Goal: Transaction & Acquisition: Purchase product/service

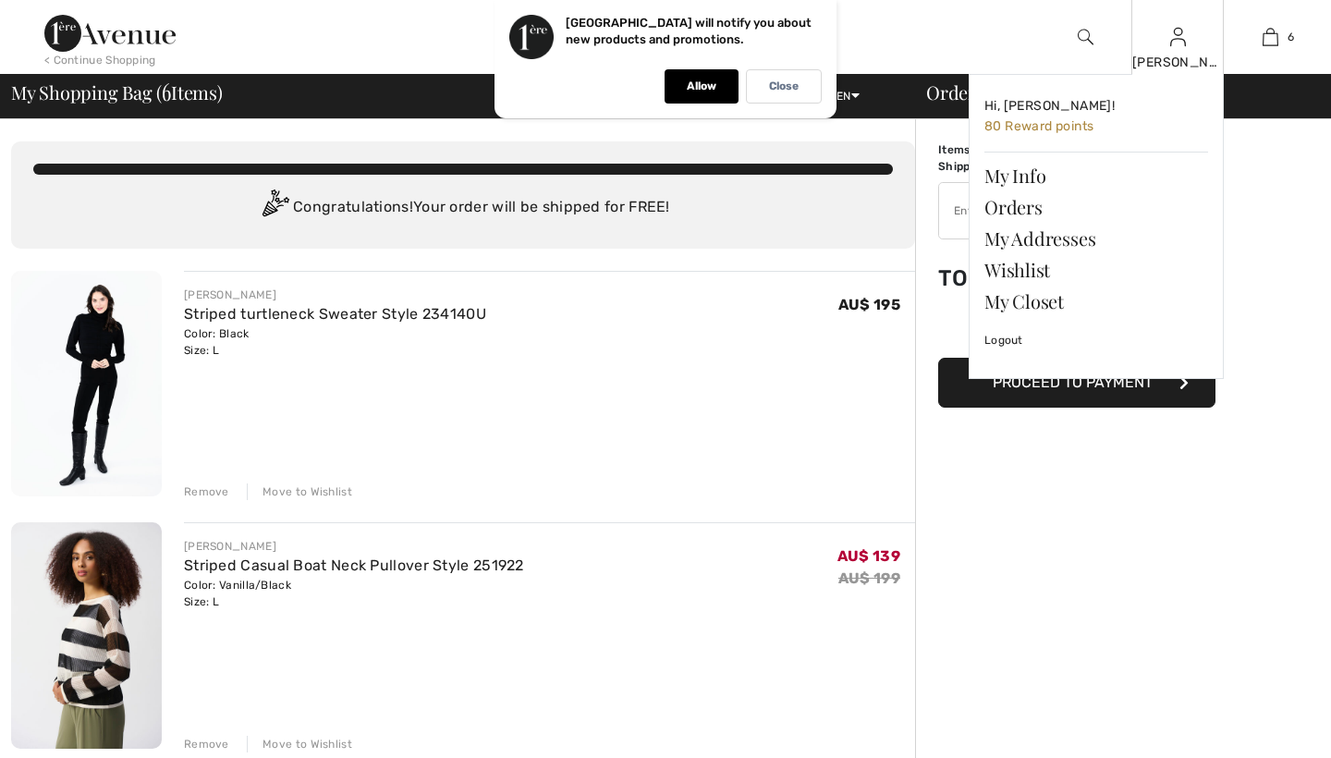
click at [956, 210] on div "Hi, Kristen! 80 Reward points My Info Orders My Addresses Wishlist My Closet Lo…" at bounding box center [1084, 254] width 277 height 360
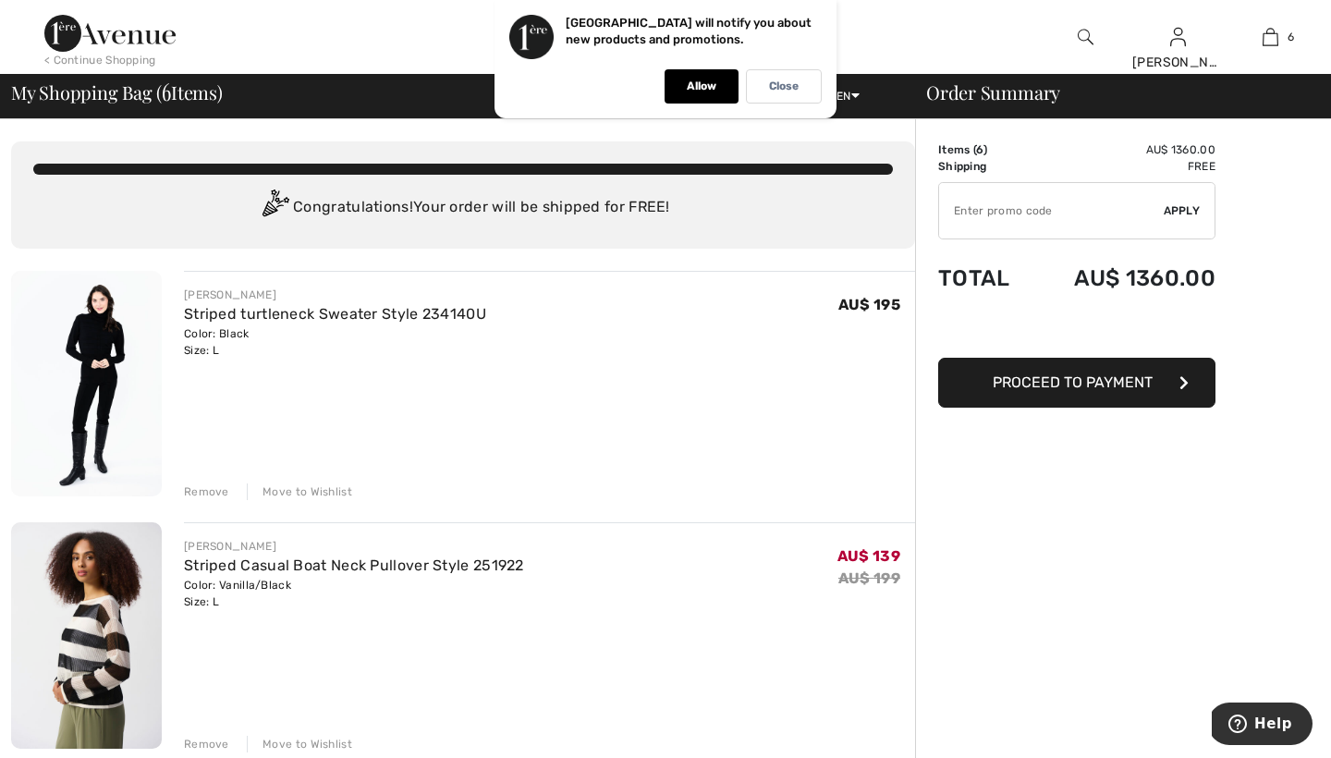
drag, startPoint x: 799, startPoint y: 90, endPoint x: 816, endPoint y: 94, distance: 17.3
click at [799, 90] on div "Close" at bounding box center [784, 86] width 76 height 34
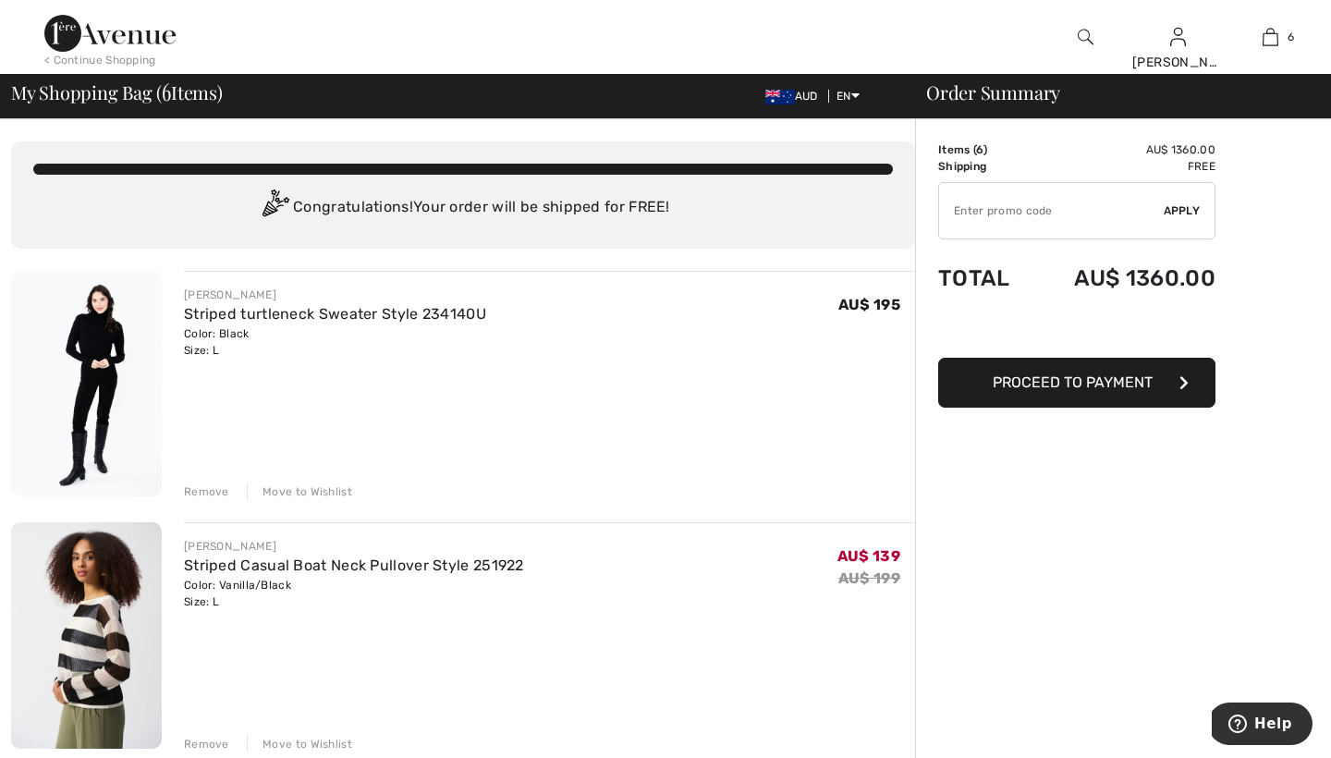
click at [1002, 224] on input "TEXT" at bounding box center [1051, 210] width 225 height 55
type input "EXTRA15"
click at [1174, 212] on span "Apply" at bounding box center [1182, 210] width 37 height 17
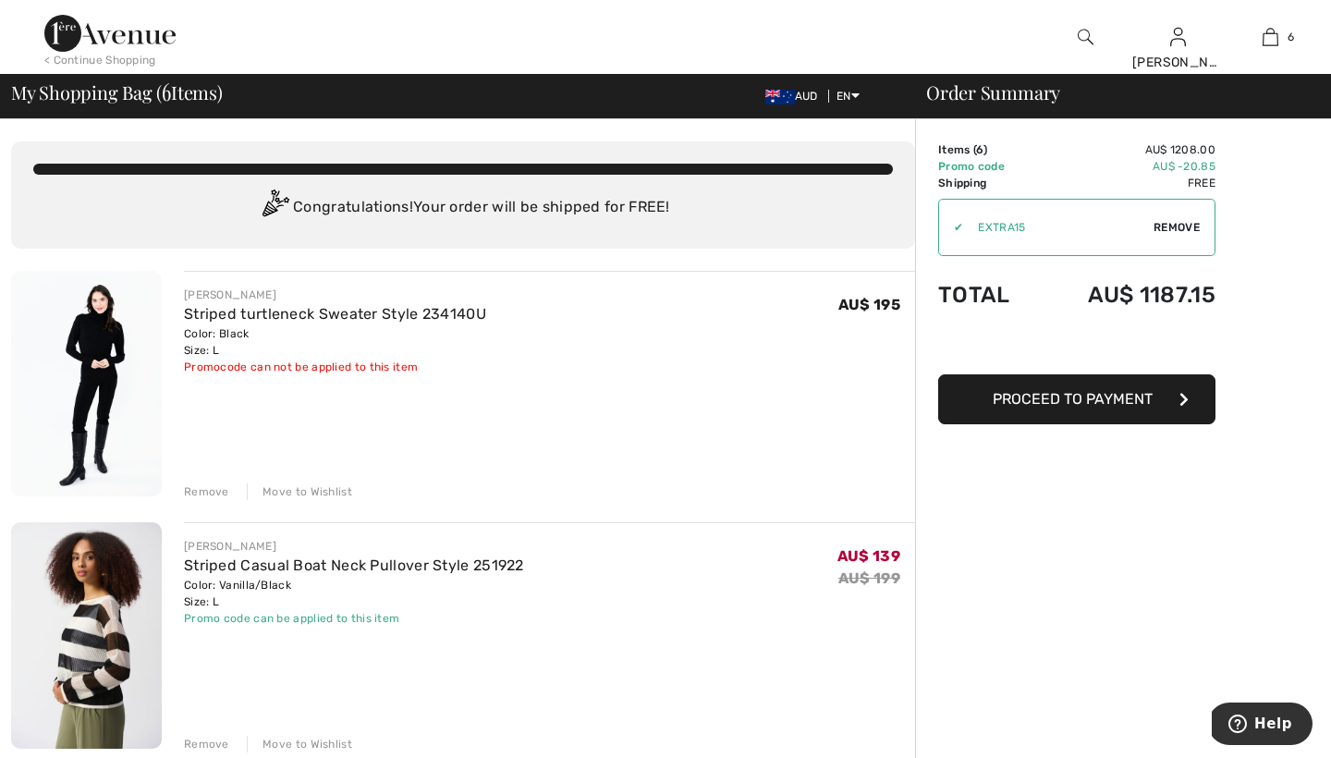
click at [118, 44] on img at bounding box center [109, 33] width 131 height 37
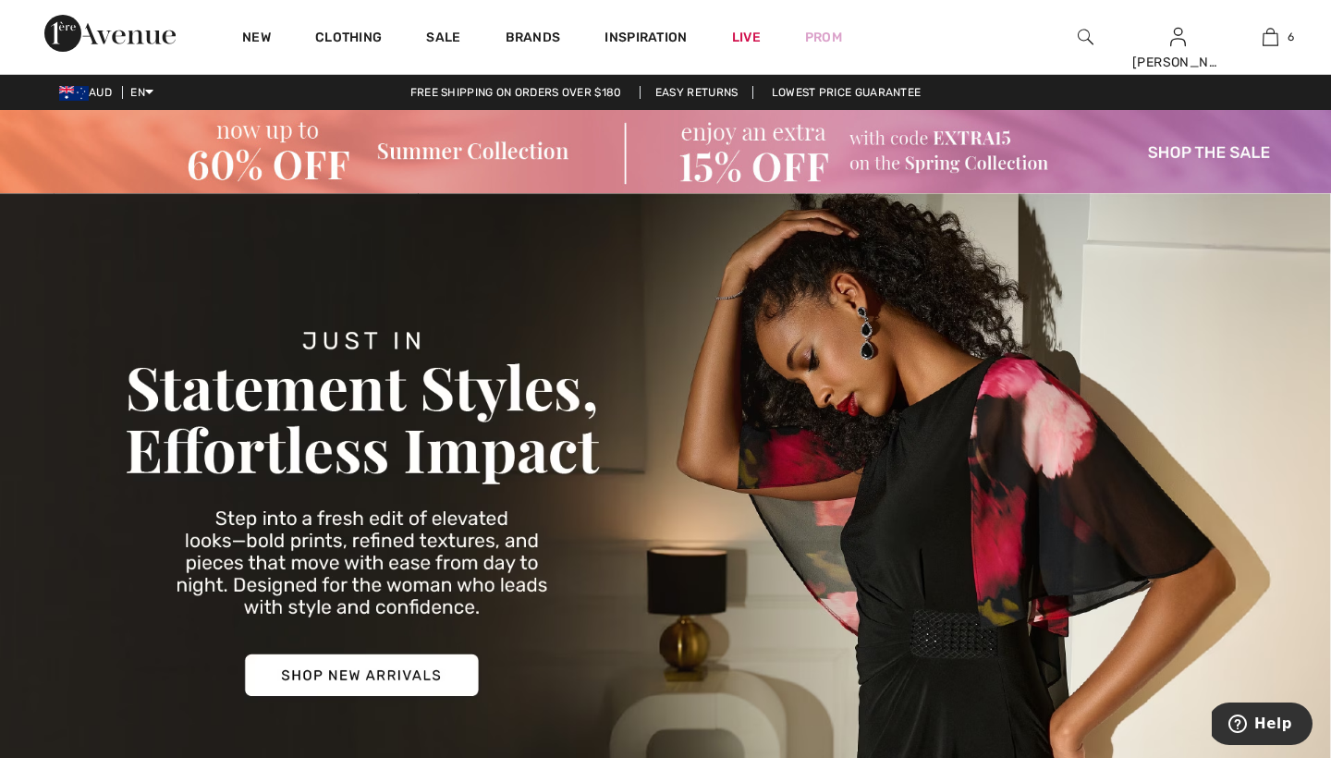
scroll to position [1, 0]
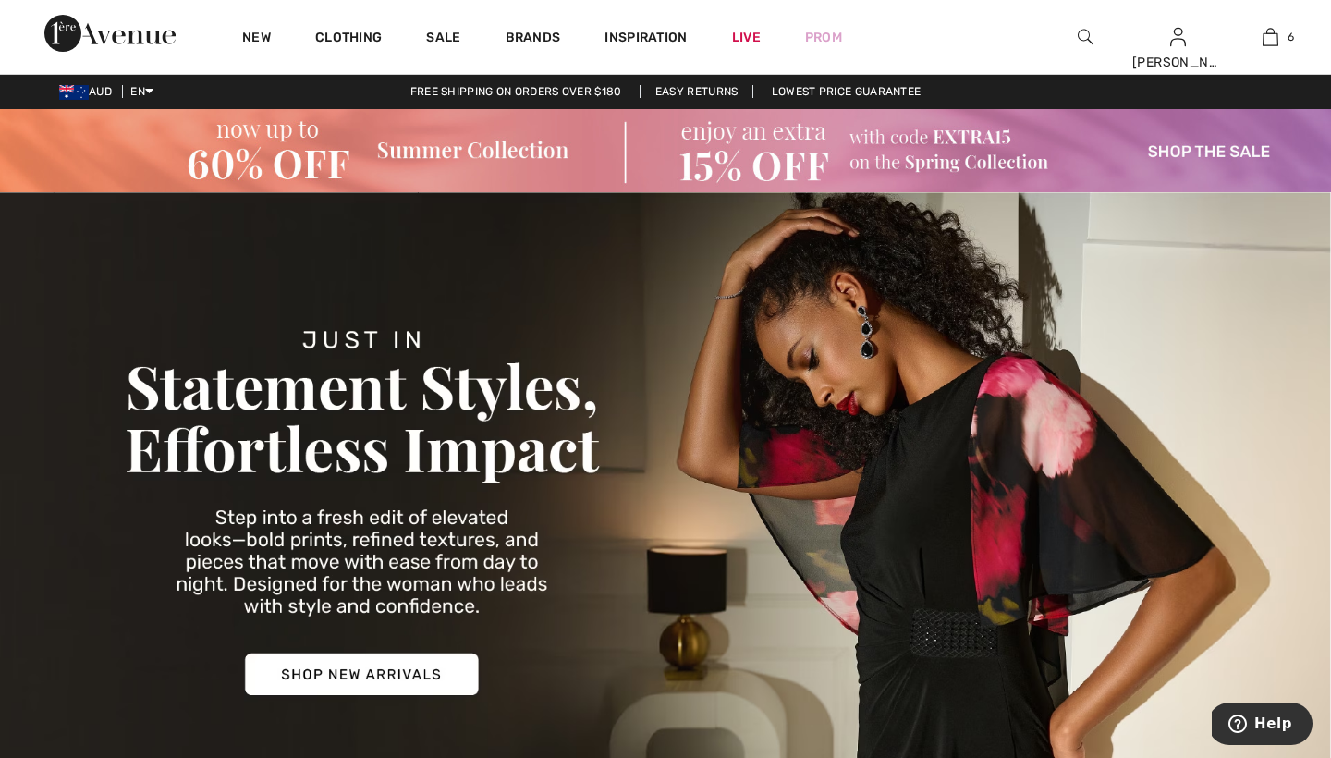
click at [1156, 149] on img at bounding box center [665, 150] width 1331 height 83
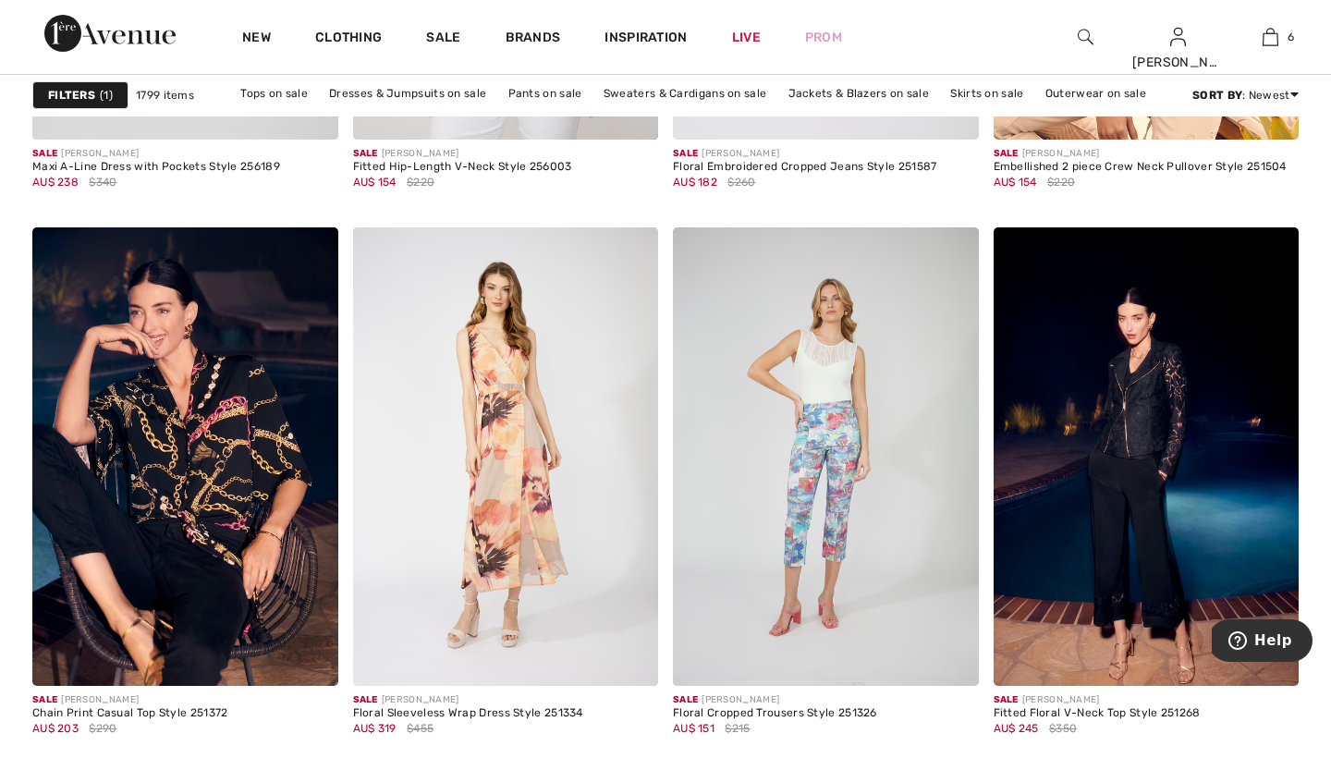
scroll to position [1616, 0]
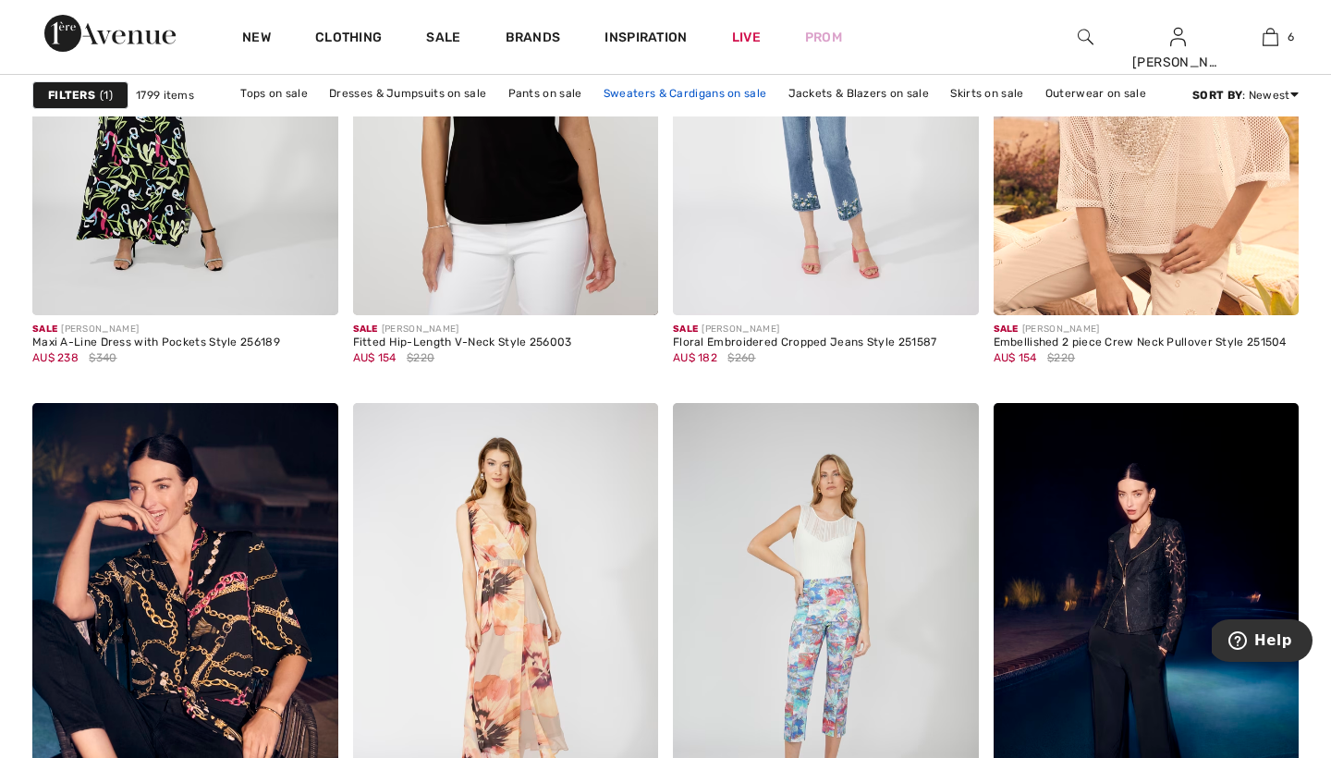
click at [701, 101] on link "Sweaters & Cardigans on sale" at bounding box center [684, 93] width 181 height 24
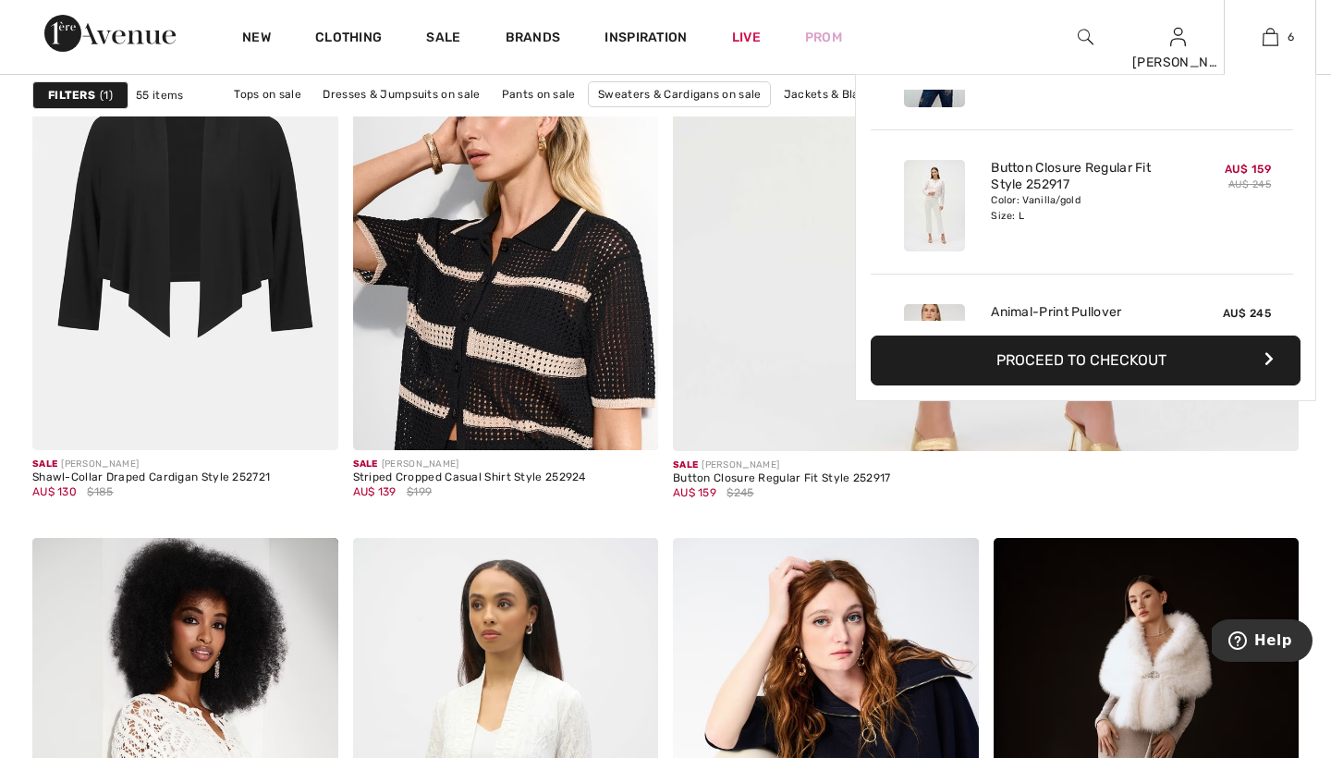
scroll to position [391, 0]
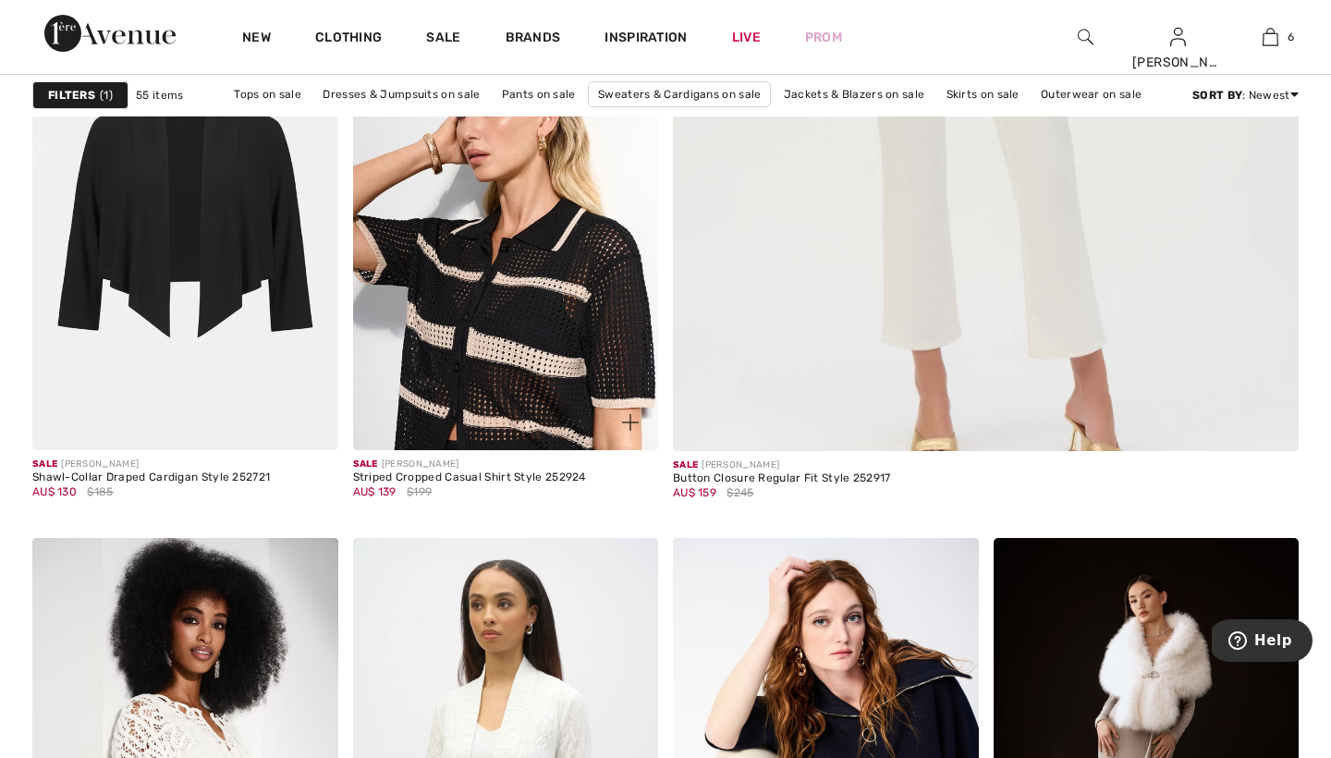
click at [632, 421] on img at bounding box center [630, 422] width 17 height 17
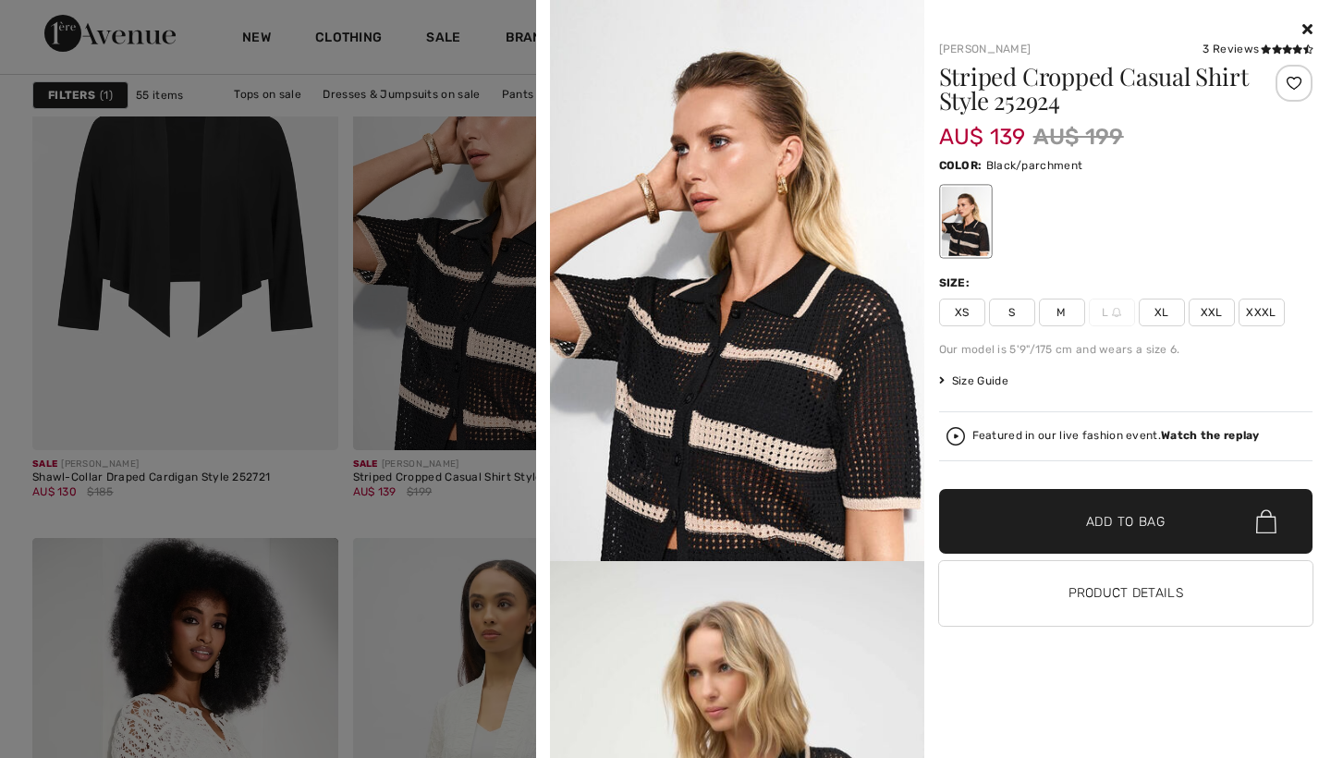
click at [463, 506] on div at bounding box center [665, 379] width 1331 height 758
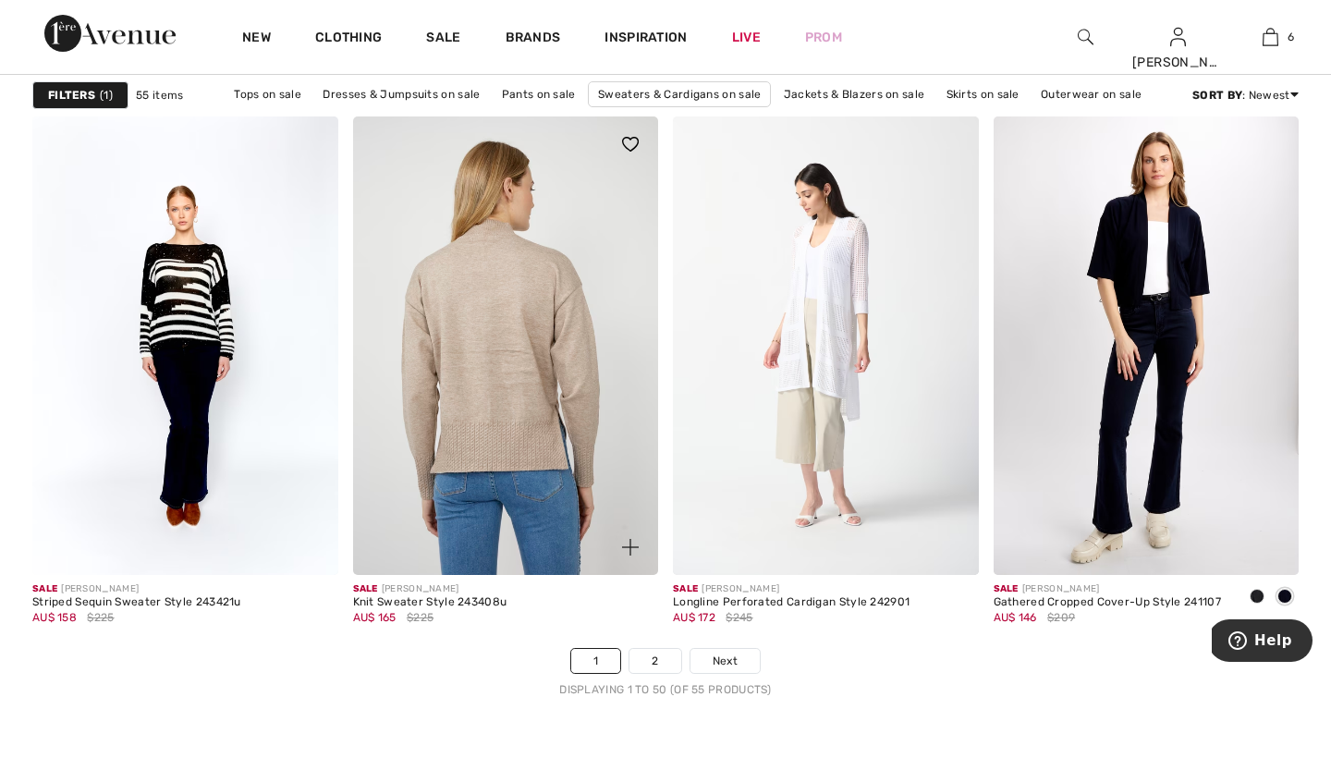
scroll to position [8016, 0]
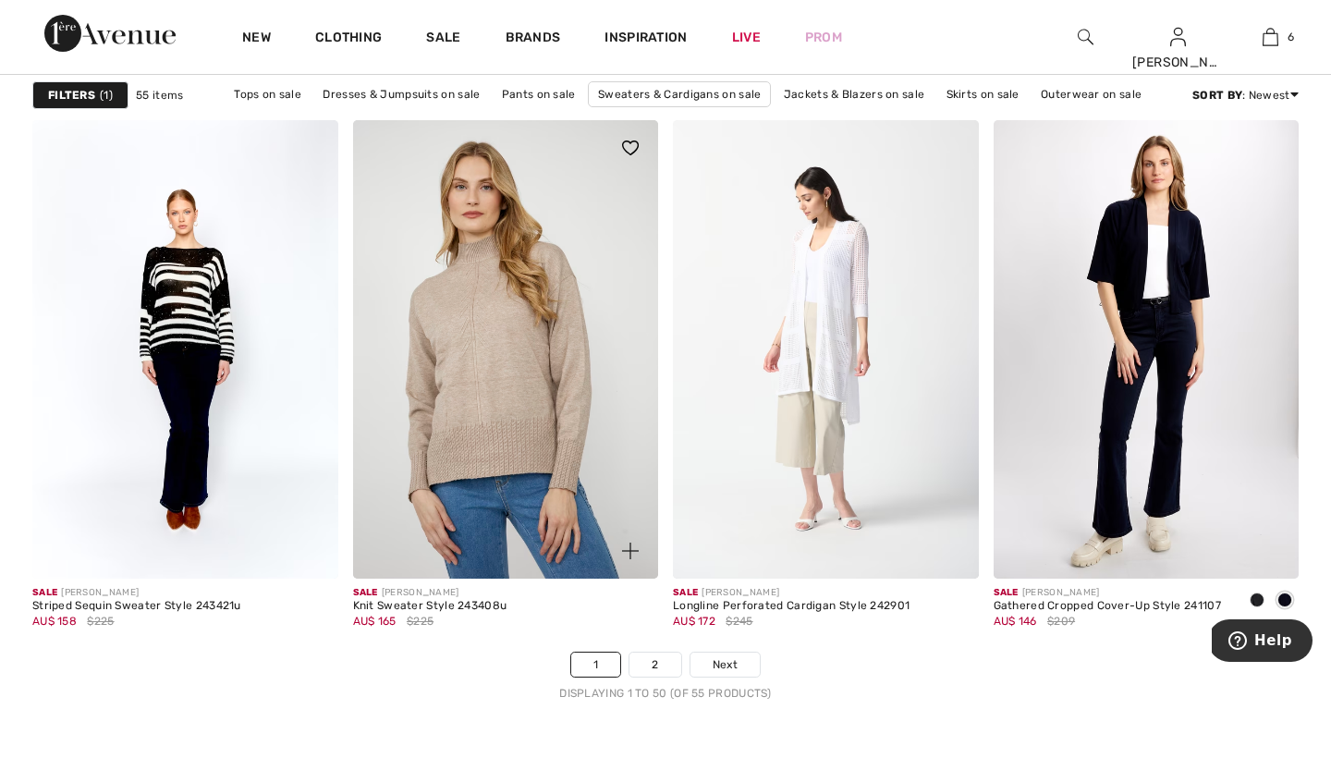
click at [634, 546] on img at bounding box center [630, 551] width 17 height 17
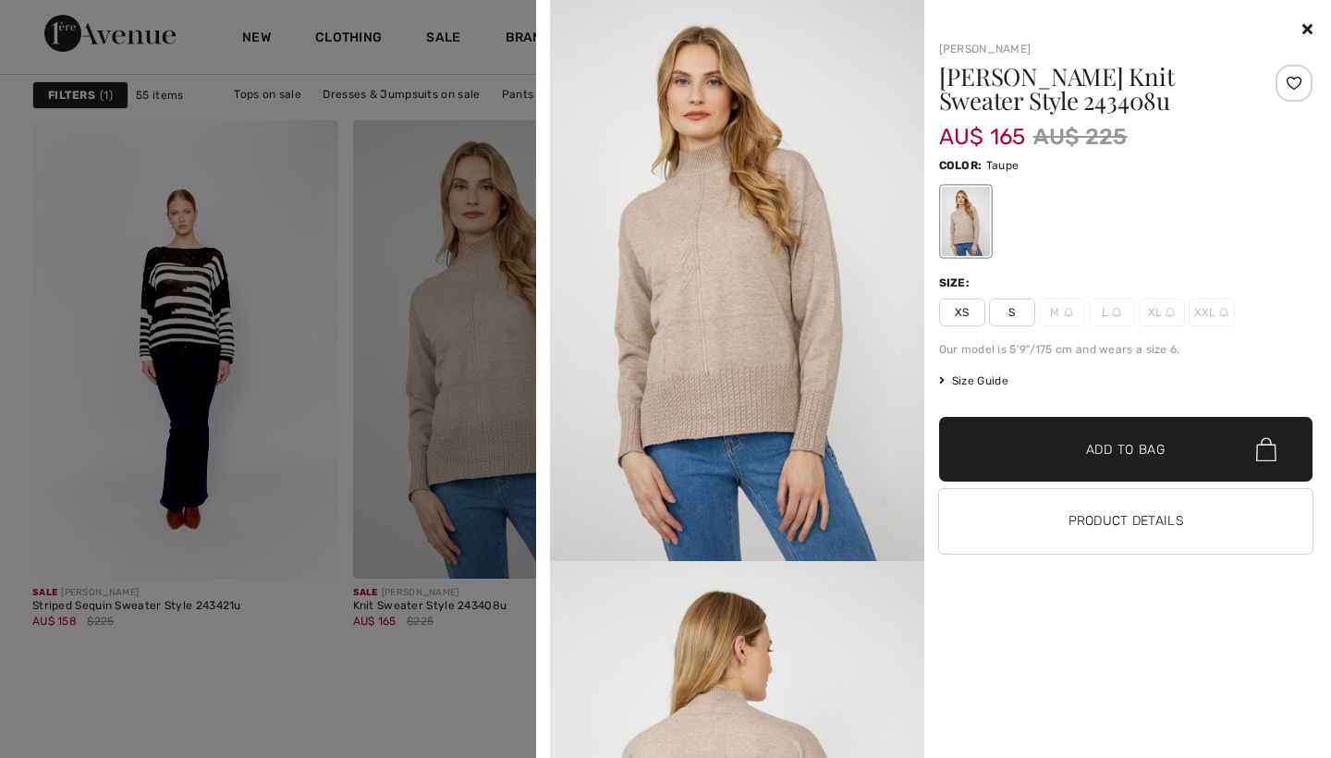
click at [1306, 23] on icon at bounding box center [1307, 28] width 10 height 15
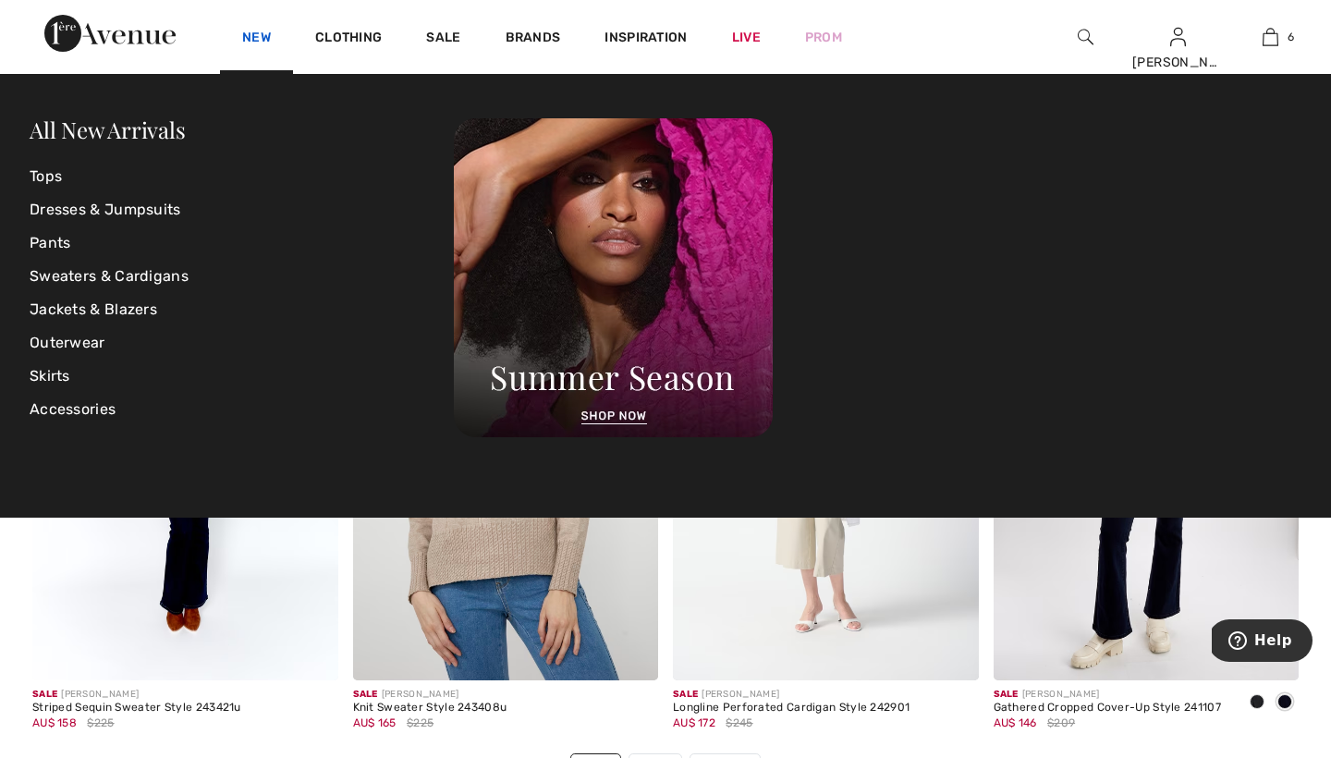
click at [263, 43] on link "New" at bounding box center [256, 39] width 29 height 19
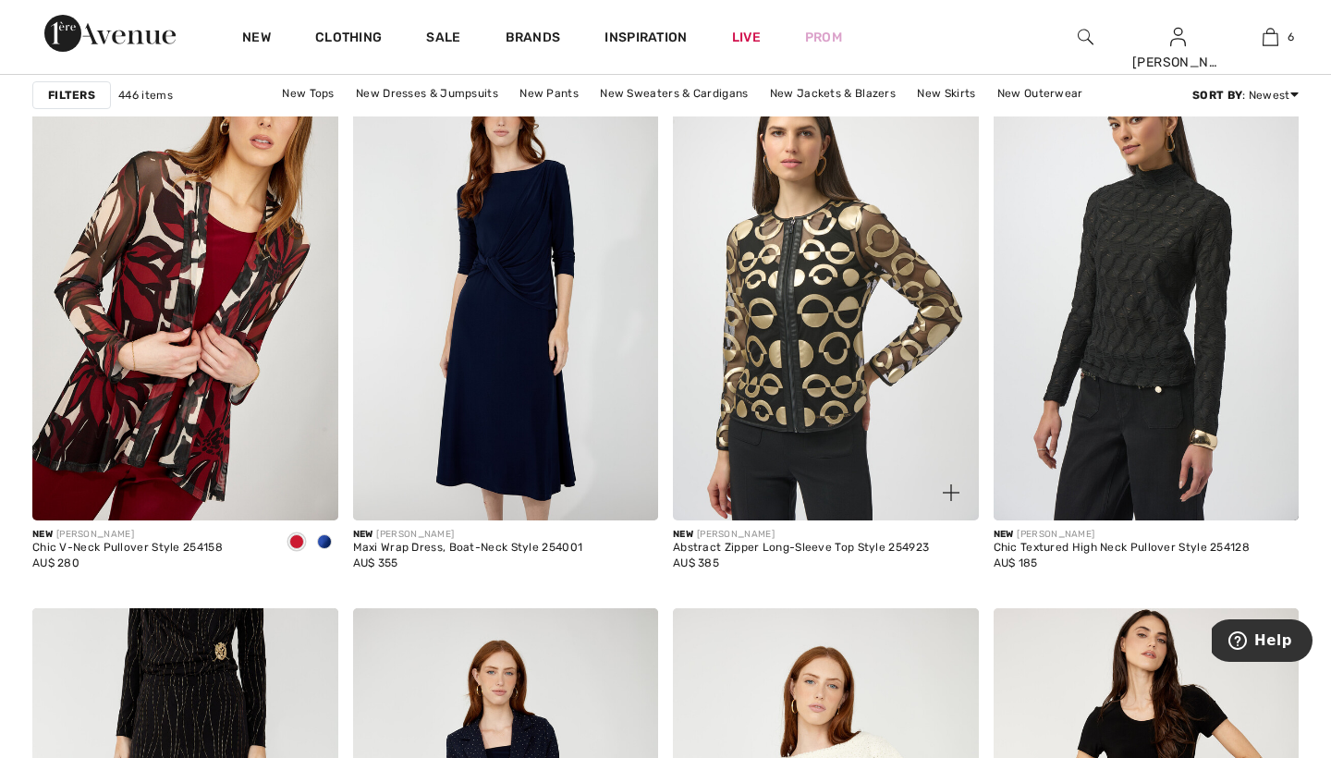
scroll to position [6987, 0]
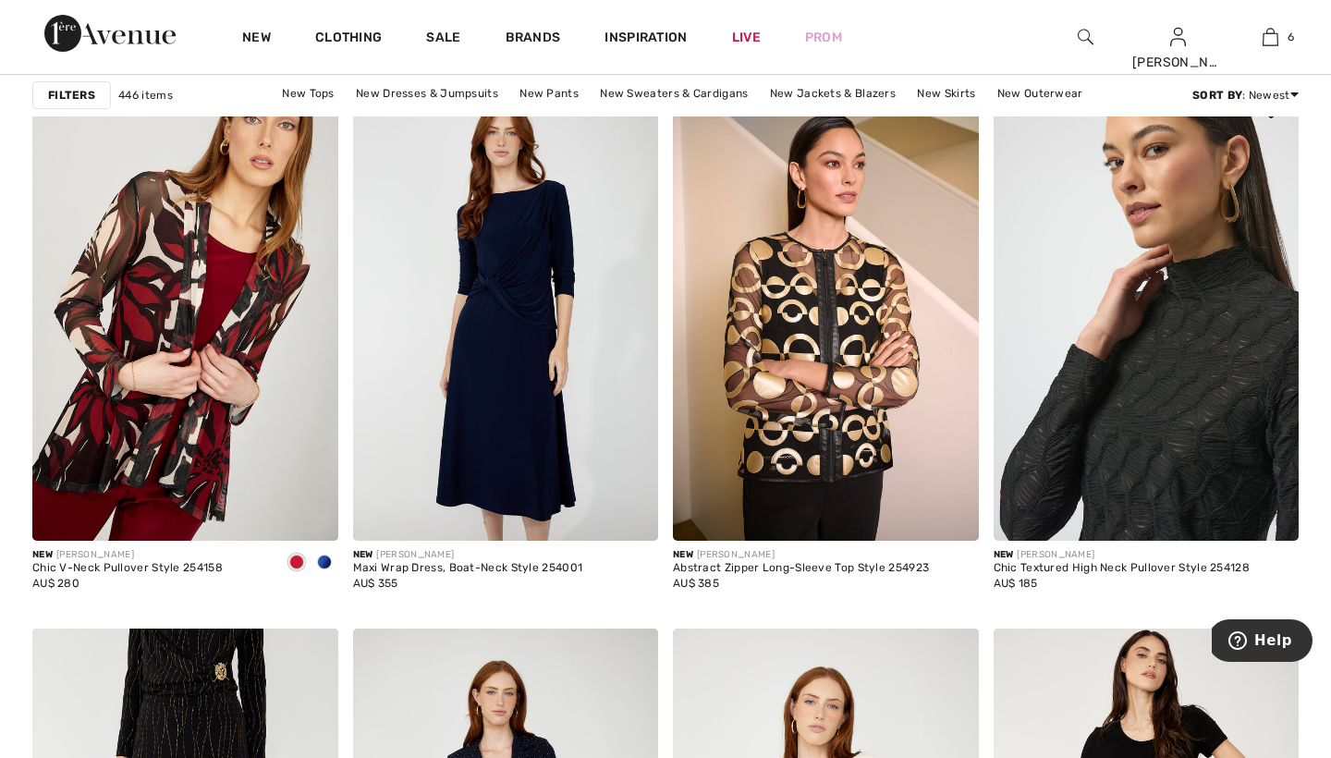
click at [1155, 262] on img at bounding box center [1147, 312] width 306 height 458
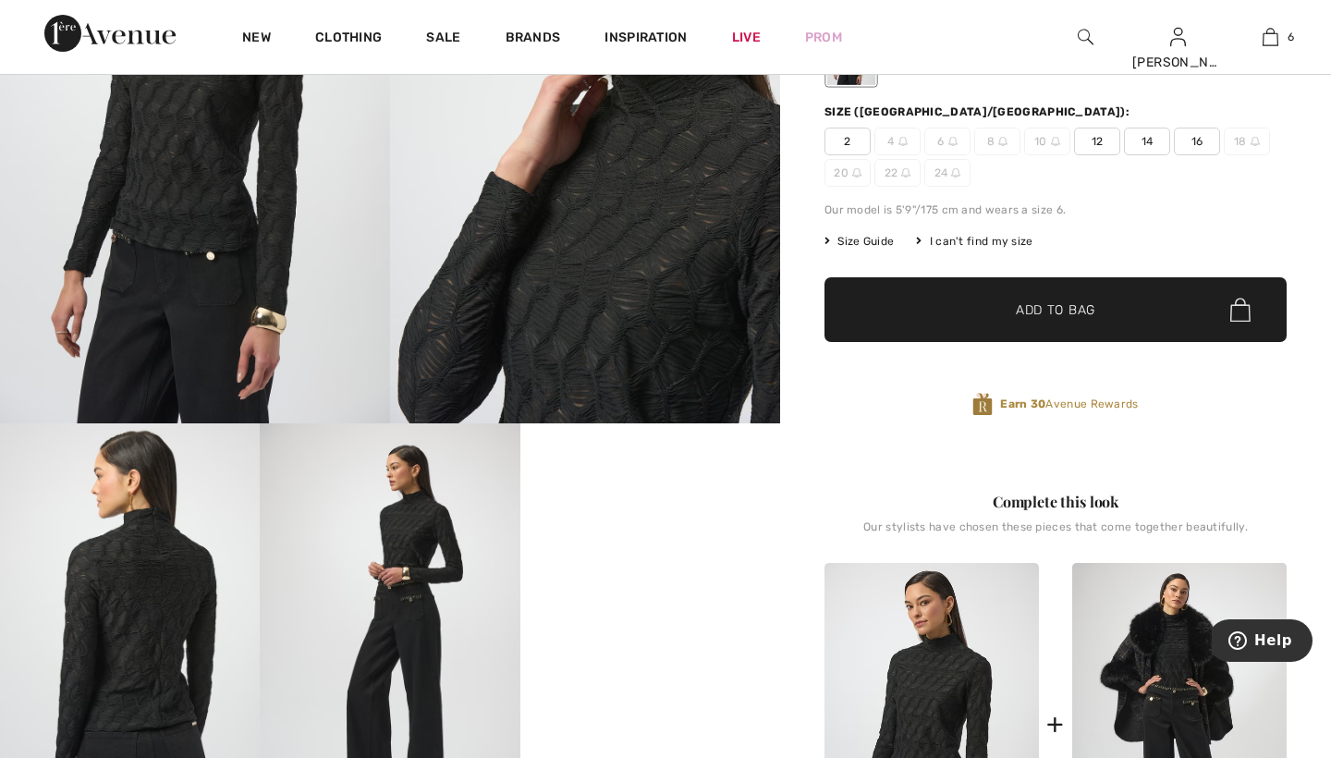
scroll to position [360, 0]
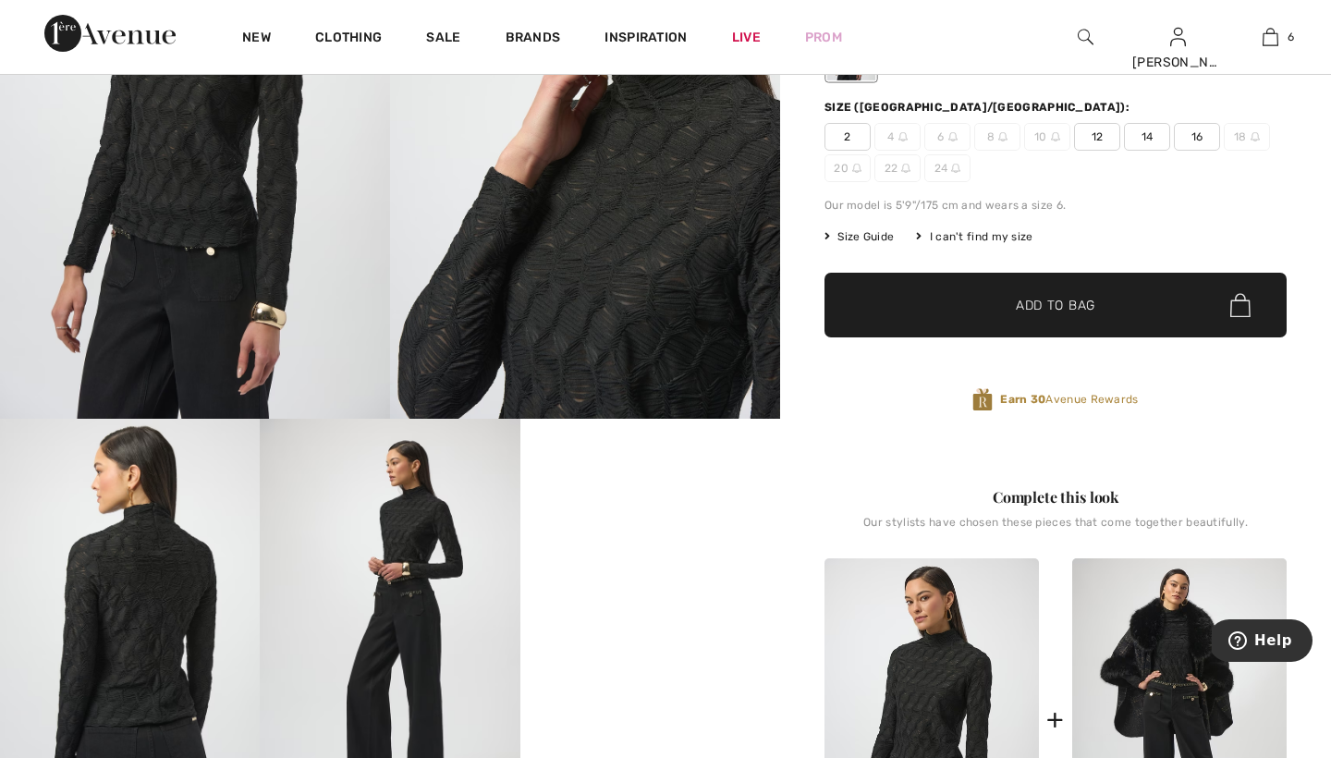
click at [663, 549] on video "Your browser does not support the video tag." at bounding box center [650, 484] width 260 height 130
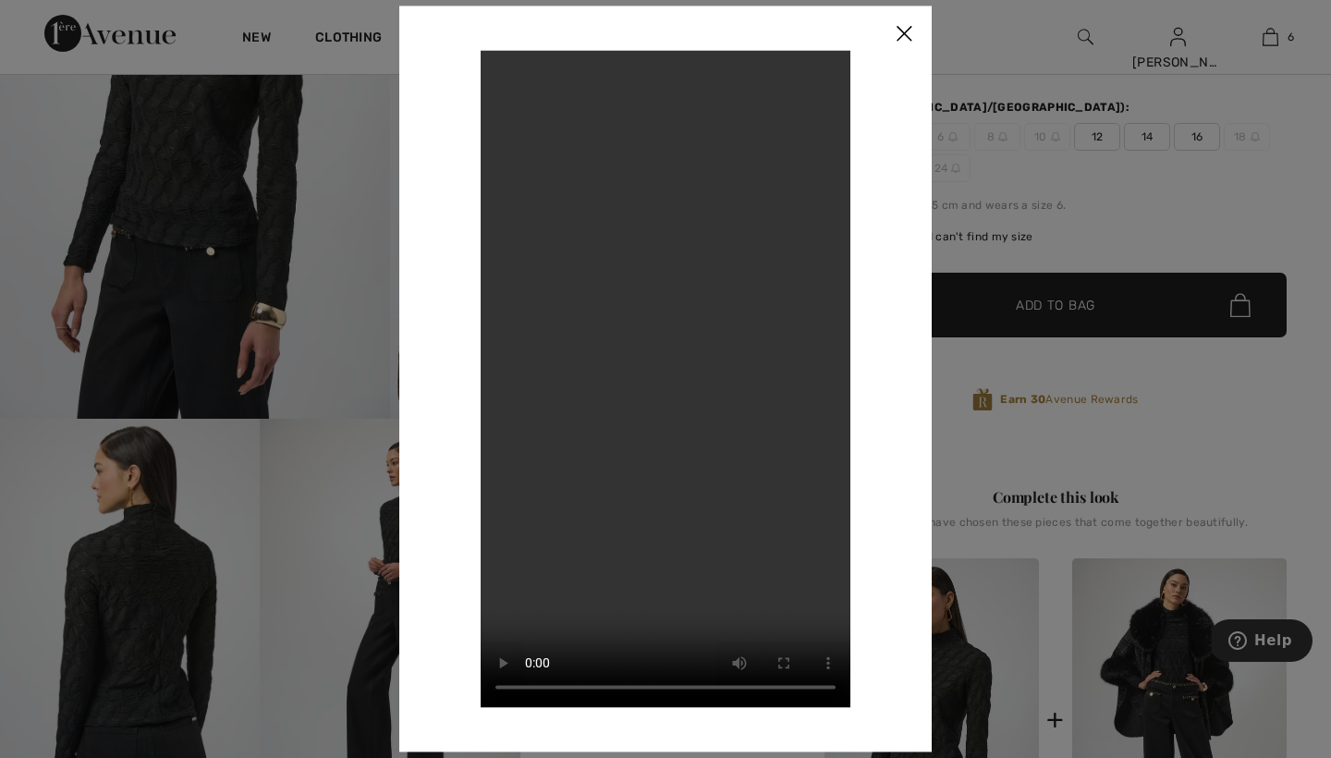
click at [912, 30] on img at bounding box center [903, 34] width 55 height 57
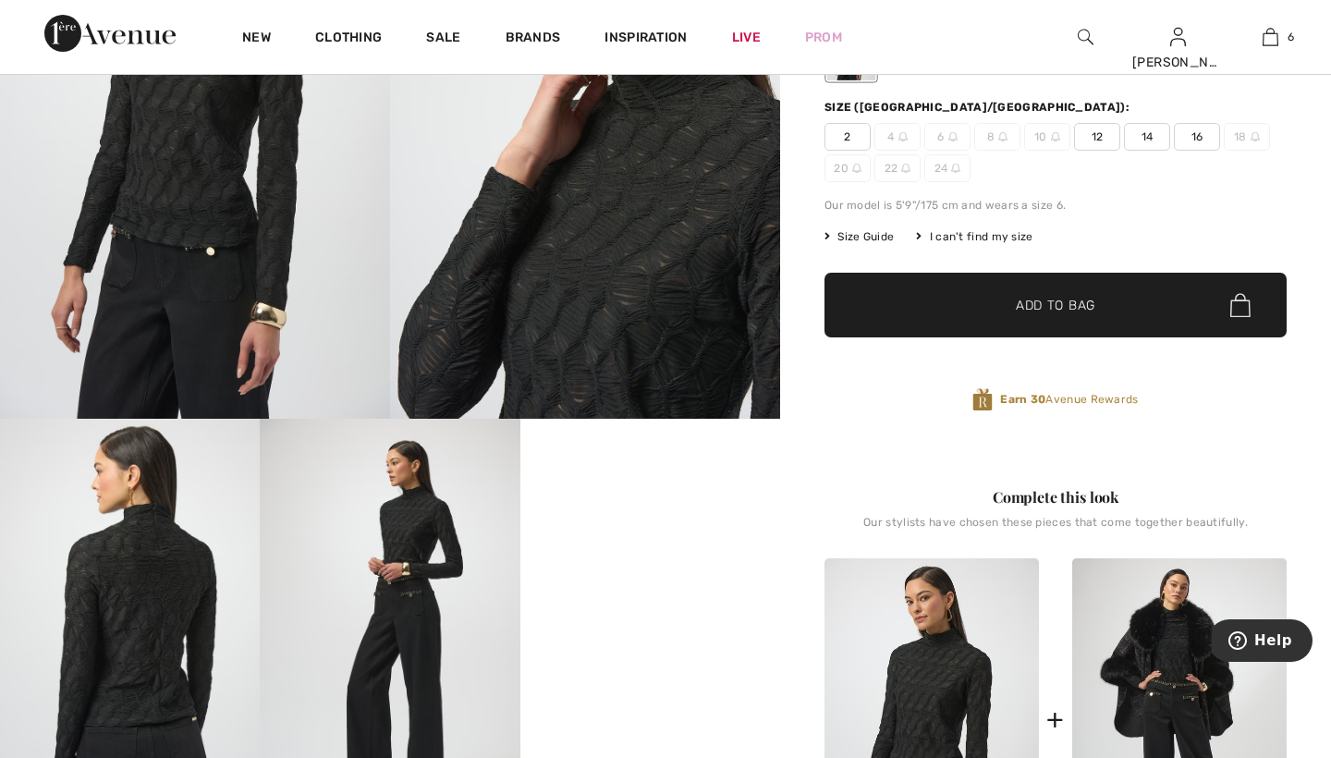
click at [1166, 137] on span "14" at bounding box center [1147, 137] width 46 height 28
click at [1160, 310] on span "✔ Added to Bag Add to Bag" at bounding box center [1055, 305] width 462 height 65
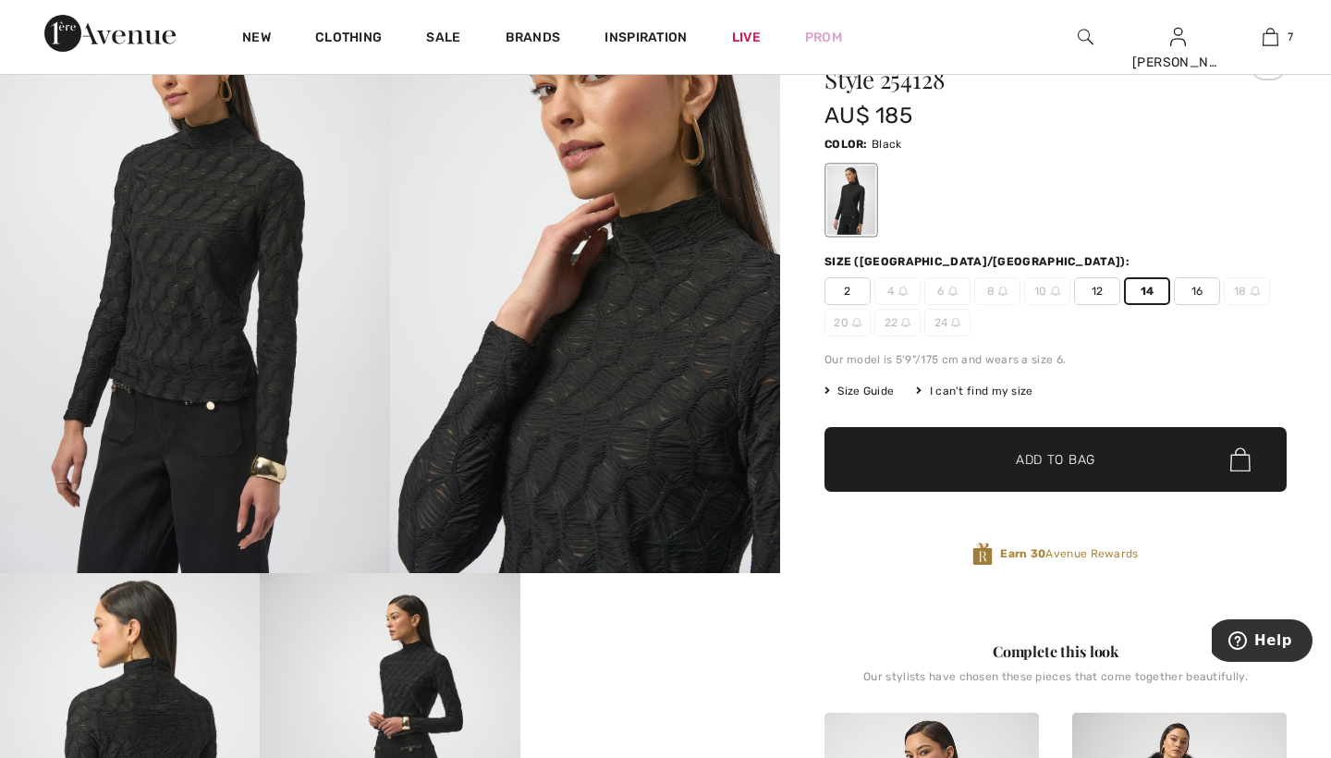
scroll to position [140, 0]
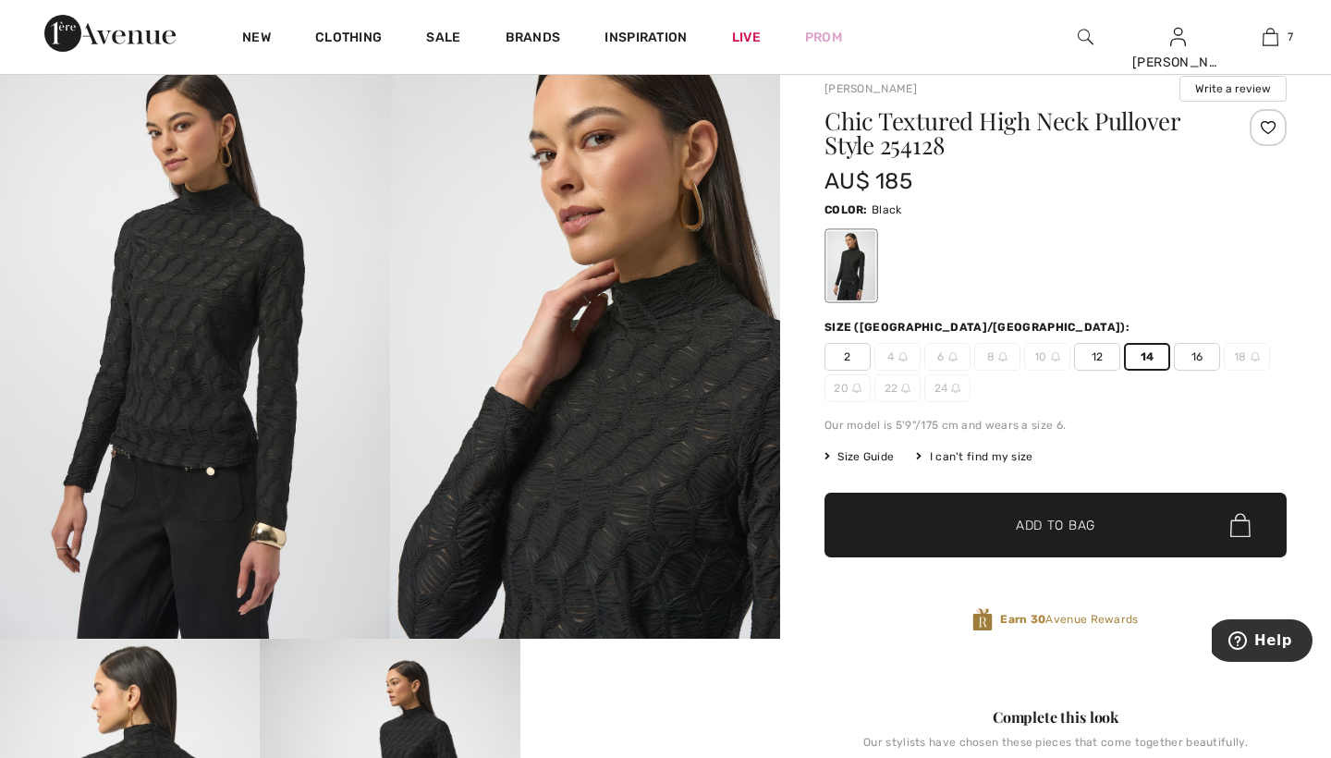
click at [212, 464] on img at bounding box center [195, 346] width 390 height 585
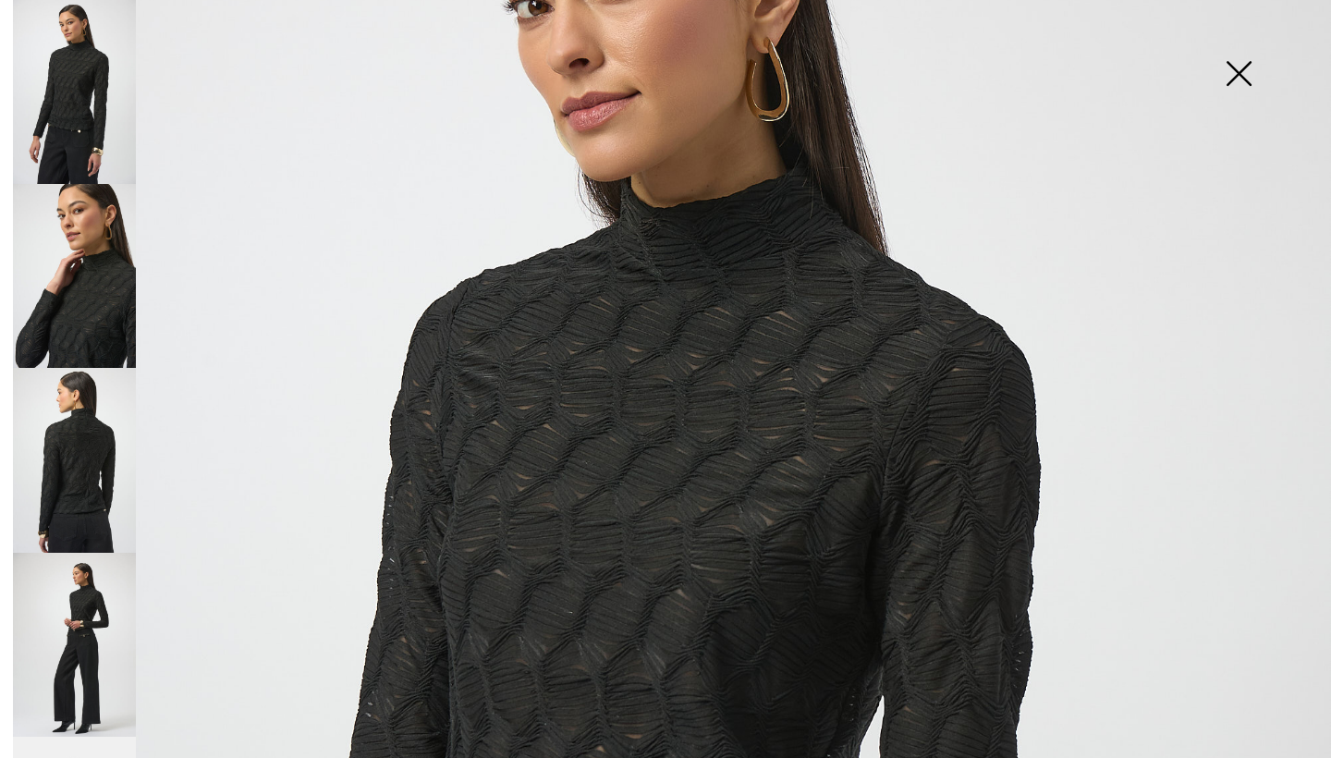
scroll to position [265, 0]
click at [1237, 83] on img at bounding box center [1238, 75] width 92 height 95
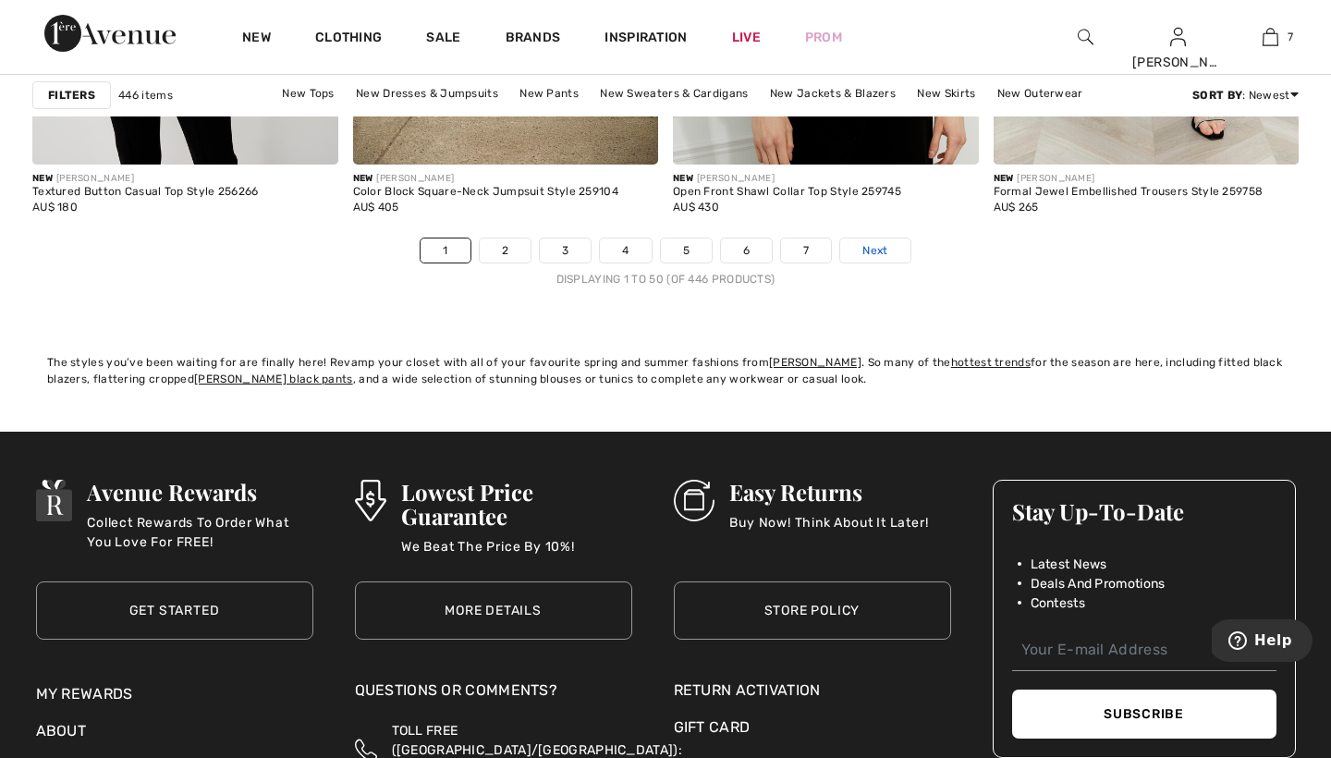
scroll to position [8456, 0]
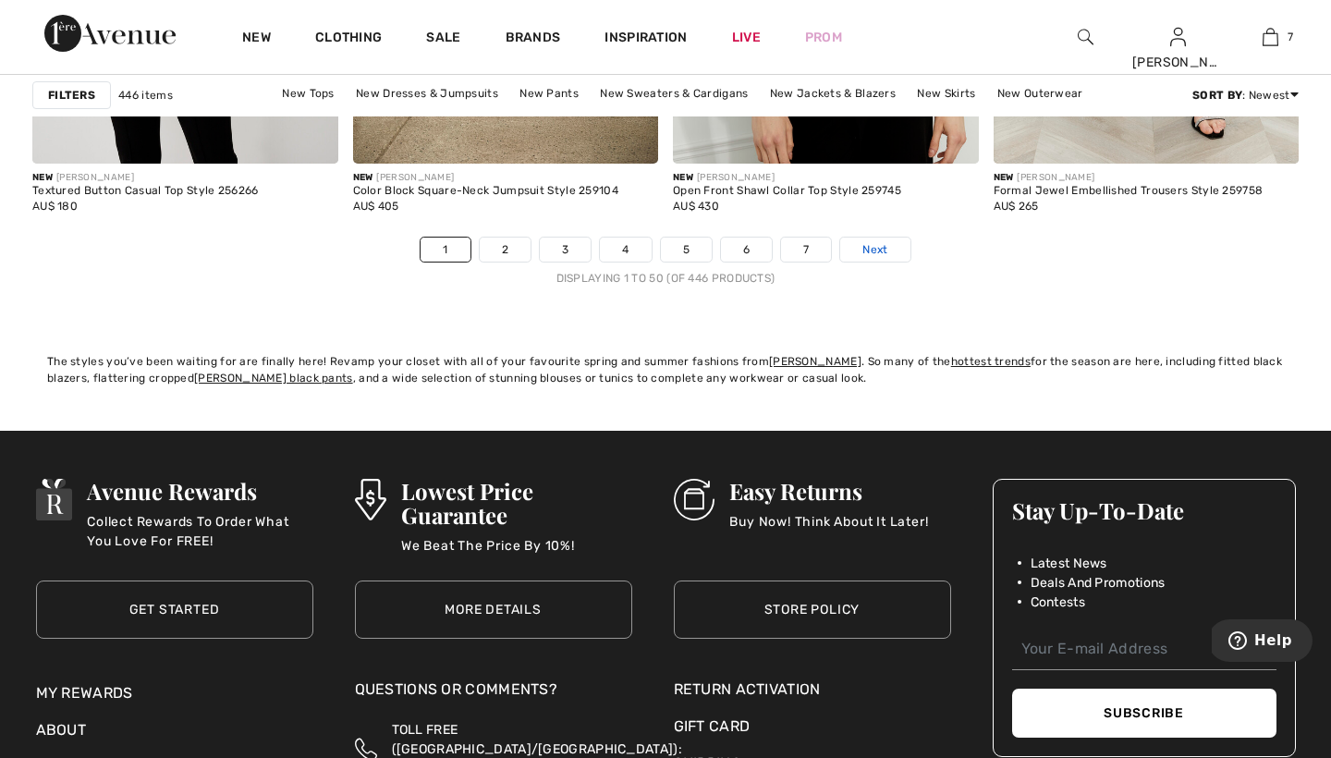
click at [897, 252] on link "Next" at bounding box center [874, 250] width 69 height 24
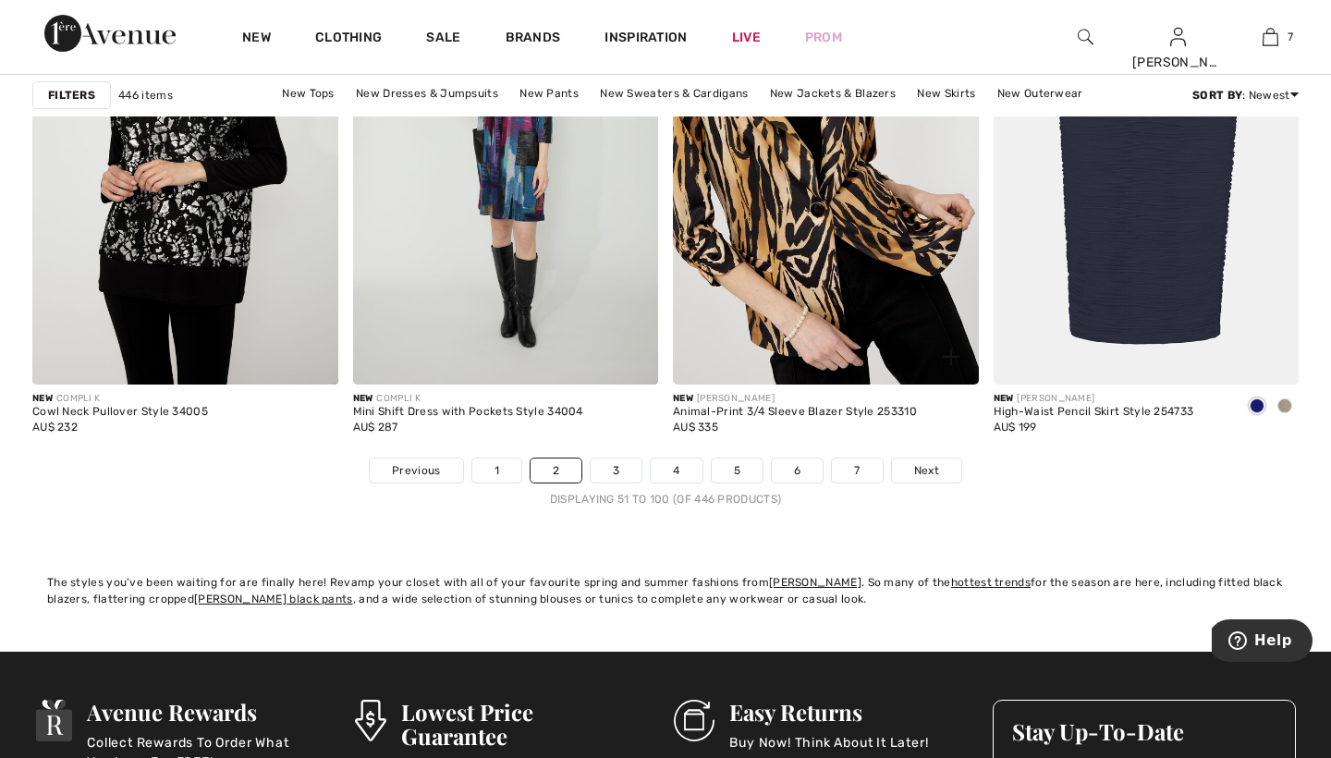
scroll to position [8167, 0]
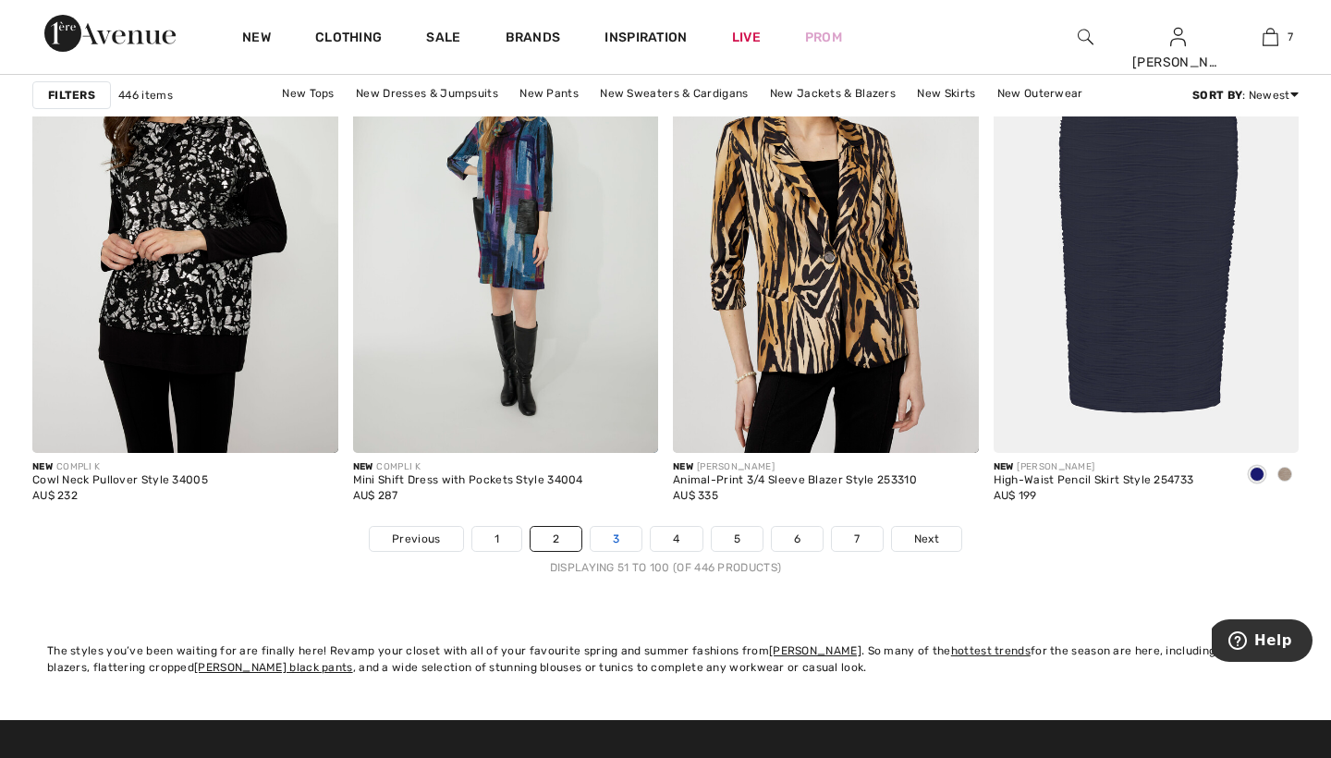
click at [619, 541] on link "3" at bounding box center [616, 539] width 51 height 24
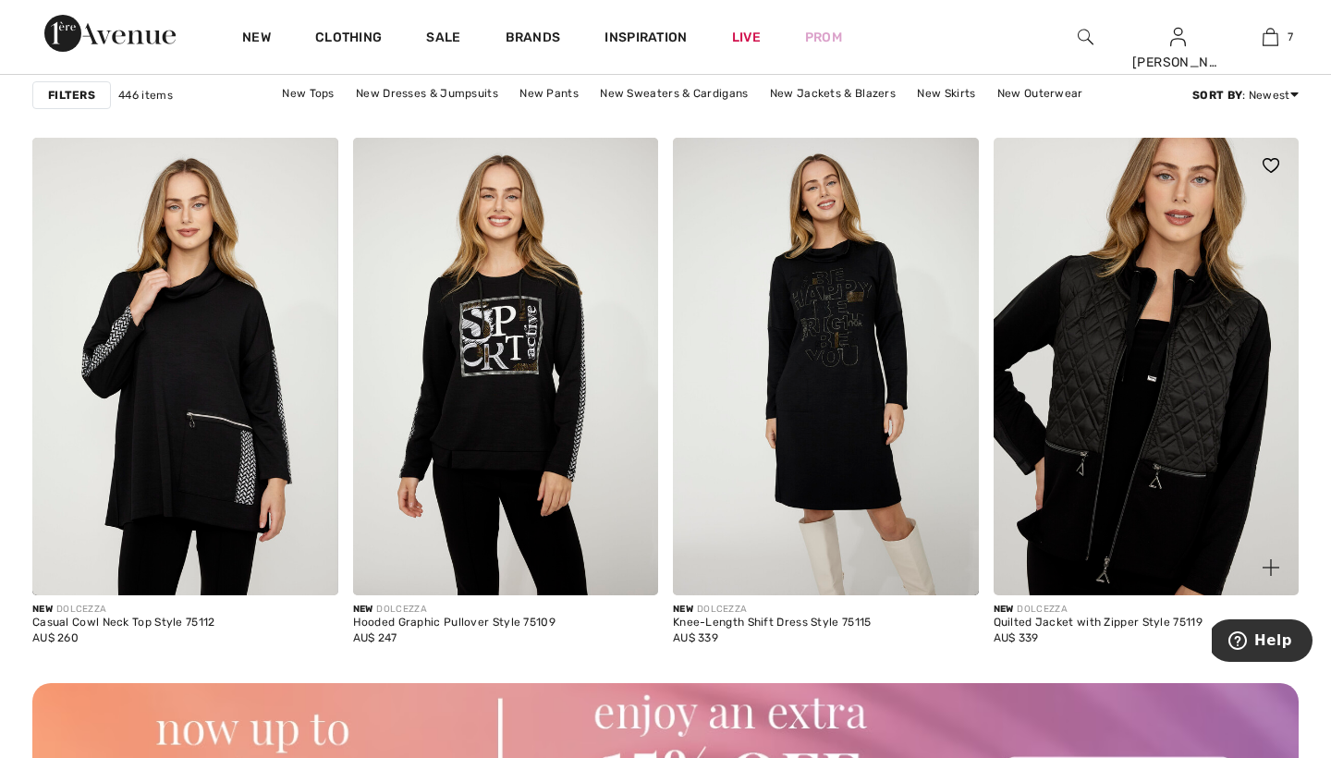
scroll to position [3734, 0]
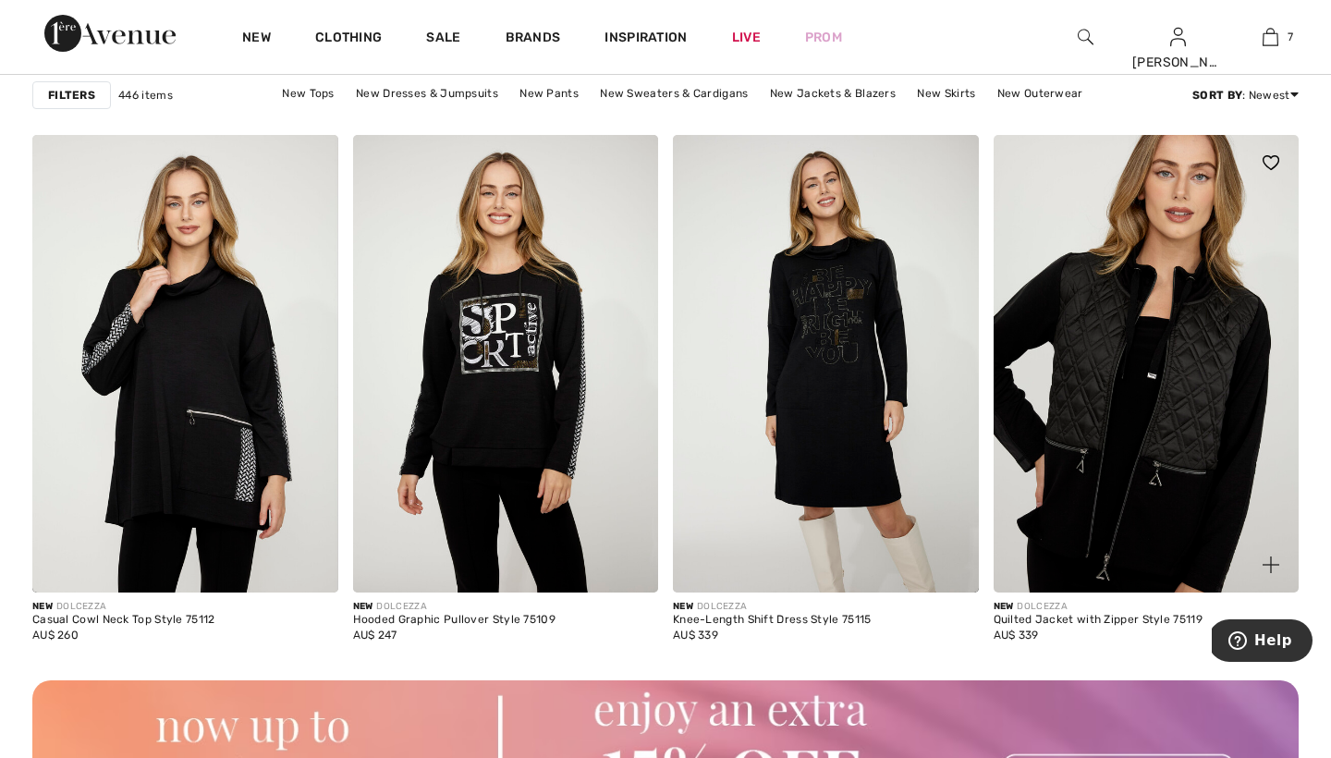
click at [1200, 469] on img at bounding box center [1147, 364] width 306 height 458
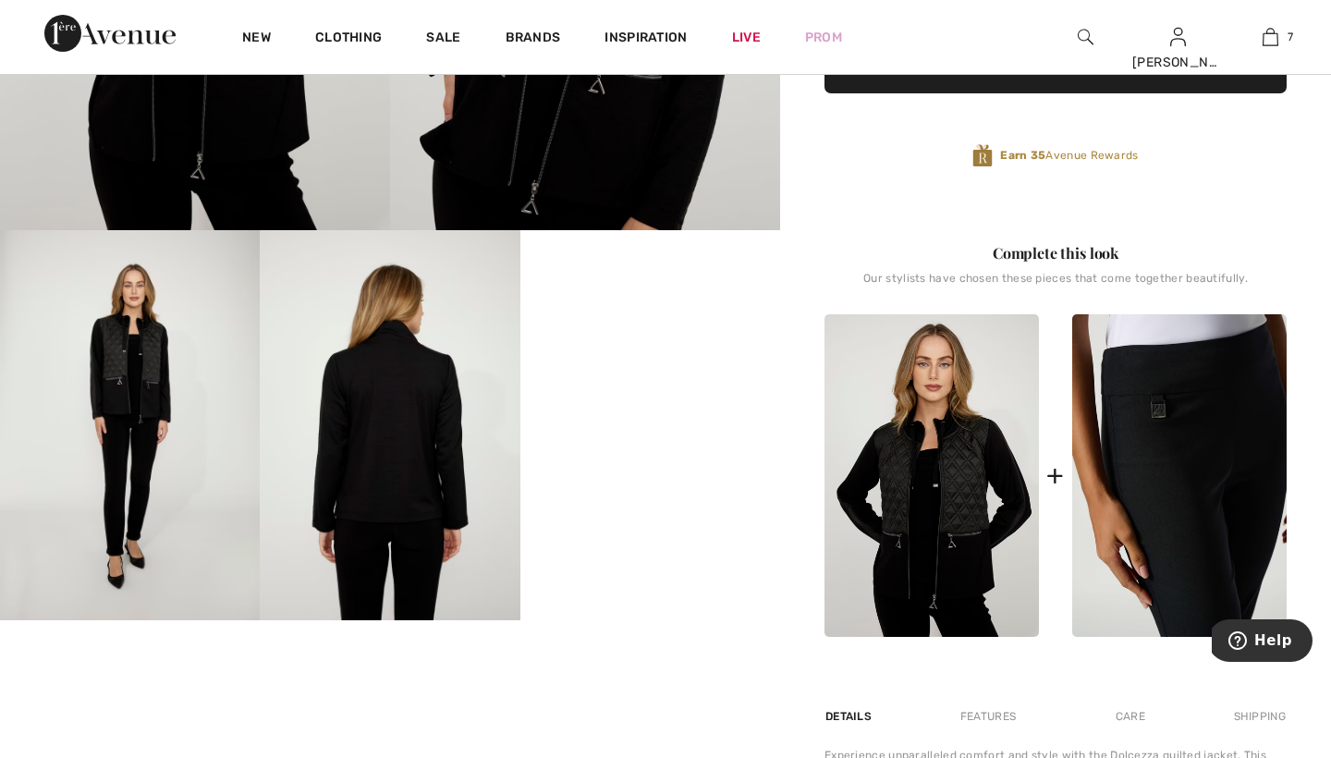
scroll to position [543, 0]
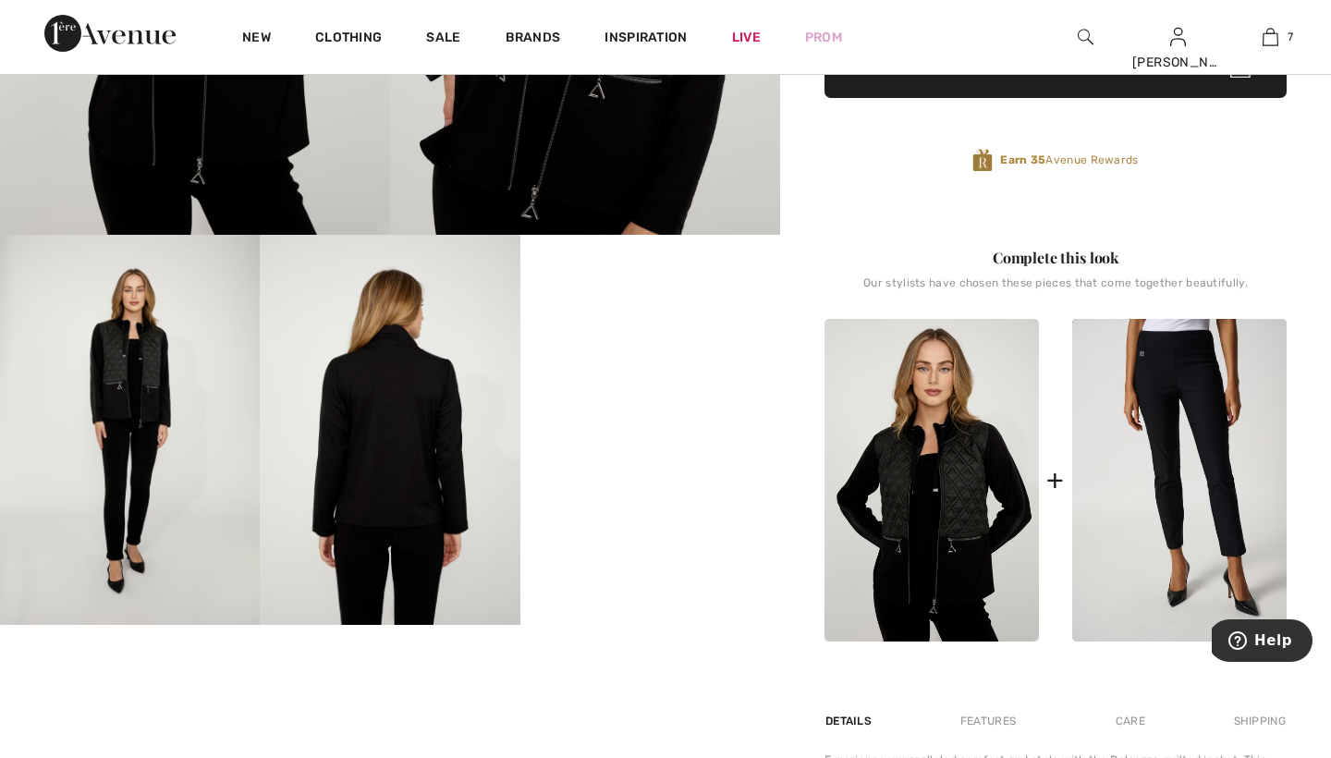
click at [662, 365] on video "Your browser does not support the video tag." at bounding box center [650, 300] width 260 height 130
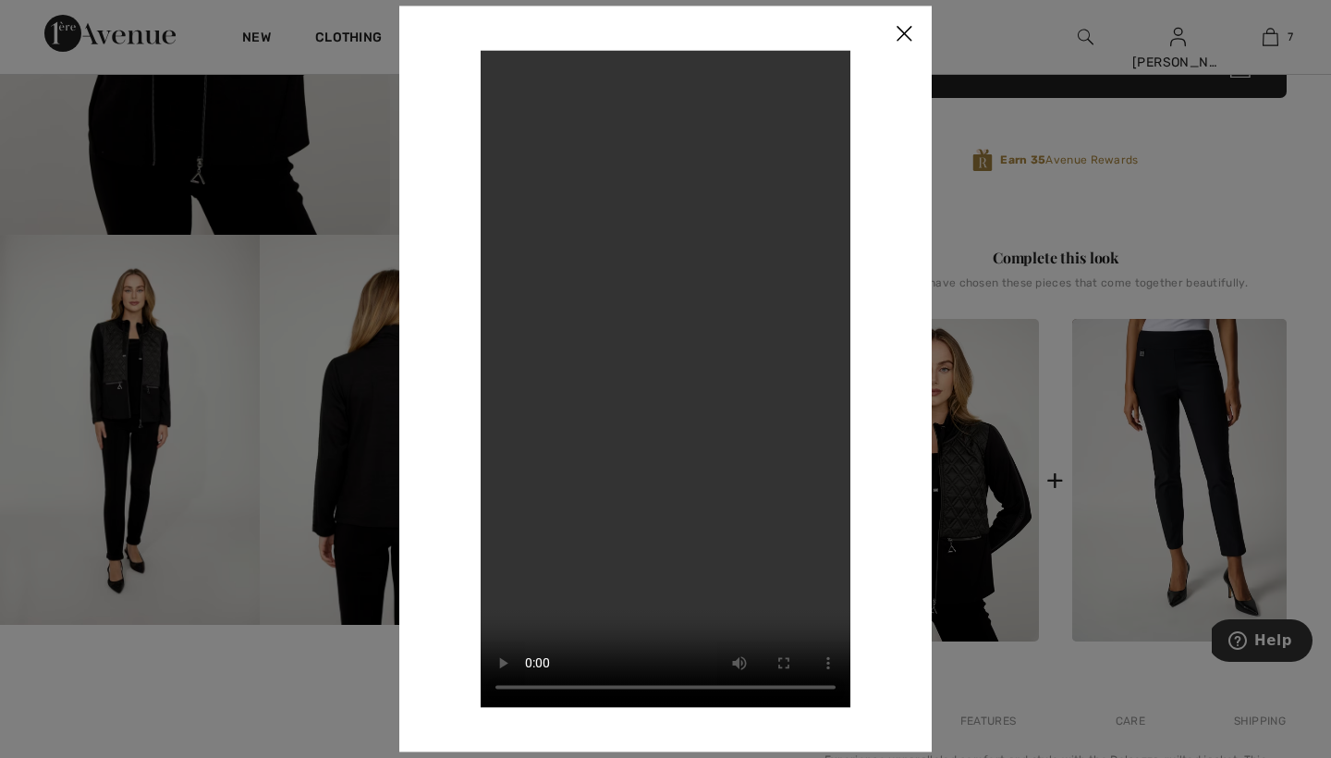
click at [915, 32] on img at bounding box center [903, 34] width 55 height 57
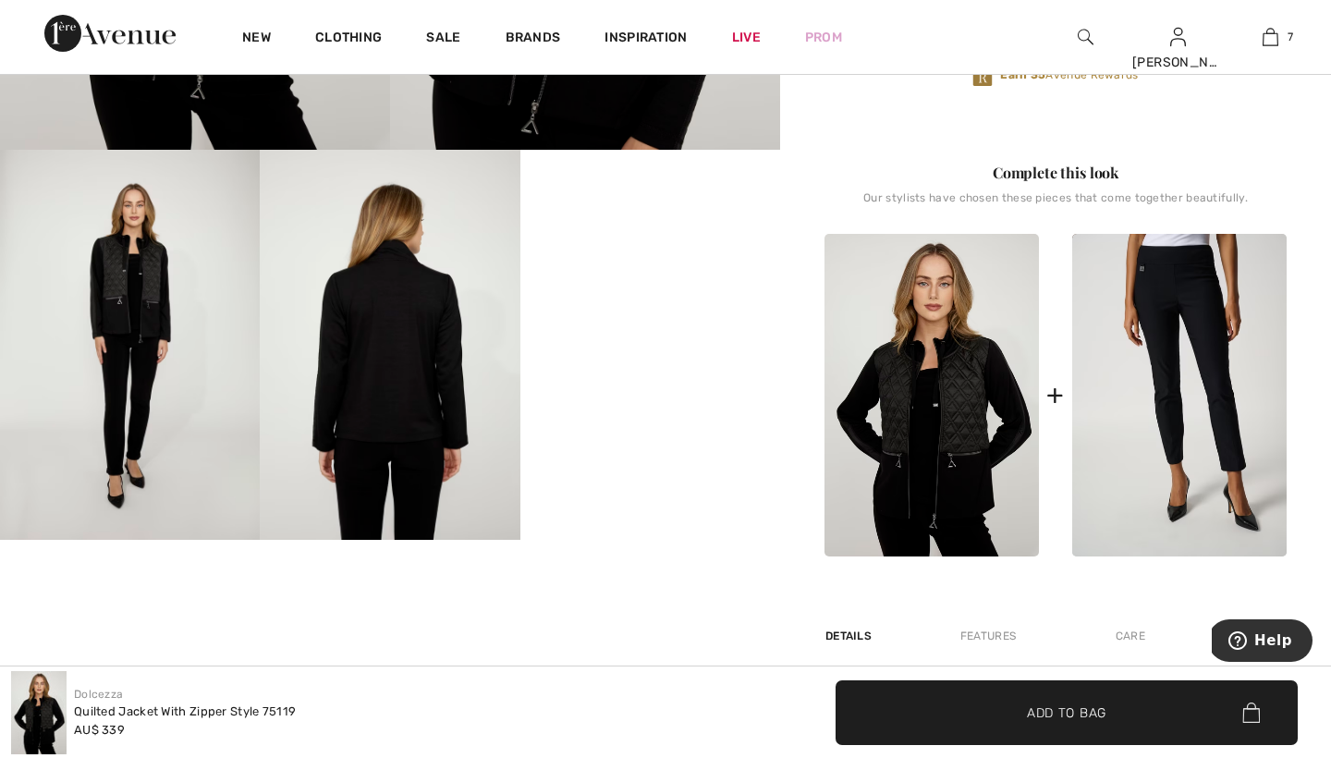
scroll to position [628, 0]
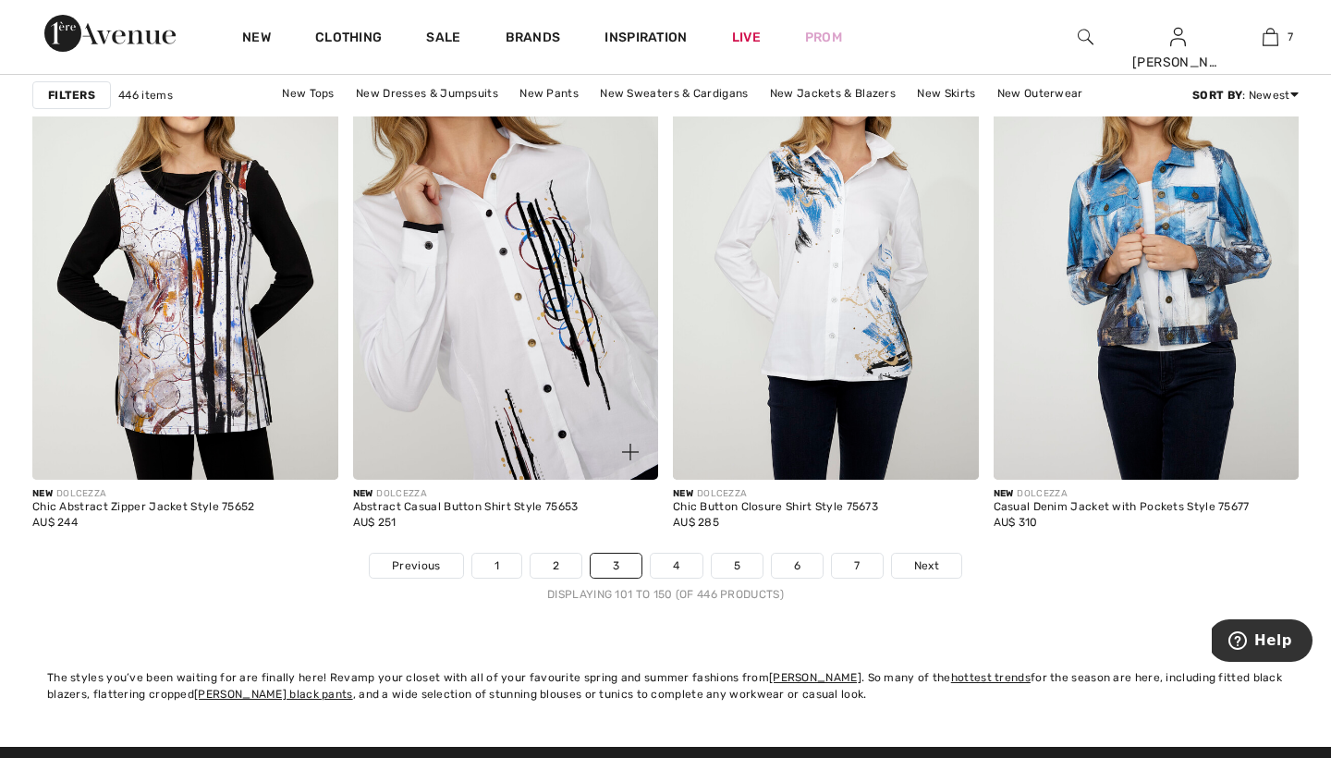
scroll to position [8169, 0]
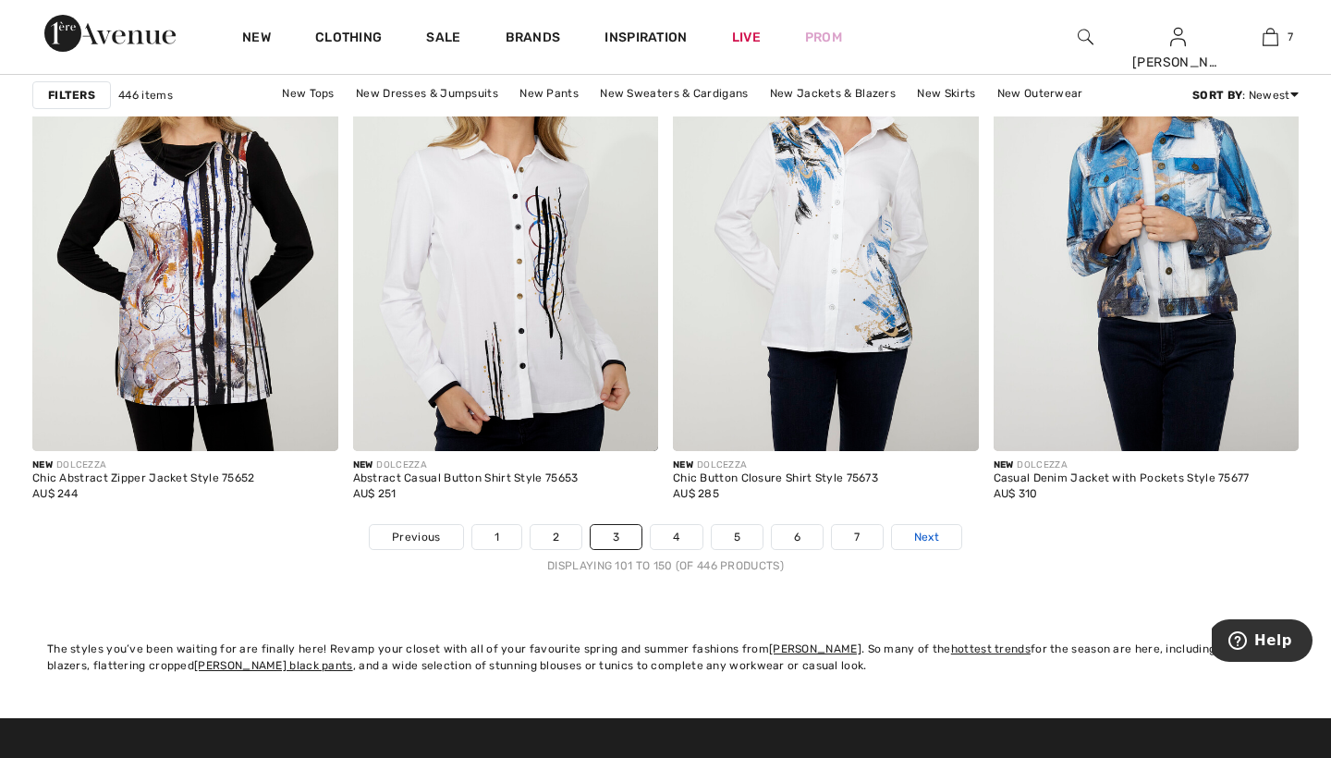
click at [931, 536] on span "Next" at bounding box center [926, 537] width 25 height 17
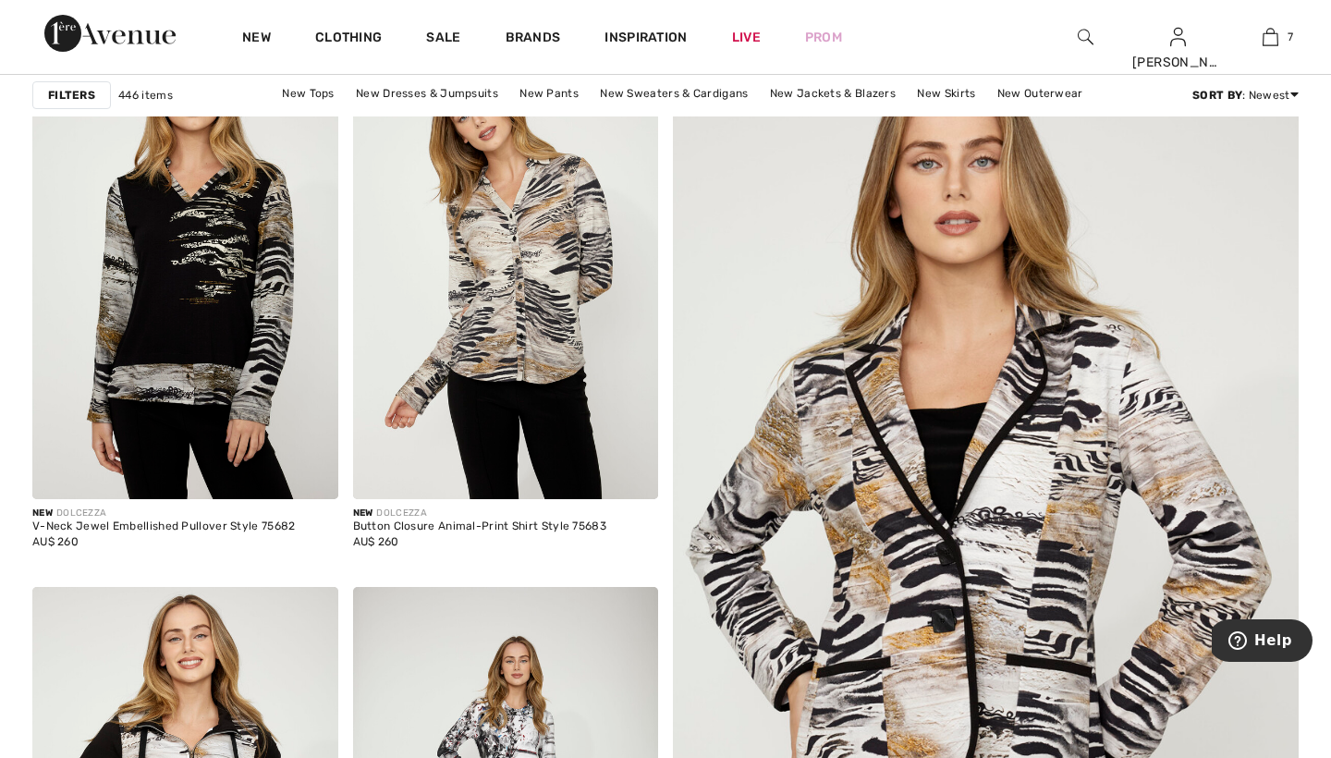
scroll to position [396, 0]
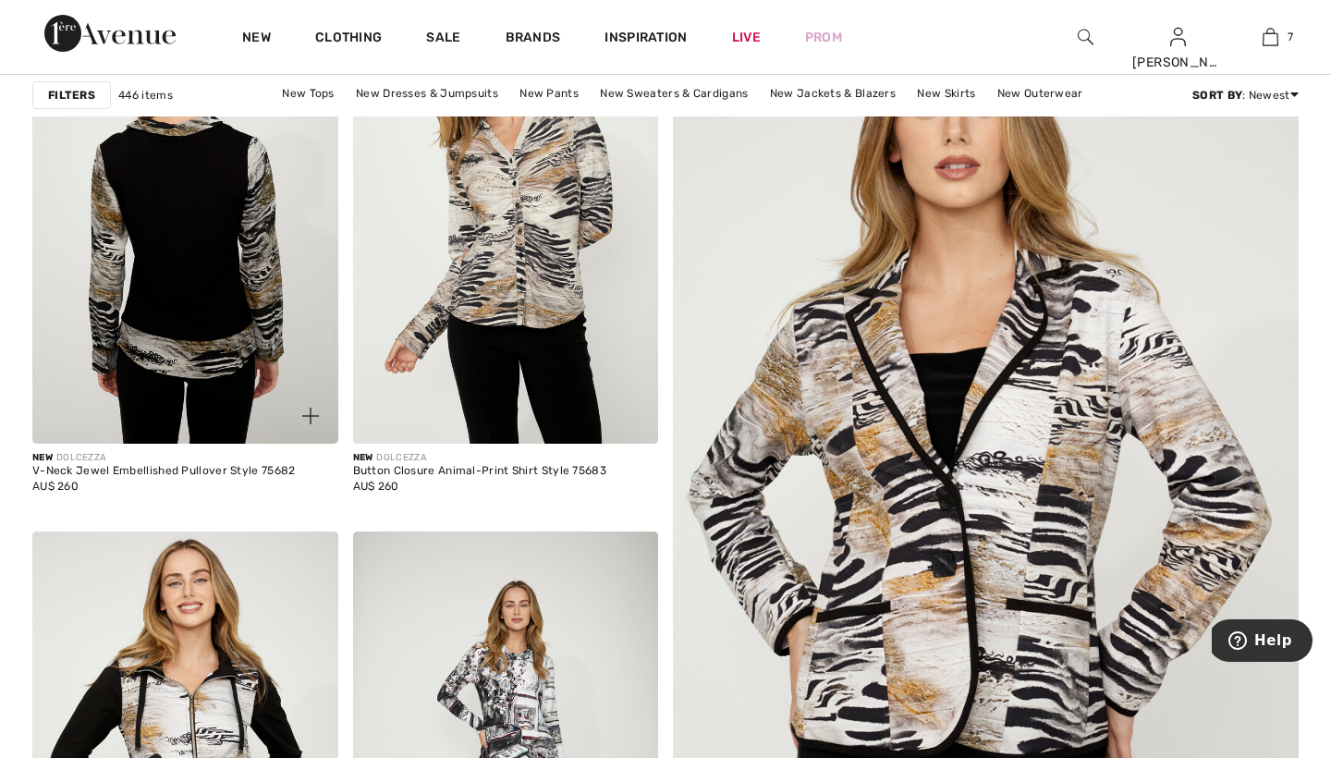
click at [257, 226] on img at bounding box center [185, 214] width 306 height 458
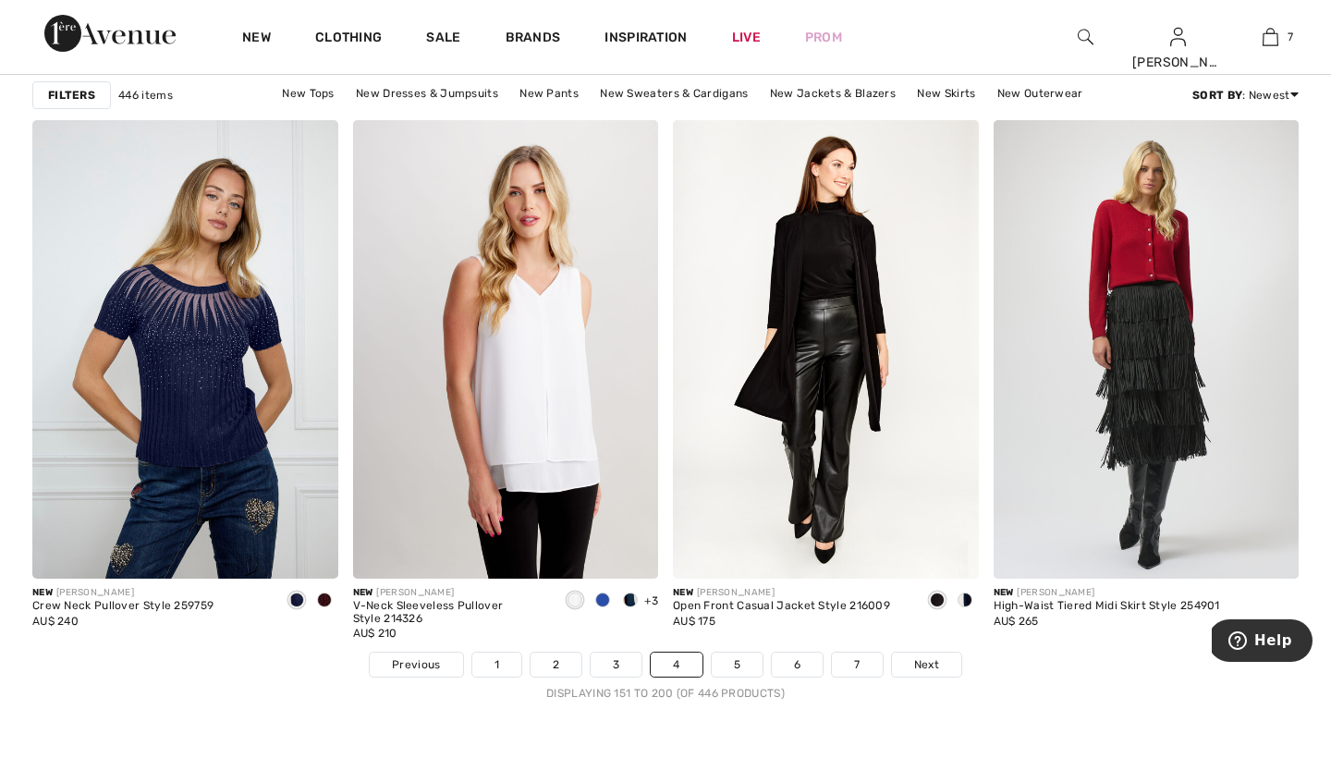
scroll to position [8069, 0]
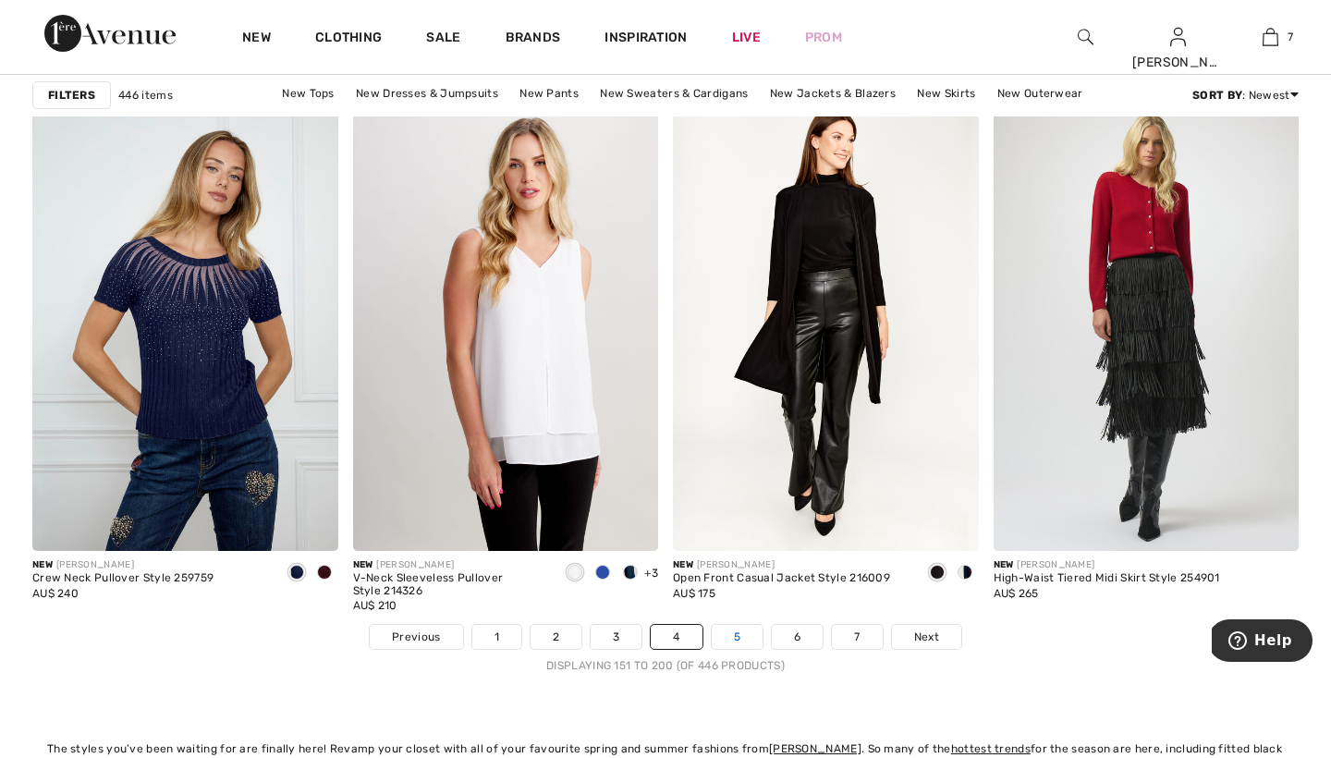
click at [733, 636] on link "5" at bounding box center [737, 637] width 51 height 24
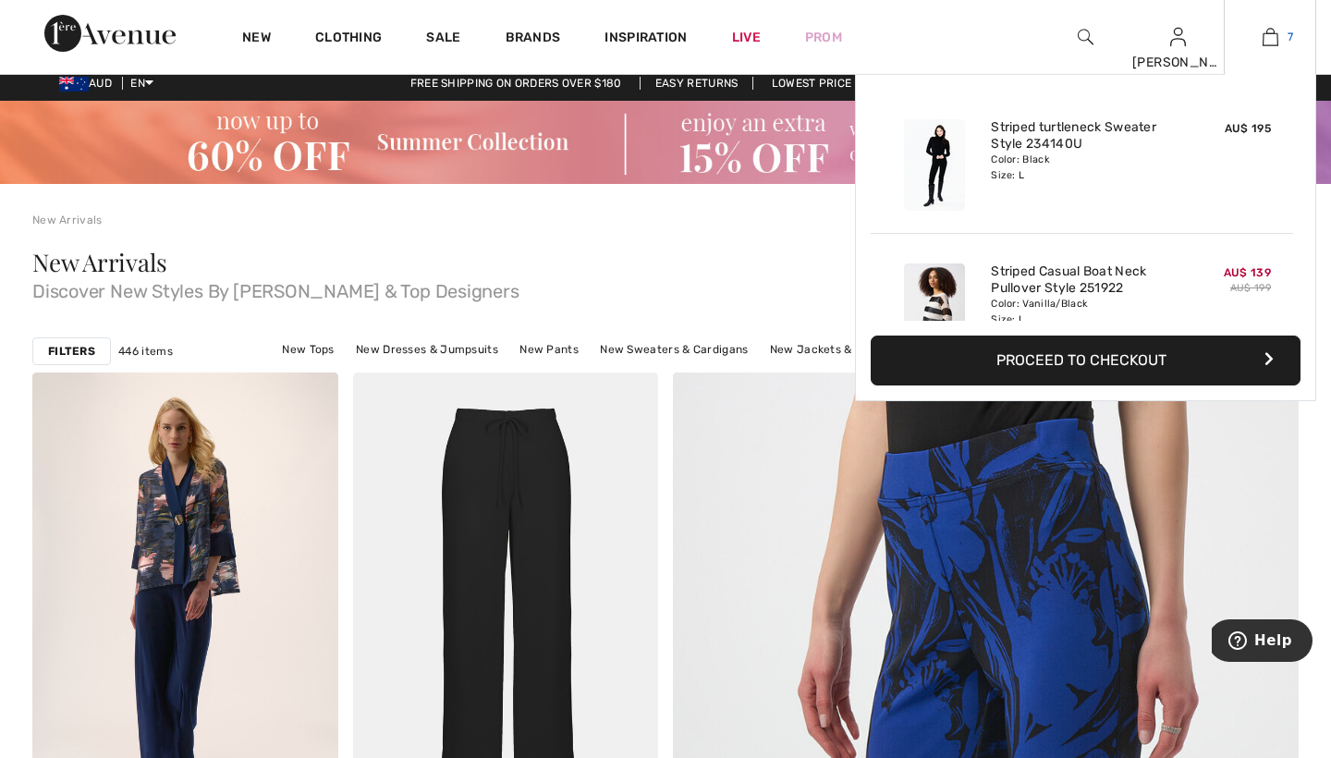
scroll to position [8, 1]
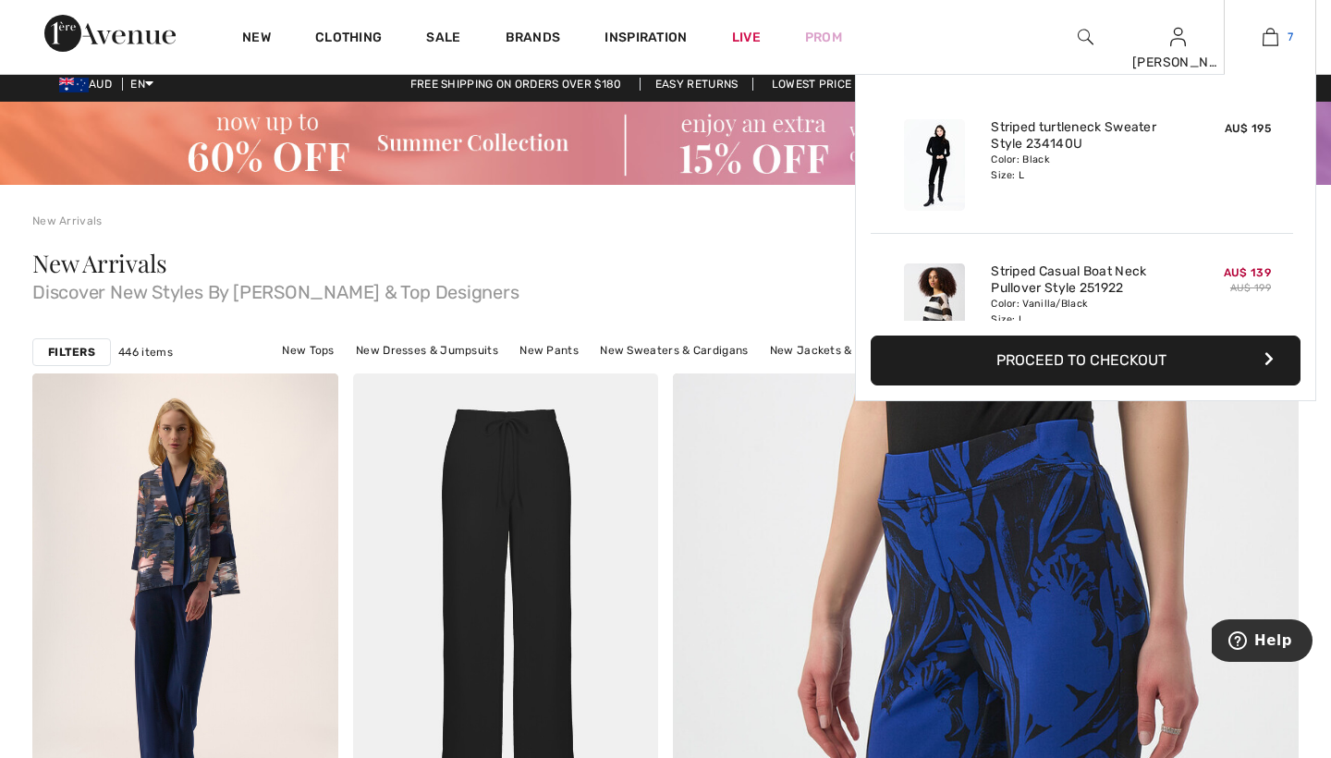
click at [1285, 43] on link "7" at bounding box center [1270, 37] width 91 height 22
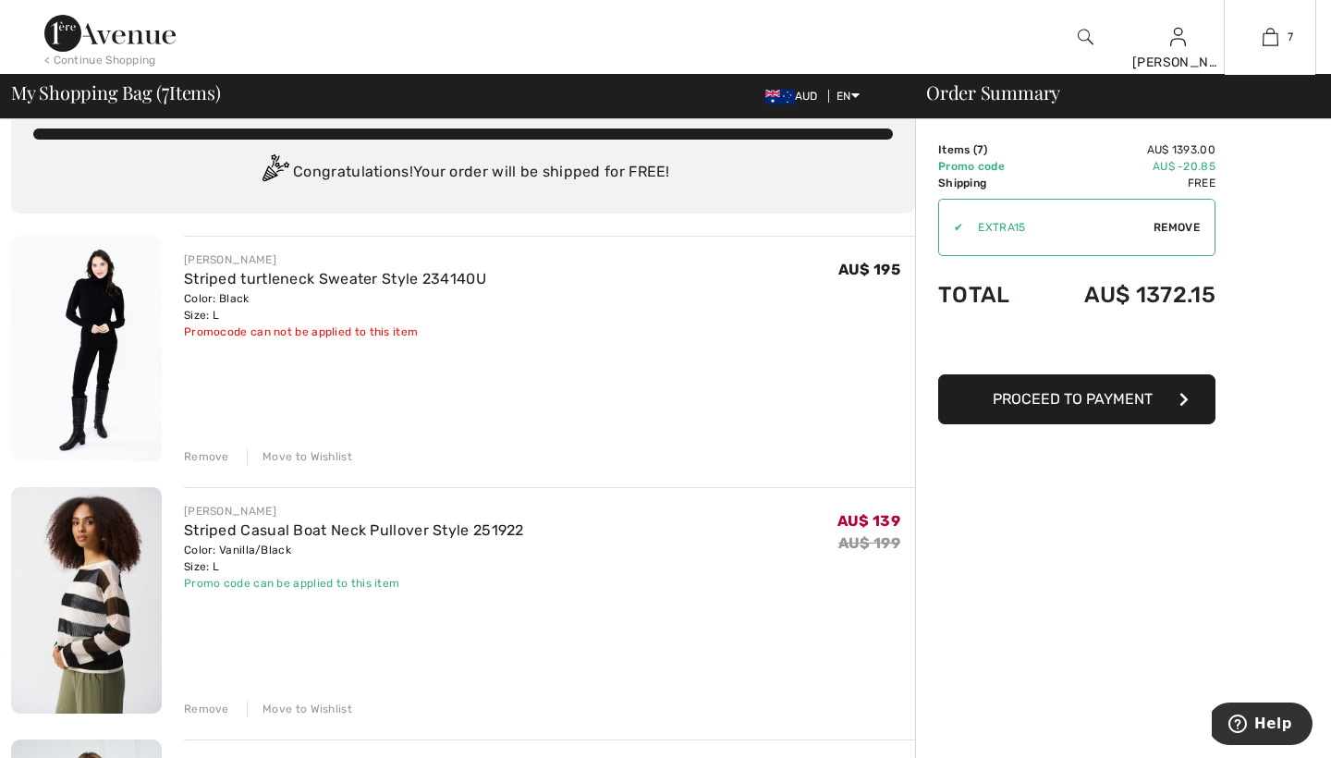
scroll to position [39, 0]
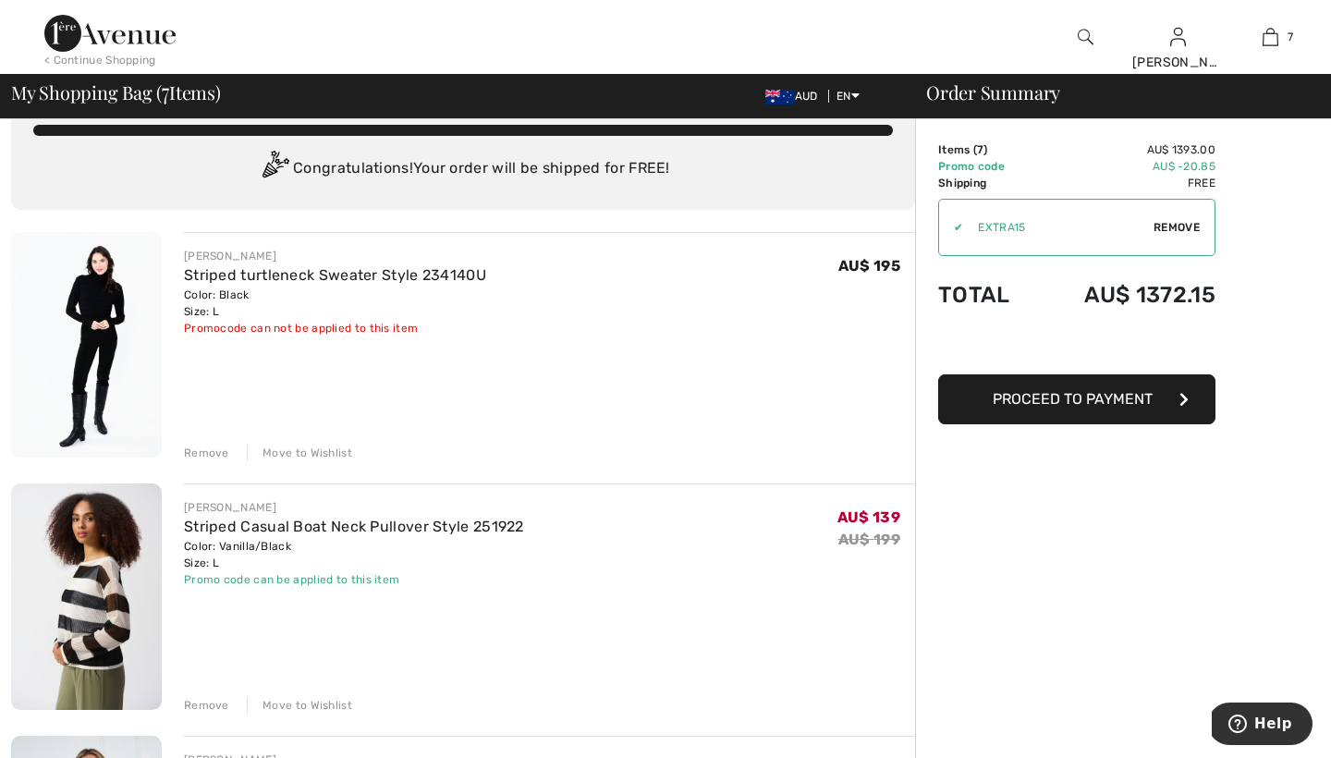
click at [131, 39] on img at bounding box center [109, 33] width 131 height 37
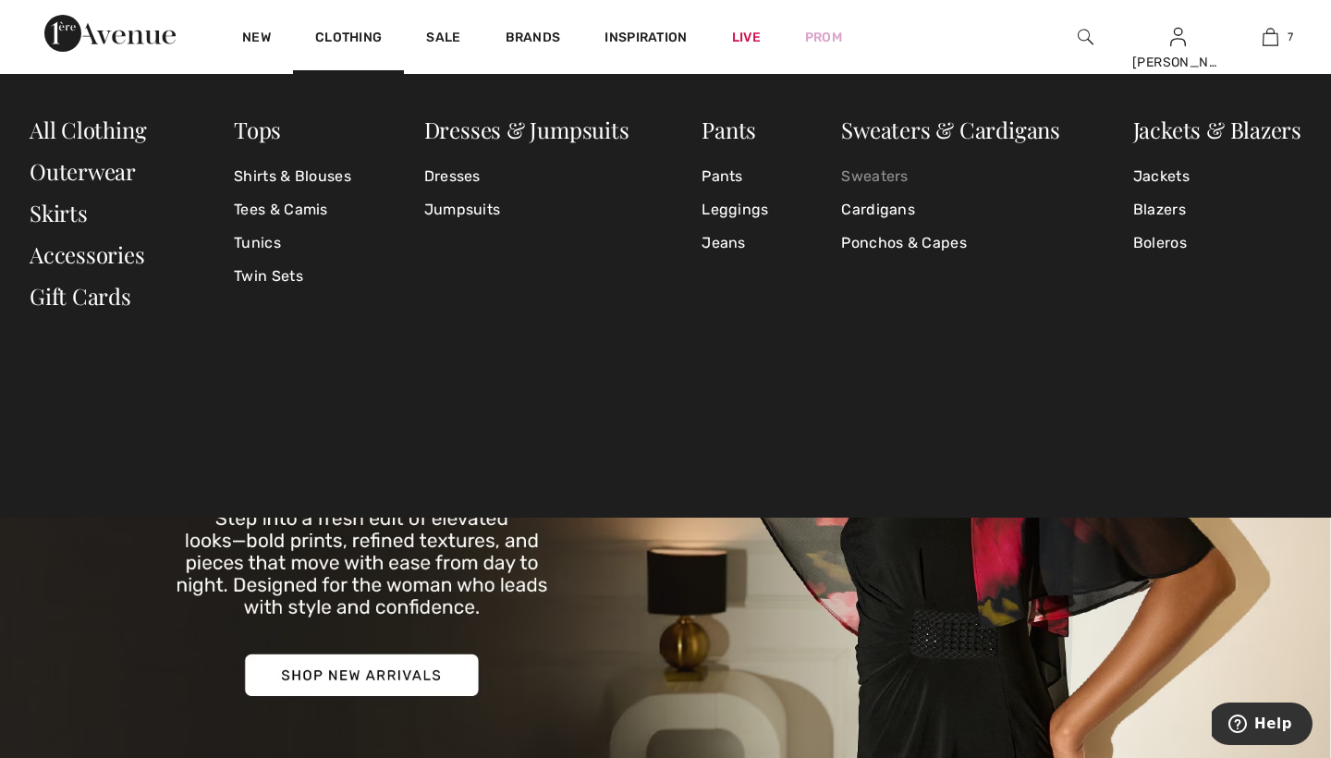
click at [906, 171] on link "Sweaters" at bounding box center [950, 176] width 219 height 33
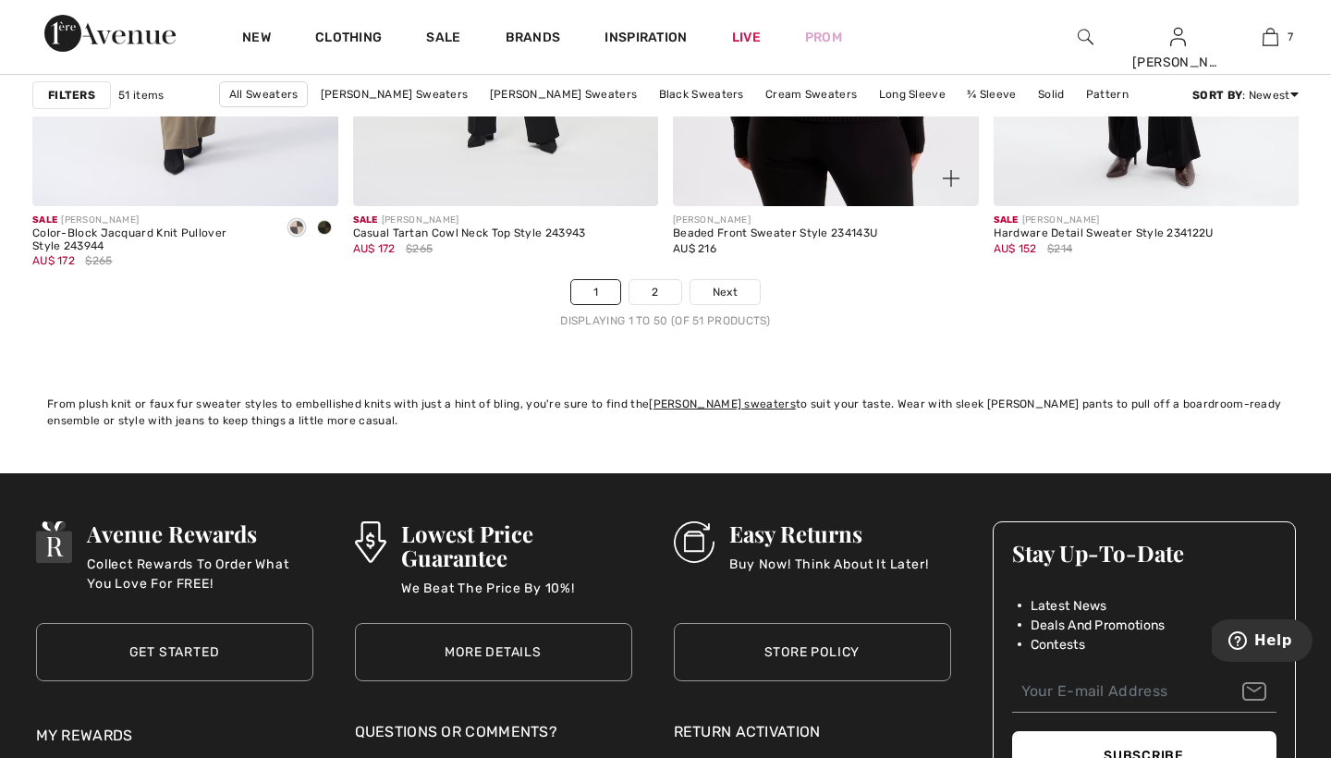
scroll to position [8345, 0]
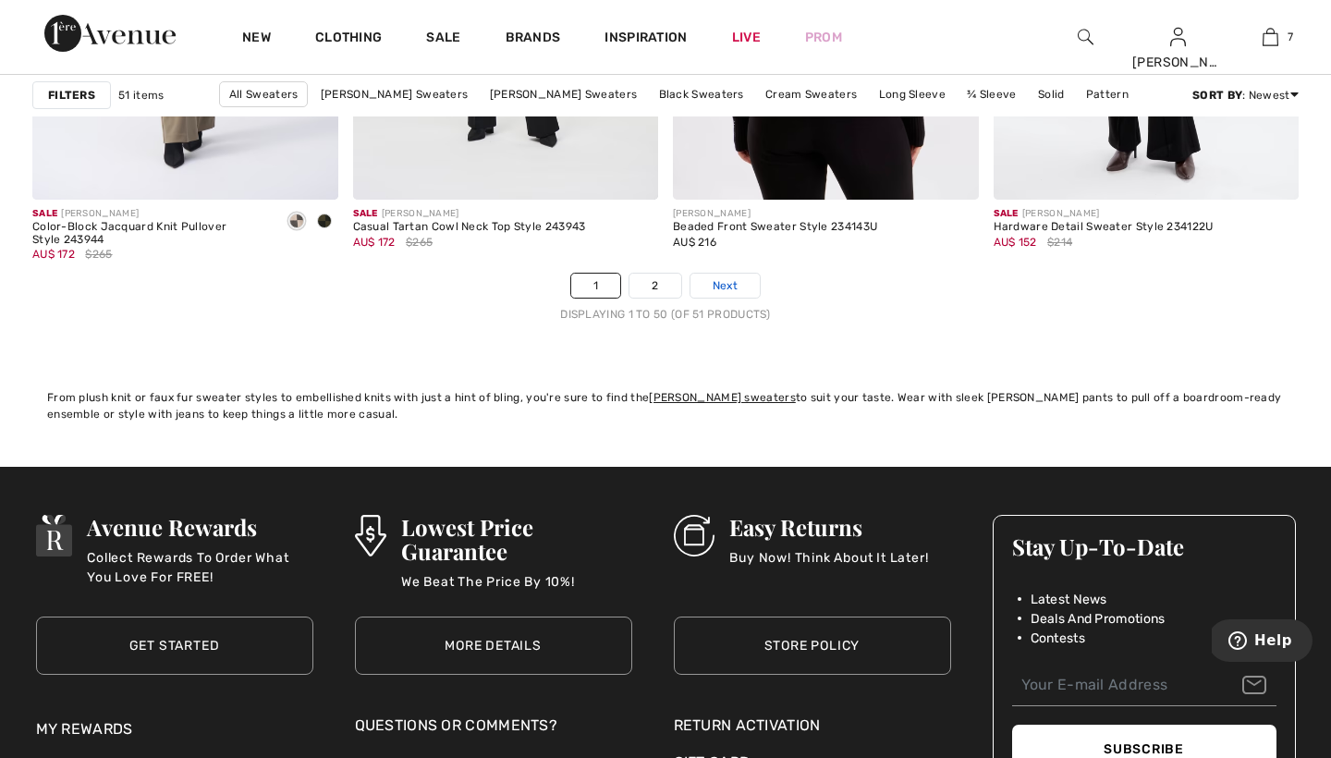
click at [716, 279] on span "Next" at bounding box center [725, 285] width 25 height 17
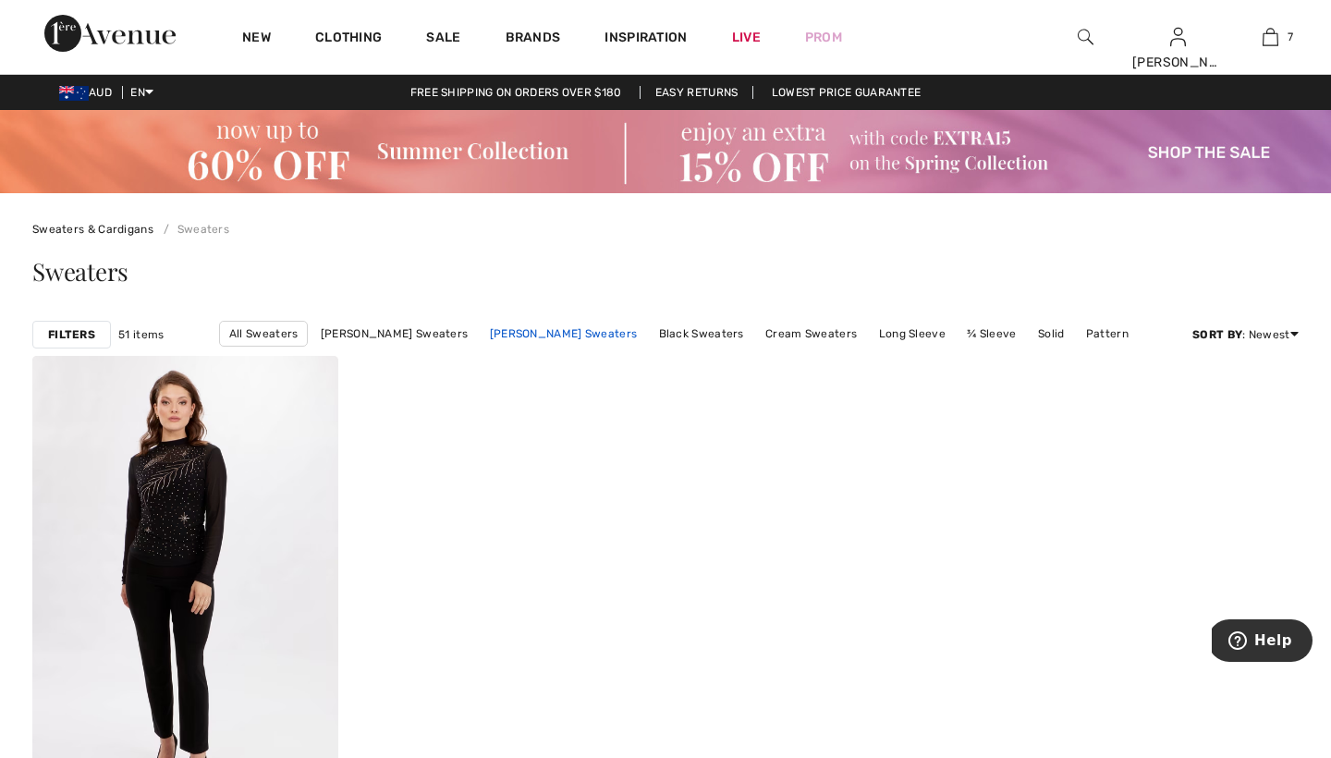
click at [533, 334] on link "[PERSON_NAME] Sweaters" at bounding box center [564, 334] width 166 height 24
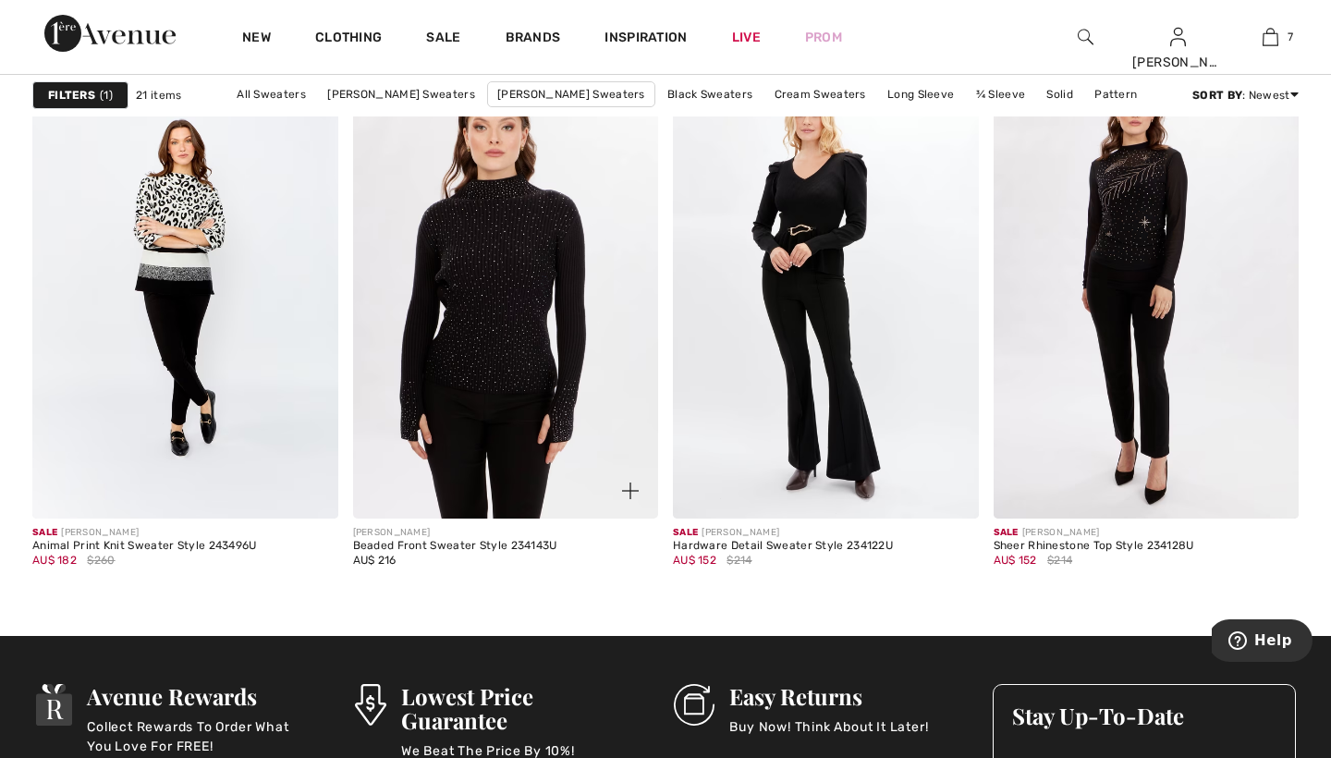
scroll to position [3251, 0]
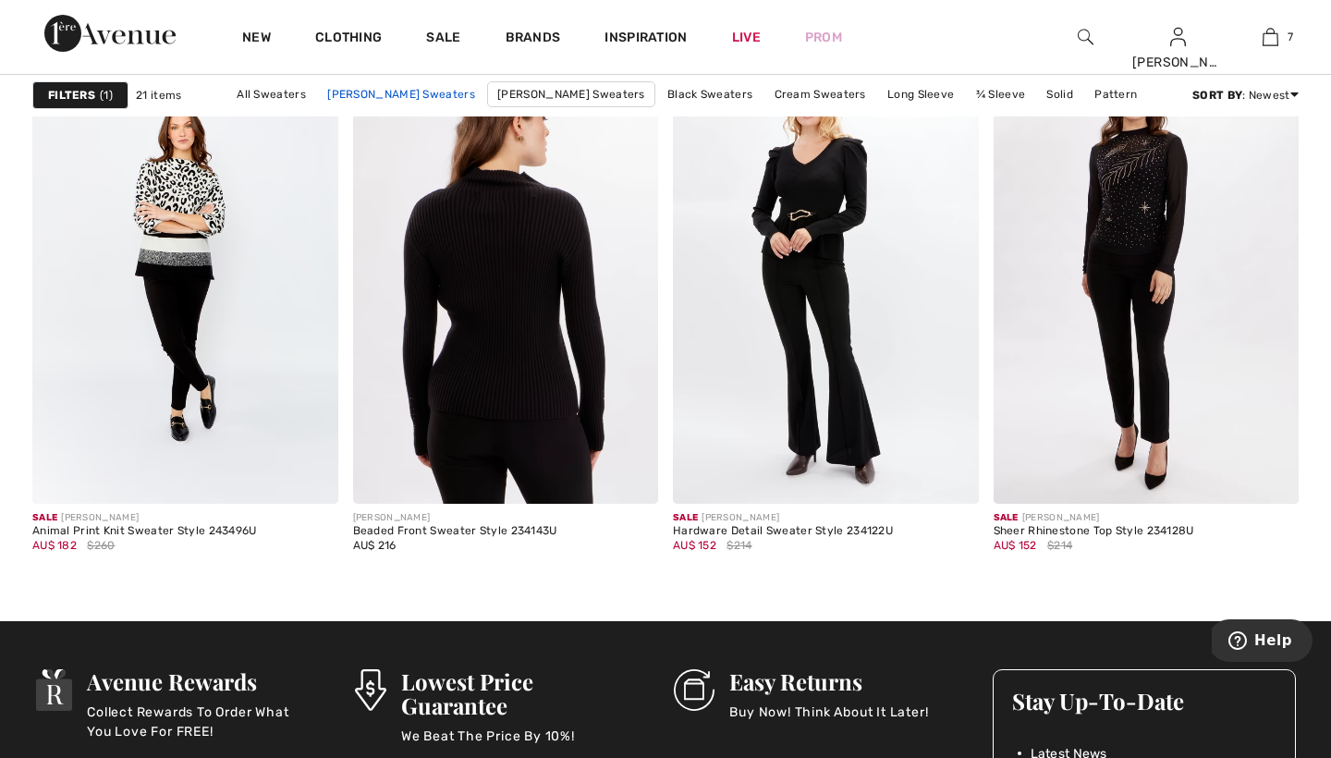
click at [396, 90] on link "[PERSON_NAME] Sweaters" at bounding box center [401, 94] width 166 height 24
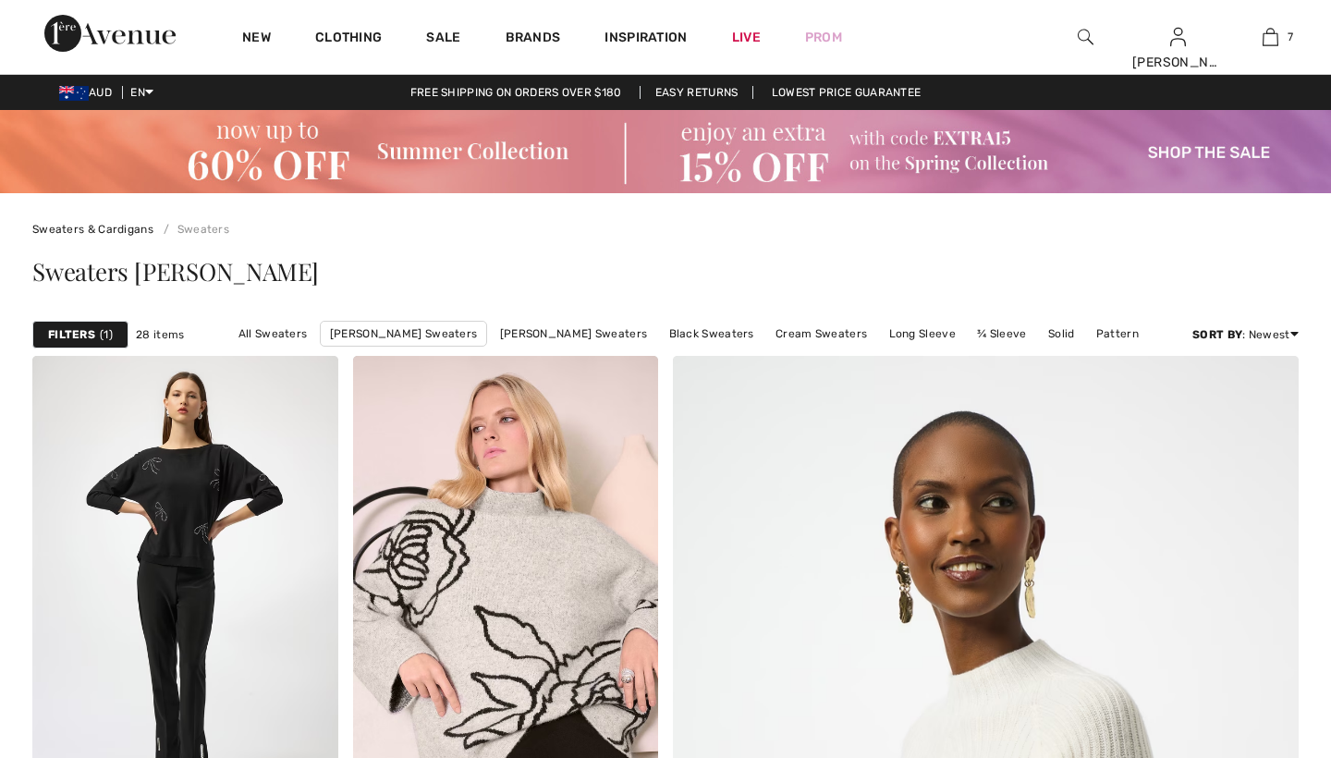
checkbox input "true"
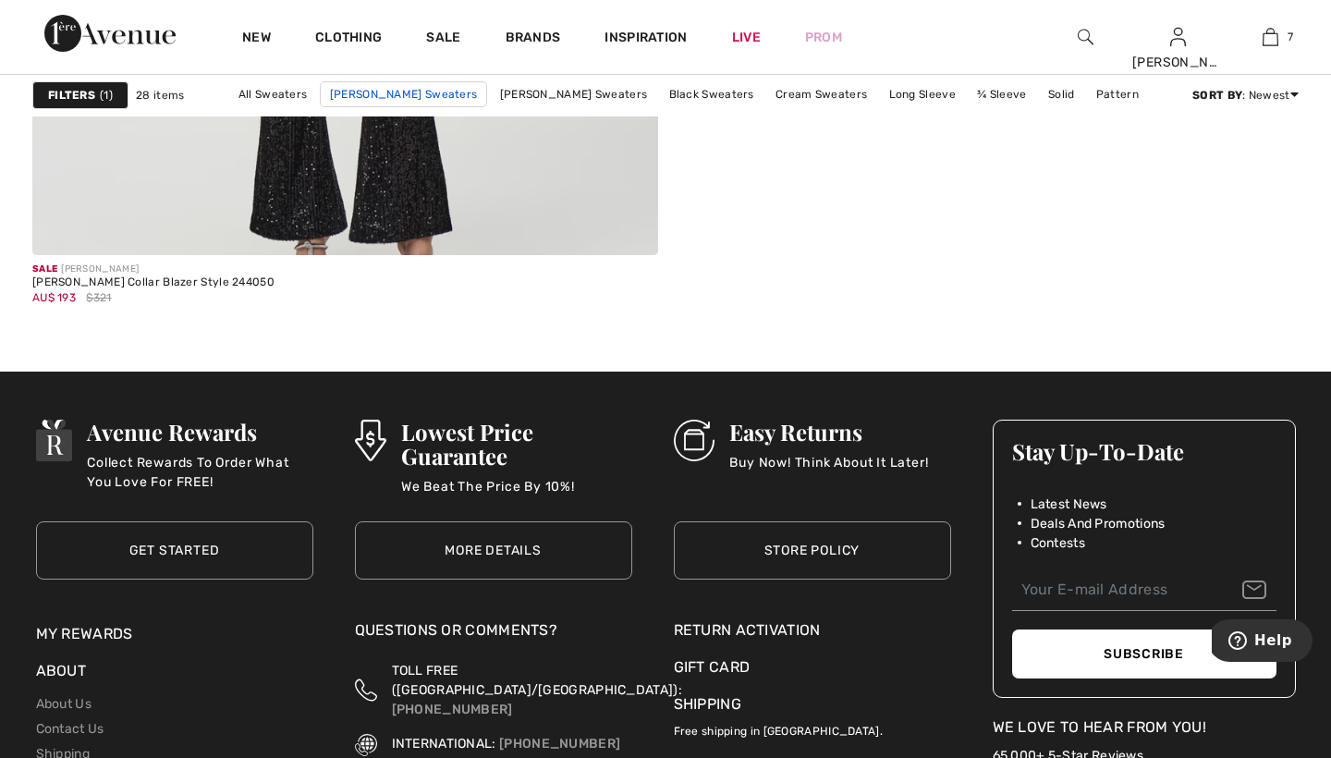
scroll to position [5286, 0]
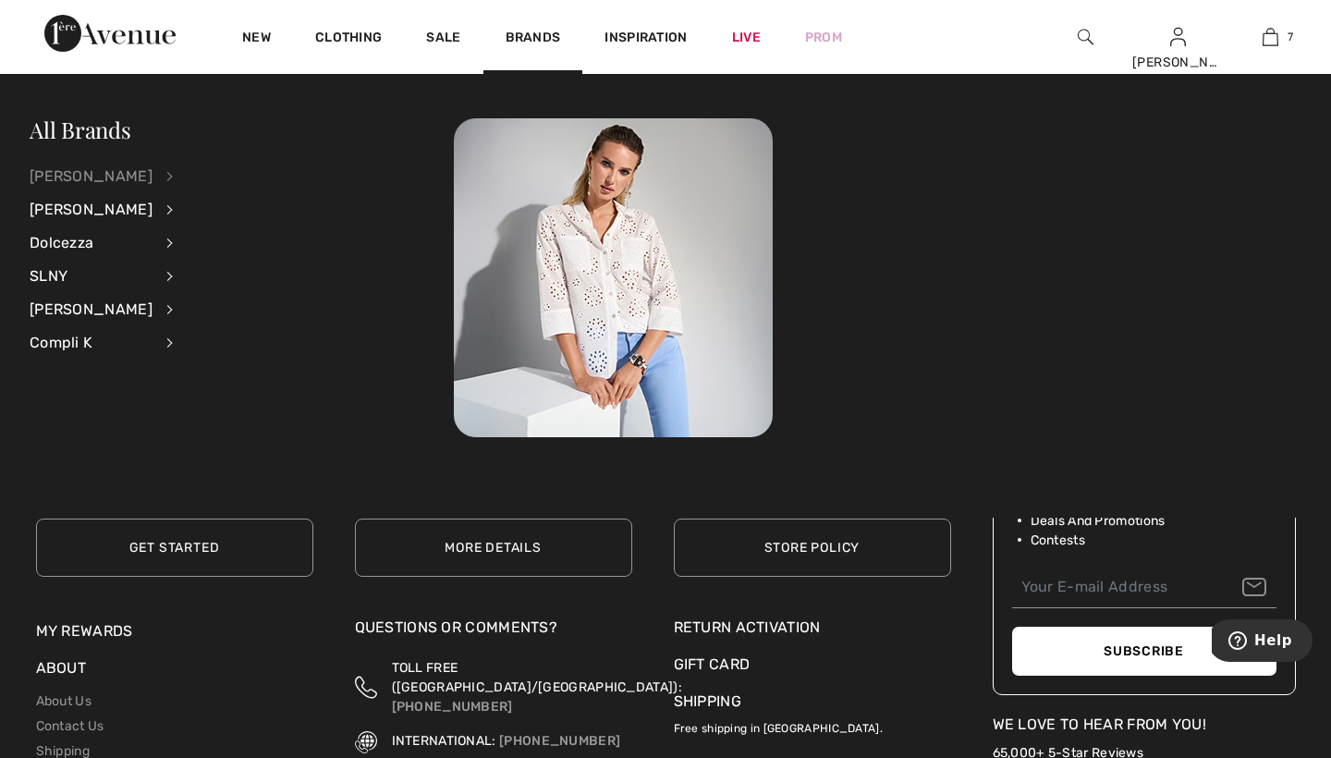
click at [117, 176] on div "[PERSON_NAME]" at bounding box center [91, 176] width 123 height 33
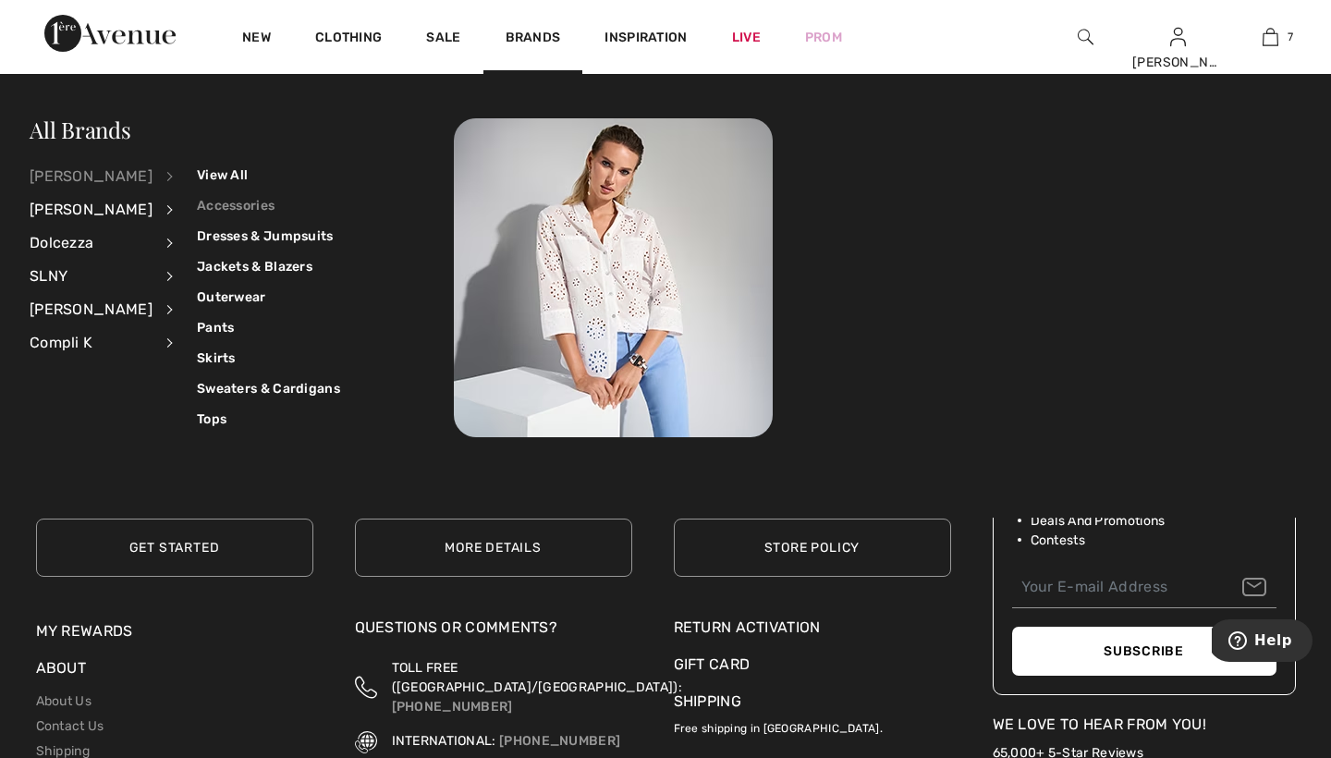
click at [235, 195] on link "Accessories" at bounding box center [268, 205] width 143 height 30
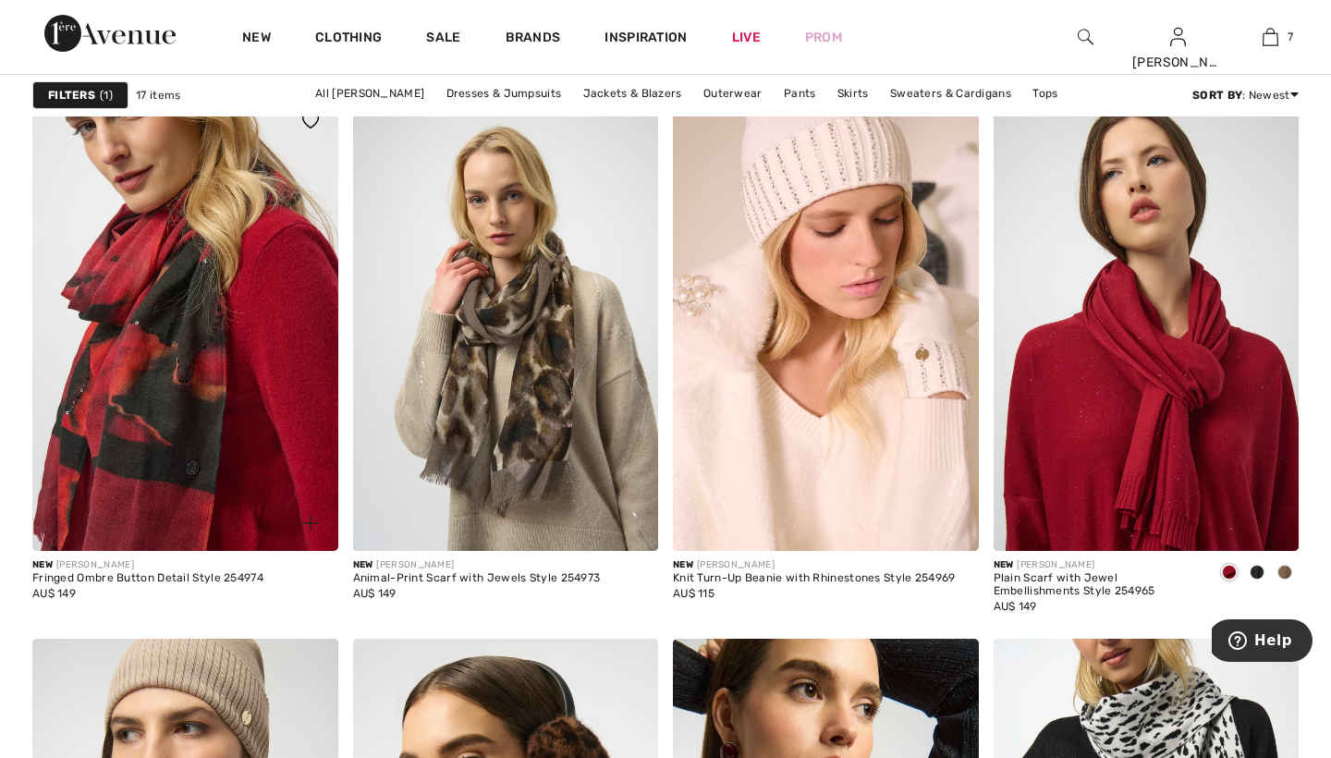
scroll to position [1354, 0]
click at [81, 303] on img at bounding box center [185, 323] width 306 height 458
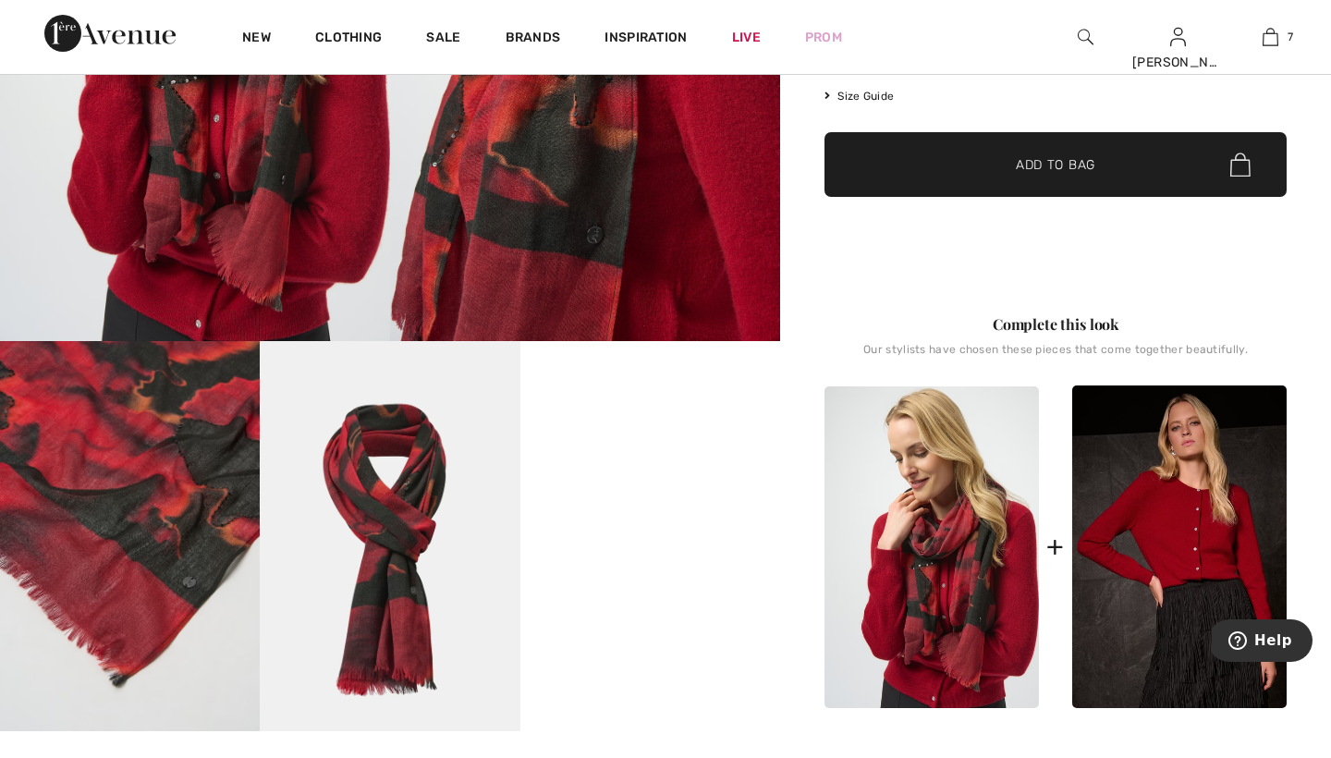
scroll to position [463, 0]
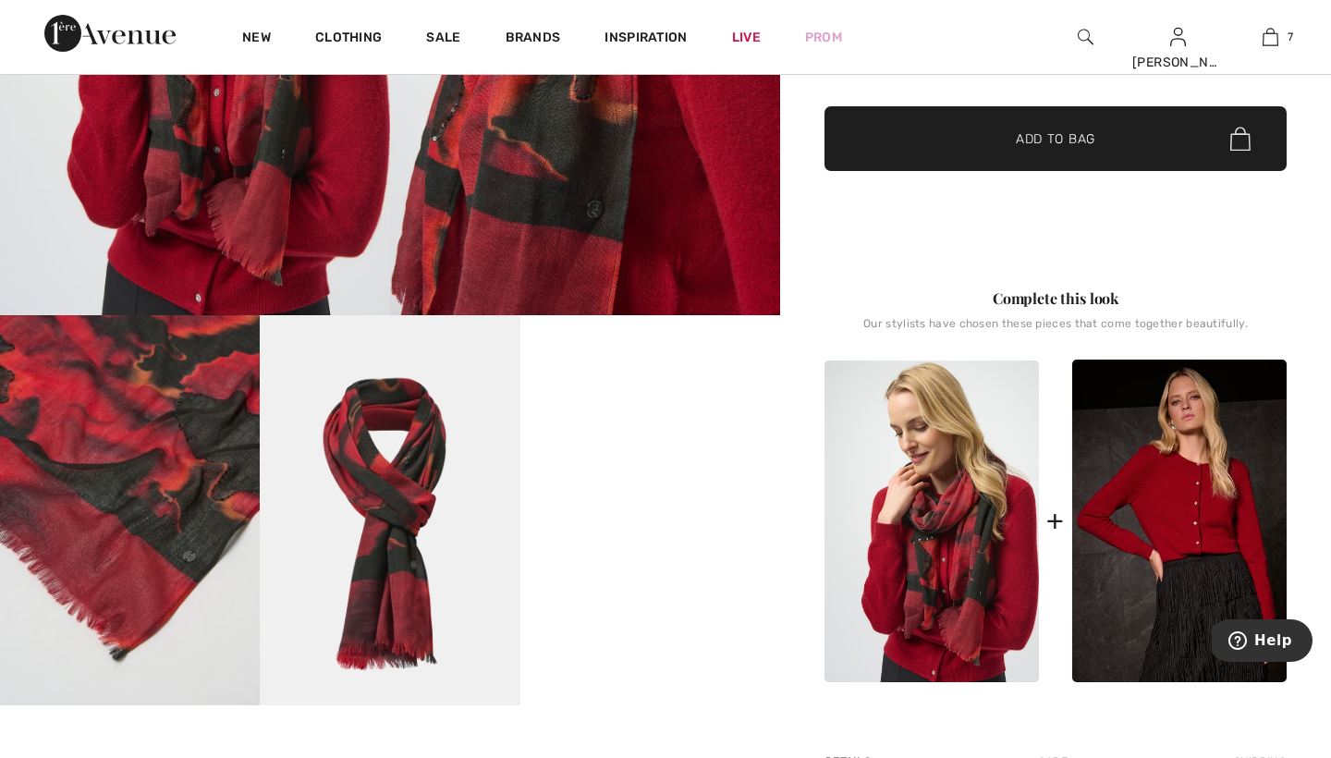
click at [93, 477] on img at bounding box center [130, 510] width 260 height 390
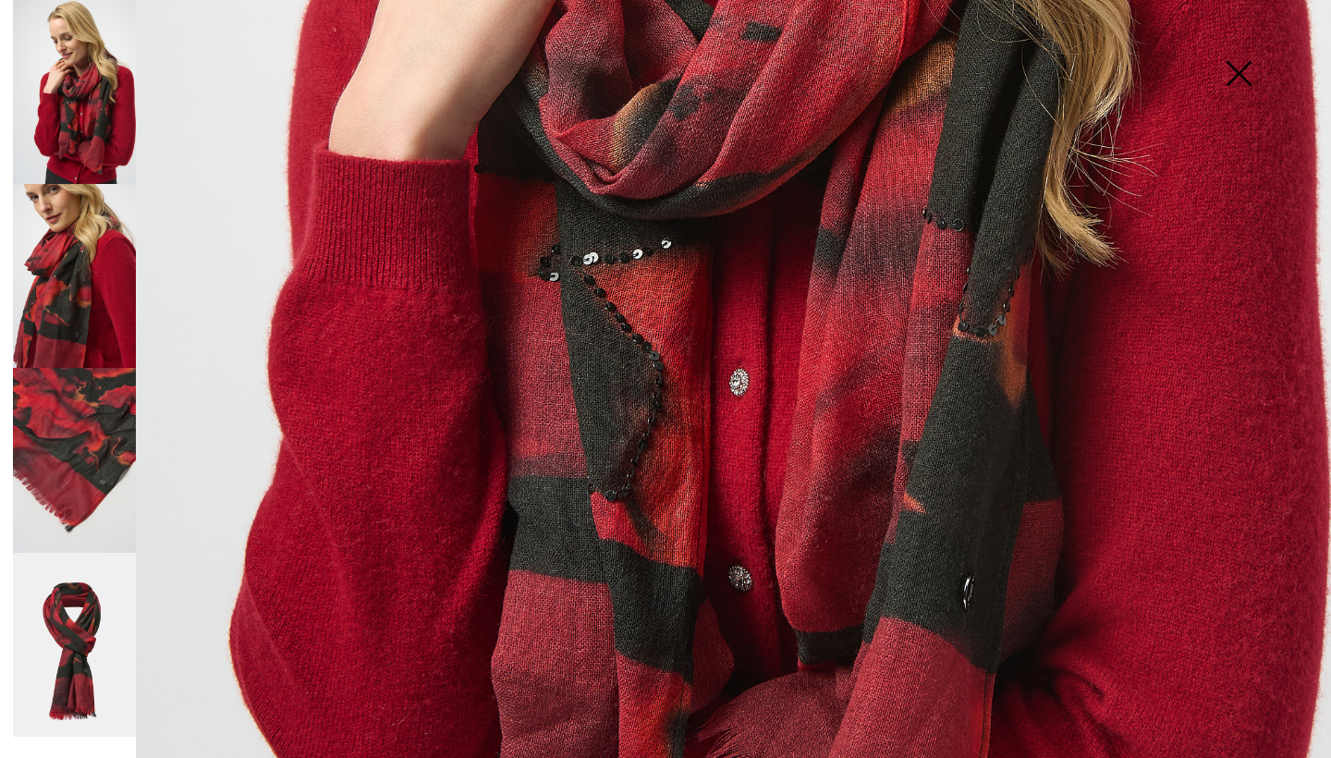
scroll to position [856, 0]
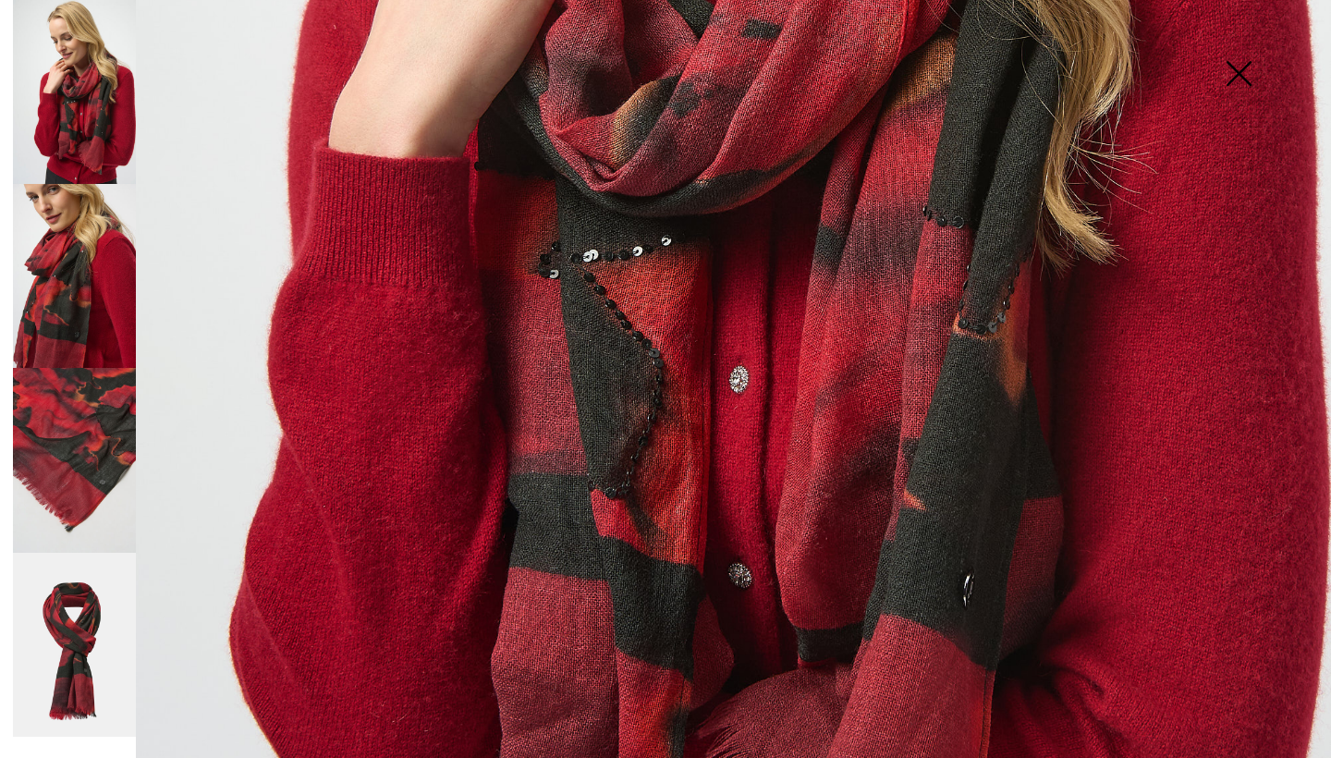
click at [31, 379] on img at bounding box center [74, 460] width 123 height 184
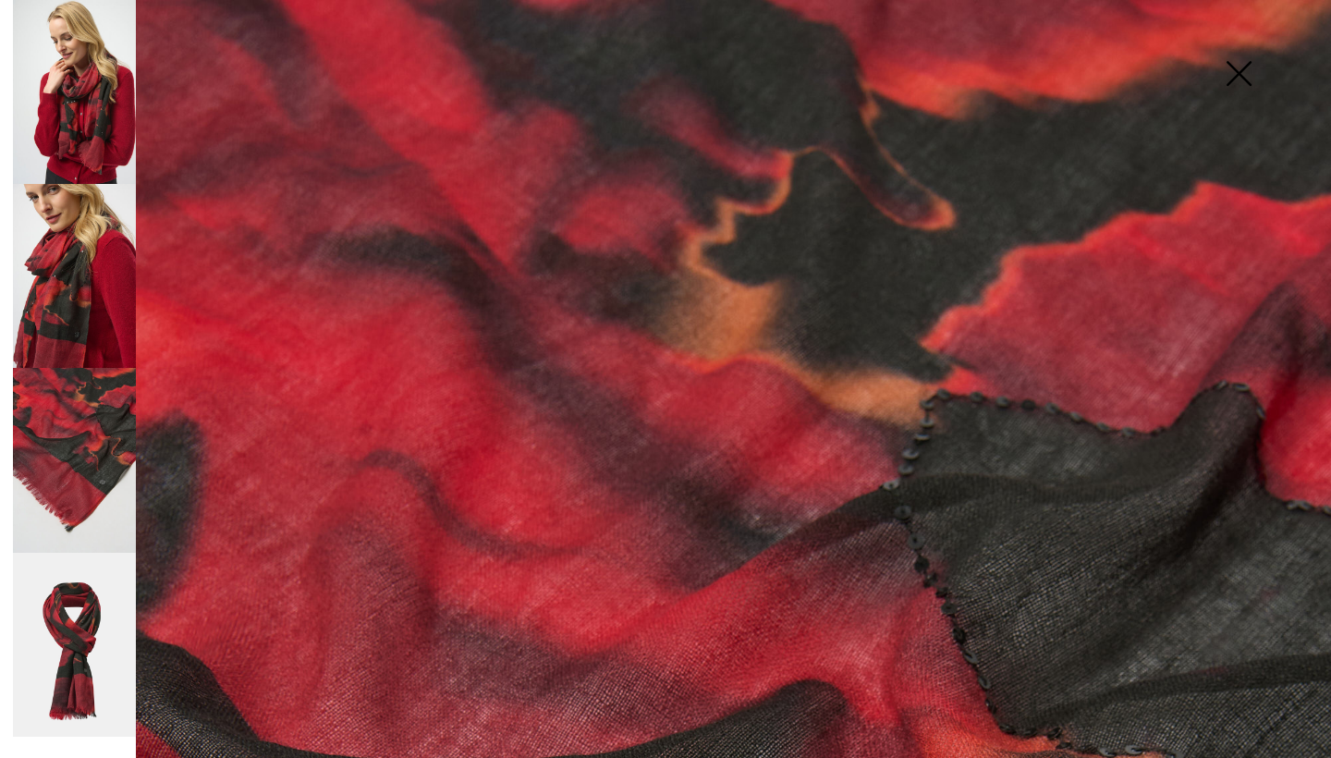
scroll to position [0, 0]
click at [106, 649] on img at bounding box center [74, 645] width 123 height 184
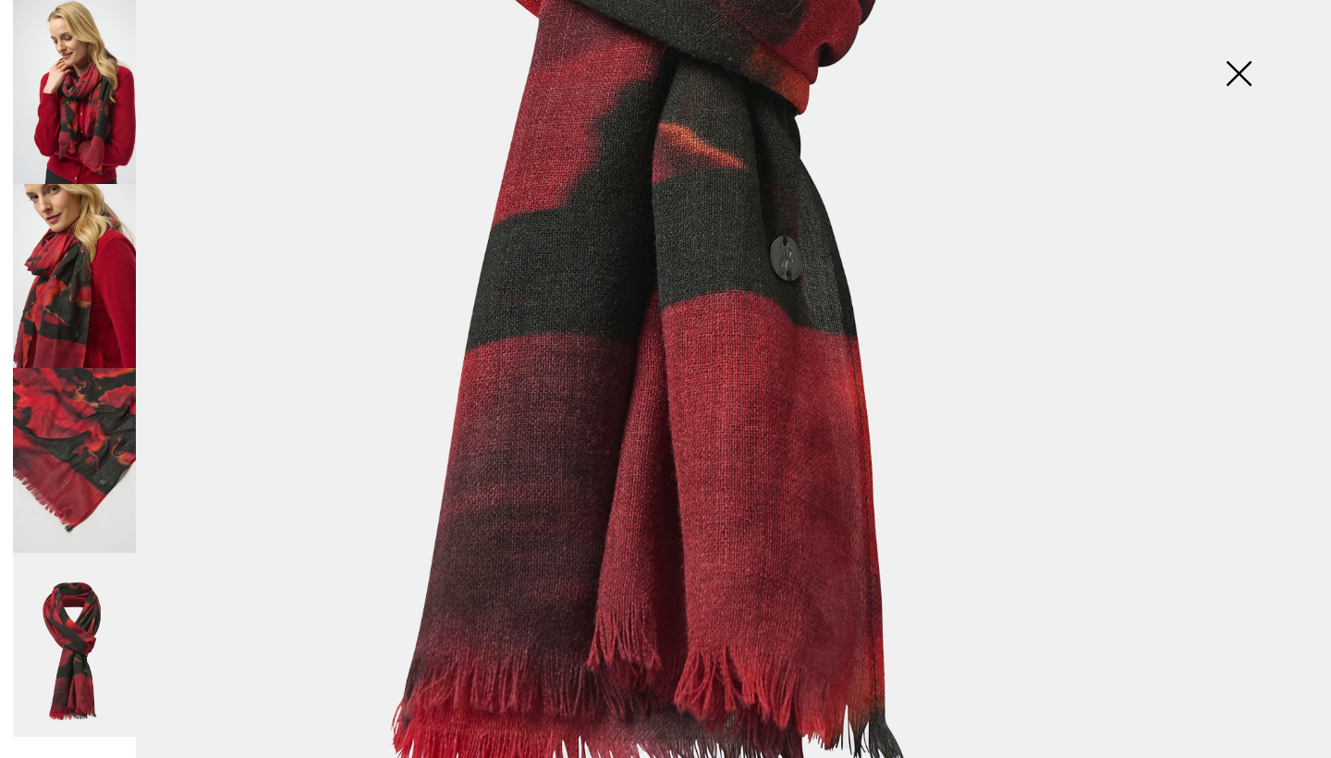
scroll to position [1019, 0]
click at [1223, 74] on img at bounding box center [1238, 75] width 92 height 95
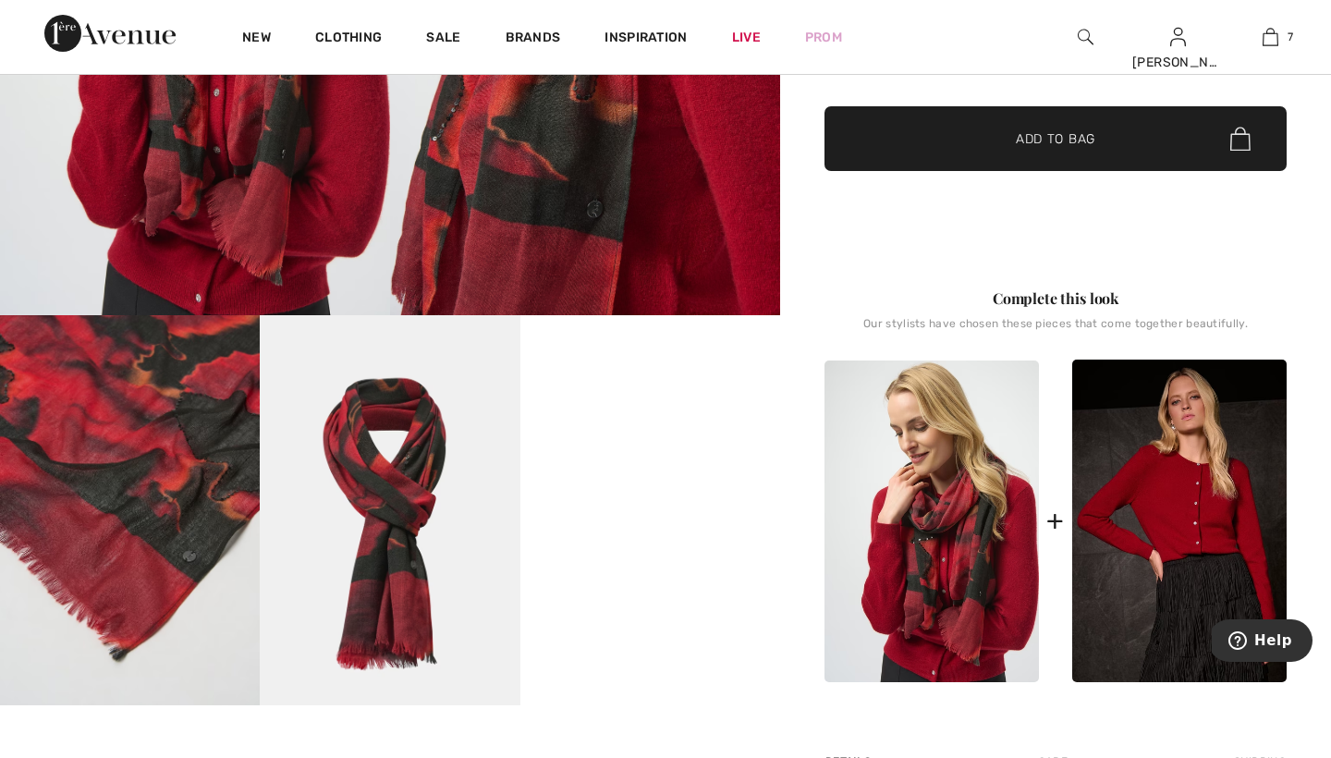
click at [1108, 134] on span "✔ Added to Bag Add to Bag" at bounding box center [1055, 138] width 462 height 65
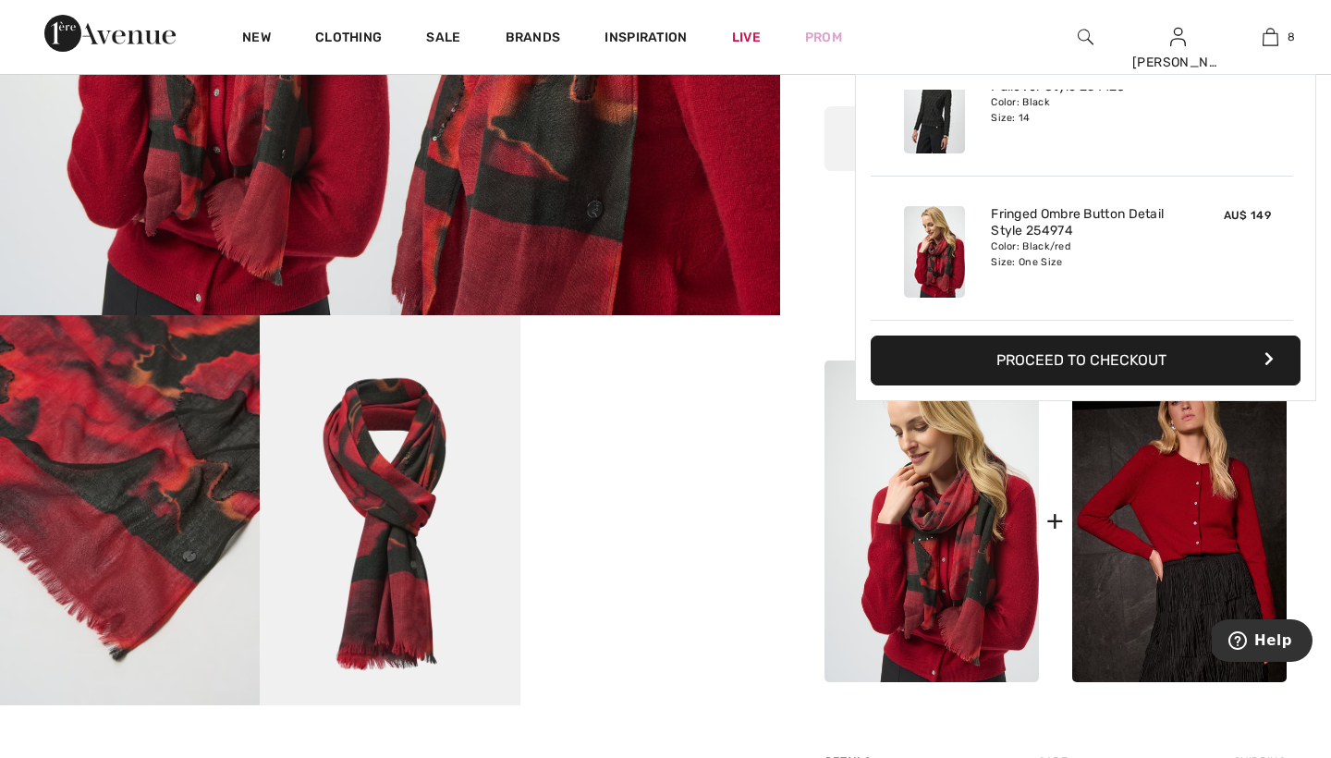
scroll to position [922, 0]
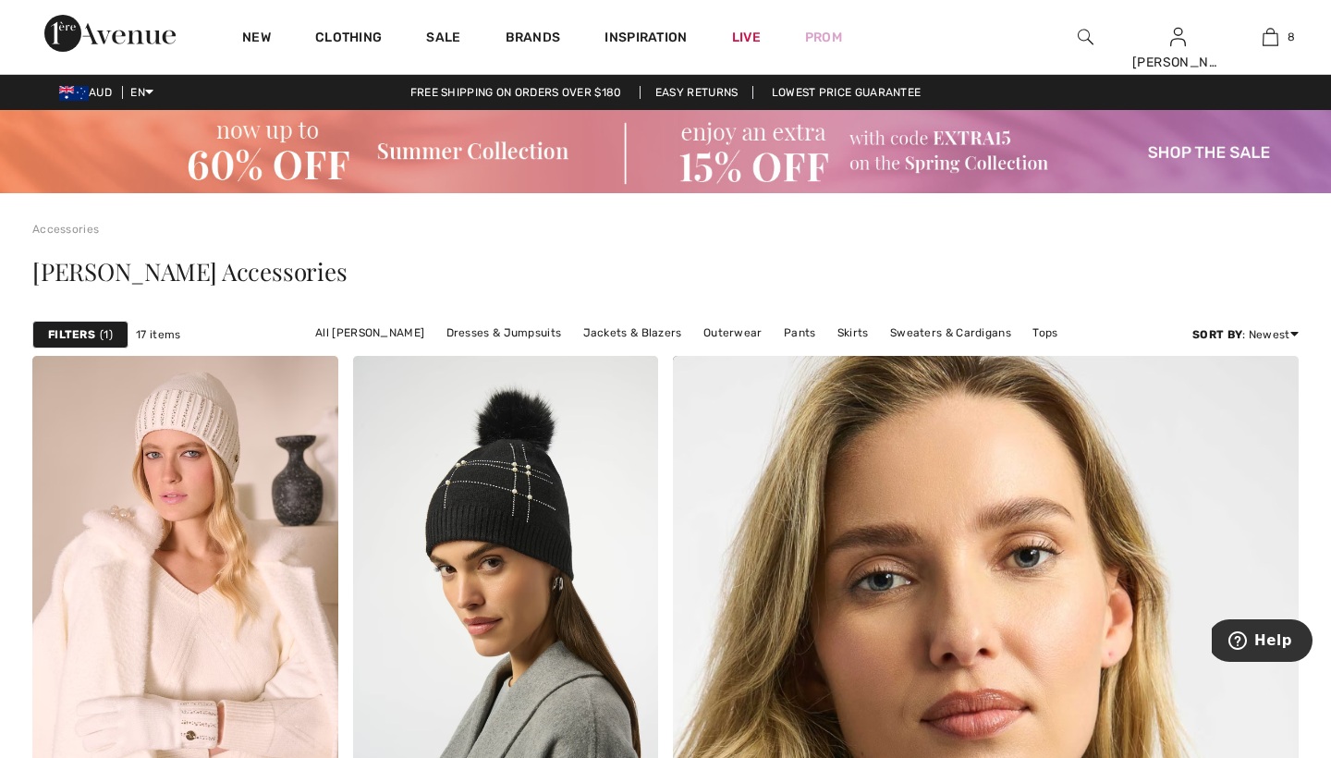
click at [146, 33] on img at bounding box center [109, 33] width 131 height 37
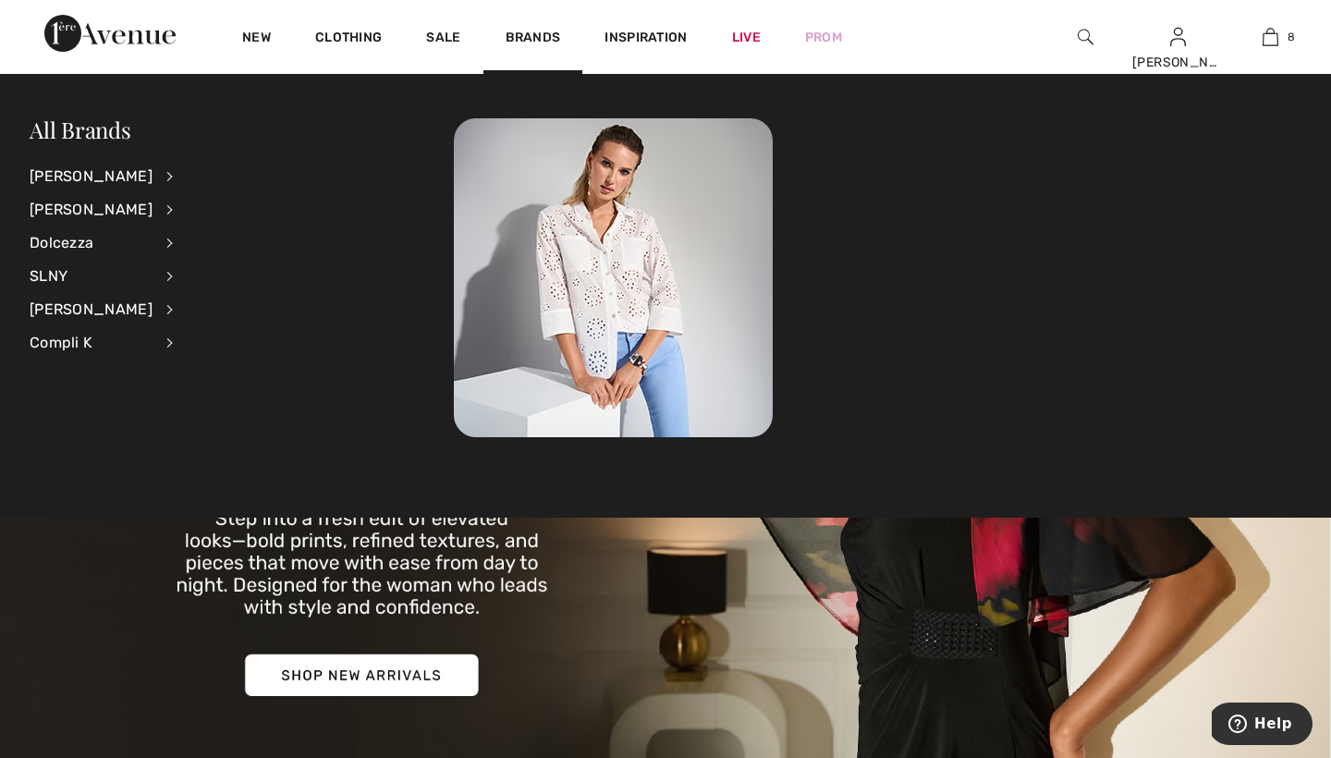
click at [140, 207] on li "[PERSON_NAME] View All Accessories Dresses & Jumpsuits Jackets & Blazers Outerw…" at bounding box center [113, 209] width 167 height 33
click at [156, 212] on li "Frank Lyman View All Accessories Dresses & Jumpsuits Jackets & Blazers Outerwea…" at bounding box center [113, 209] width 167 height 33
click at [97, 212] on div "[PERSON_NAME]" at bounding box center [91, 209] width 123 height 33
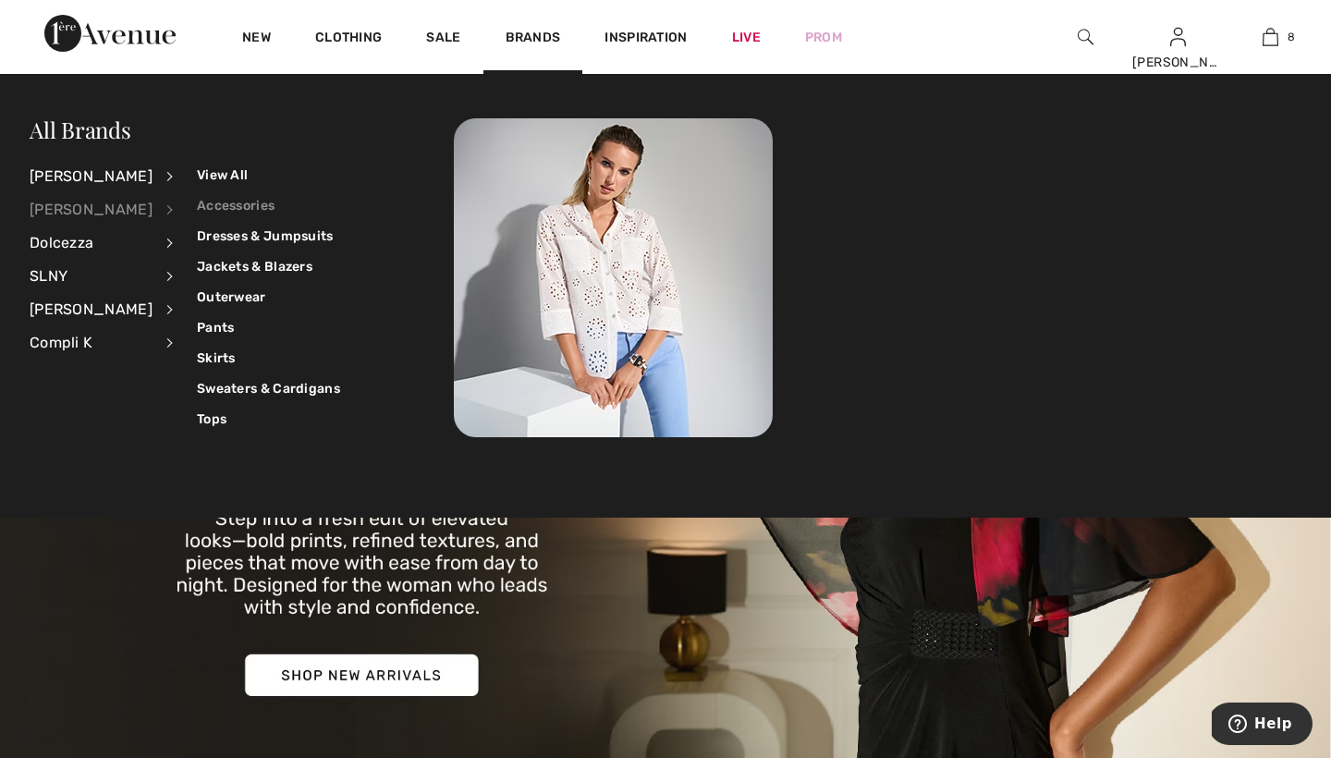
click at [203, 210] on link "Accessories" at bounding box center [268, 205] width 143 height 30
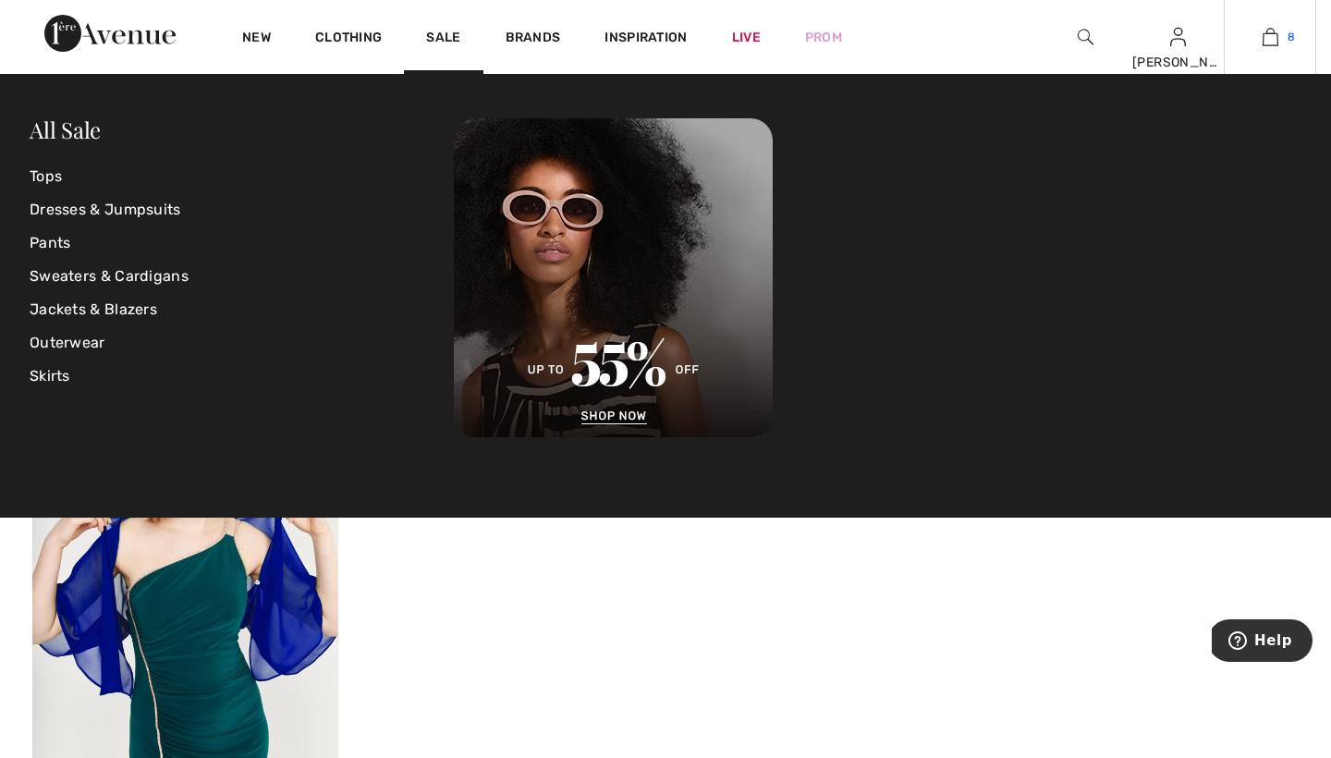
click at [1269, 42] on img at bounding box center [1270, 37] width 16 height 22
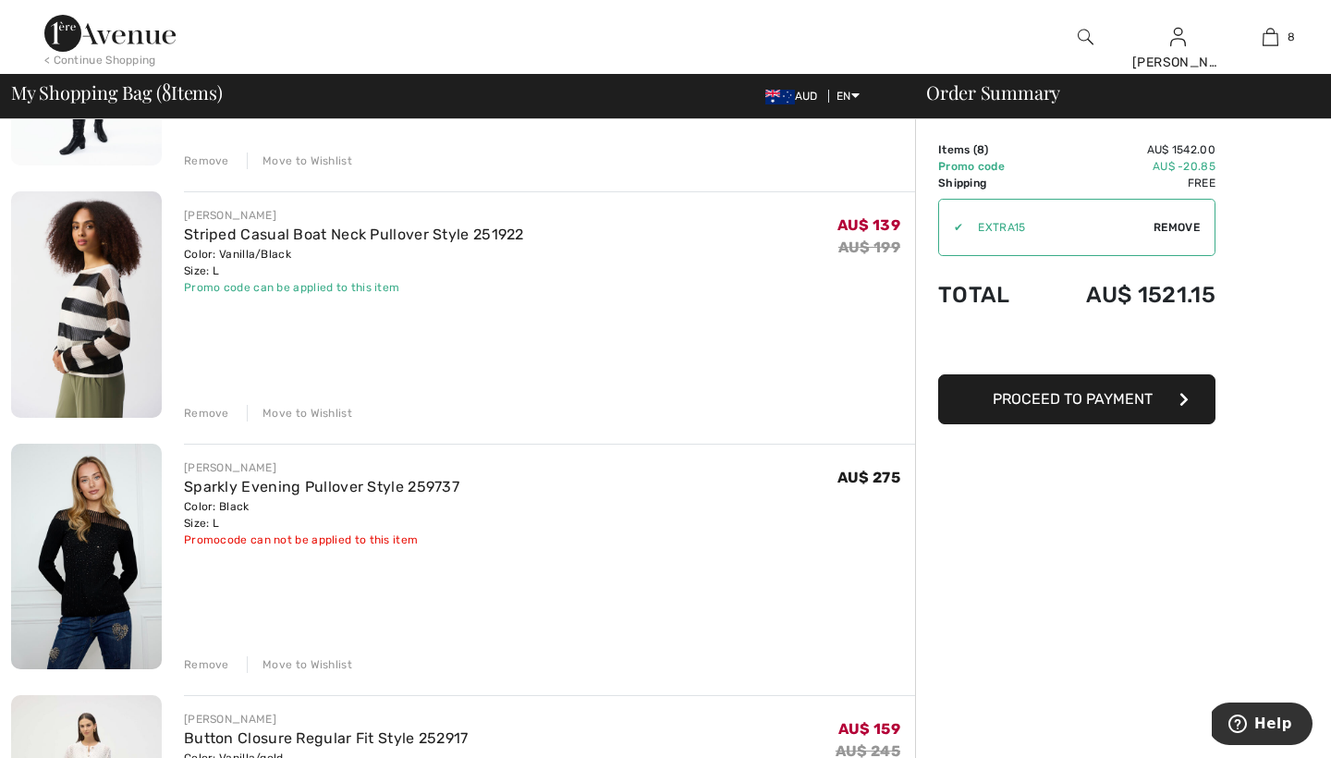
scroll to position [336, 0]
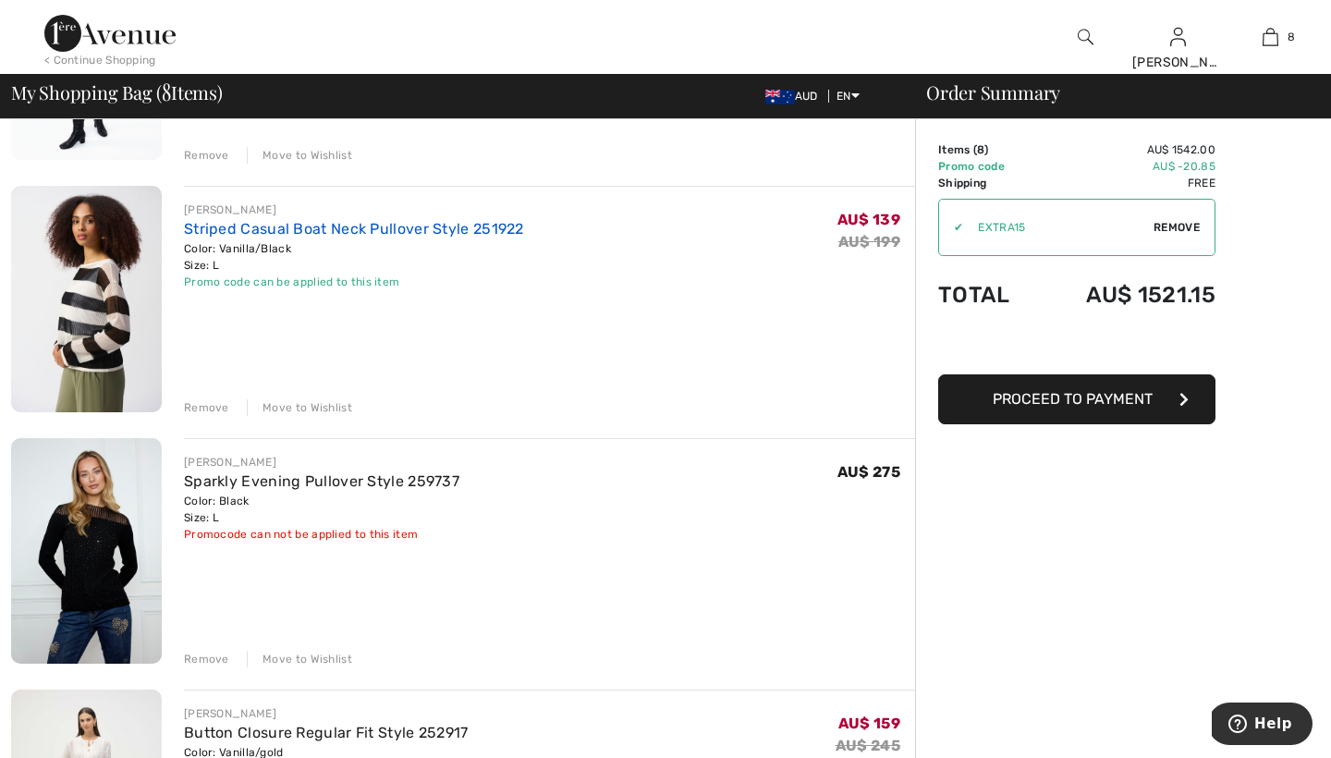
click at [386, 233] on link "Striped Casual Boat Neck Pullover Style 251922" at bounding box center [354, 229] width 340 height 18
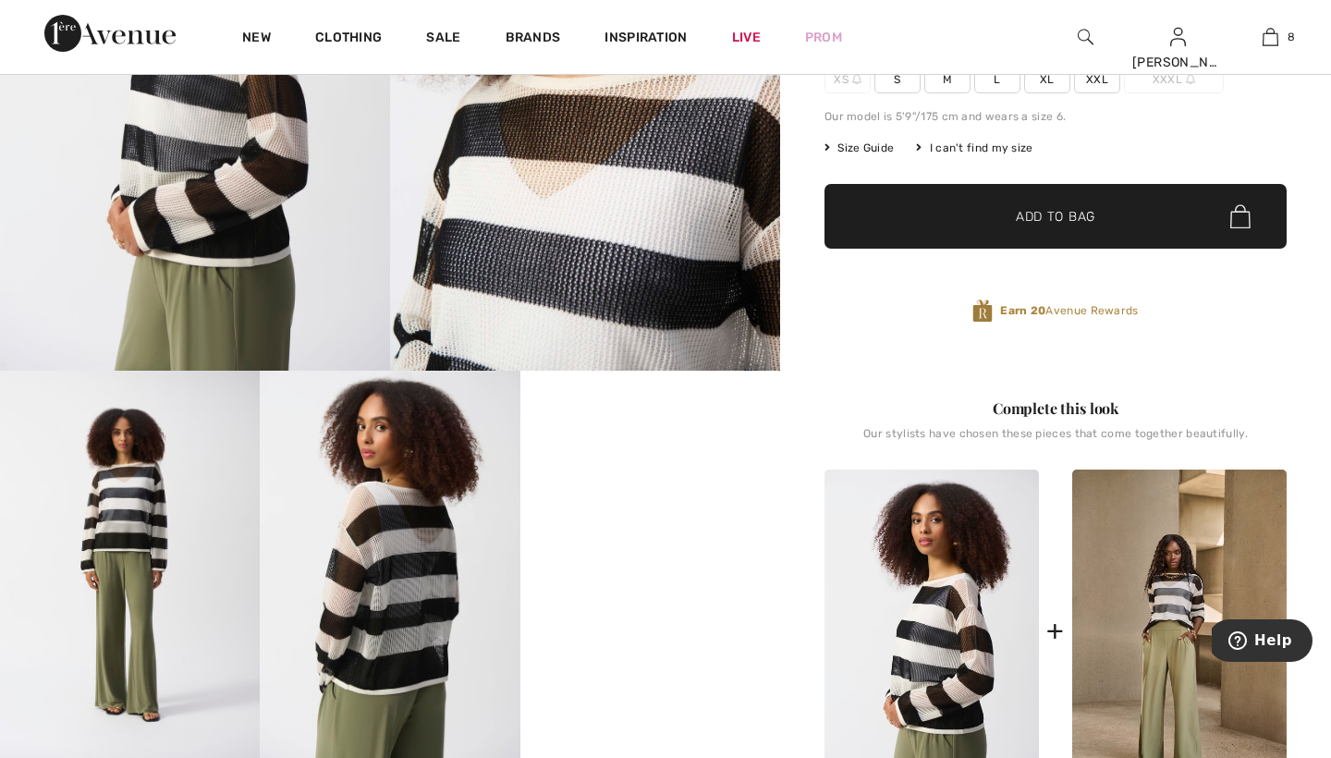
scroll to position [652, 0]
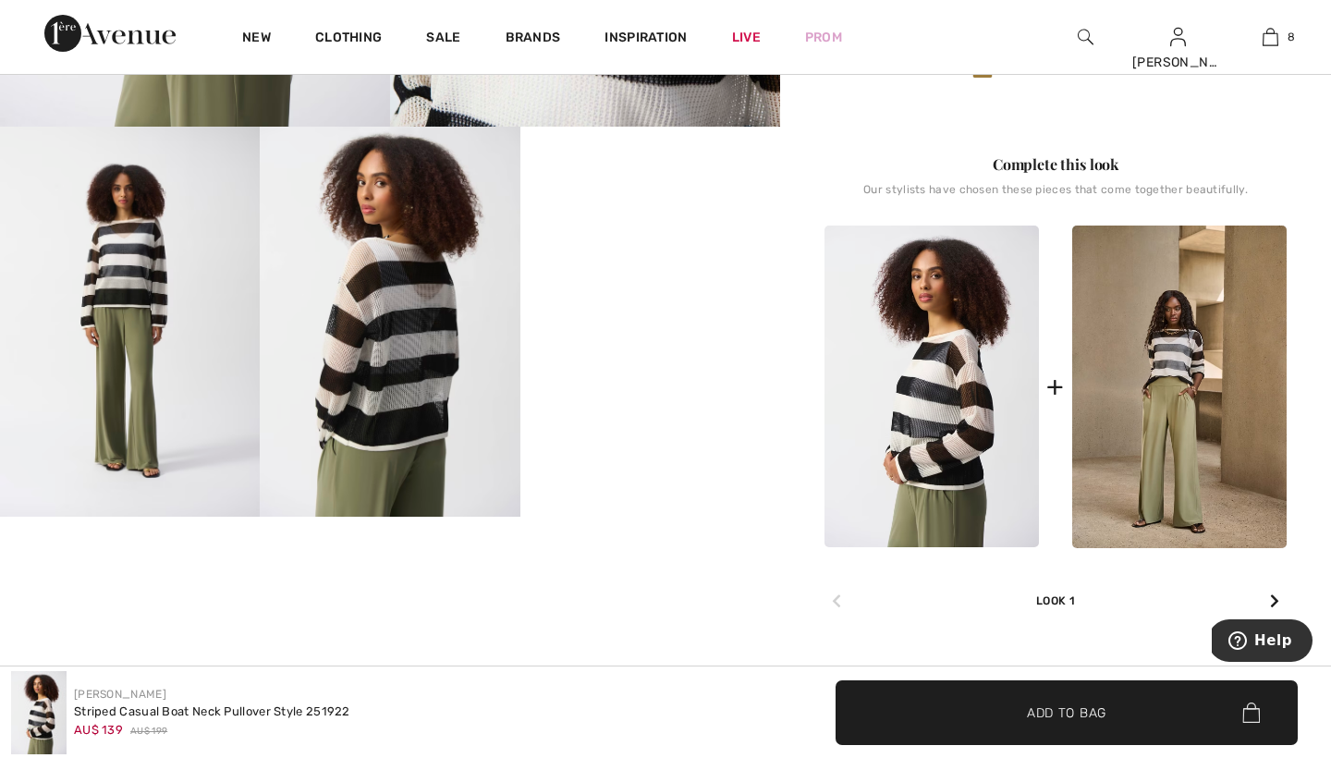
click at [645, 257] on video "Your browser does not support the video tag." at bounding box center [650, 192] width 260 height 130
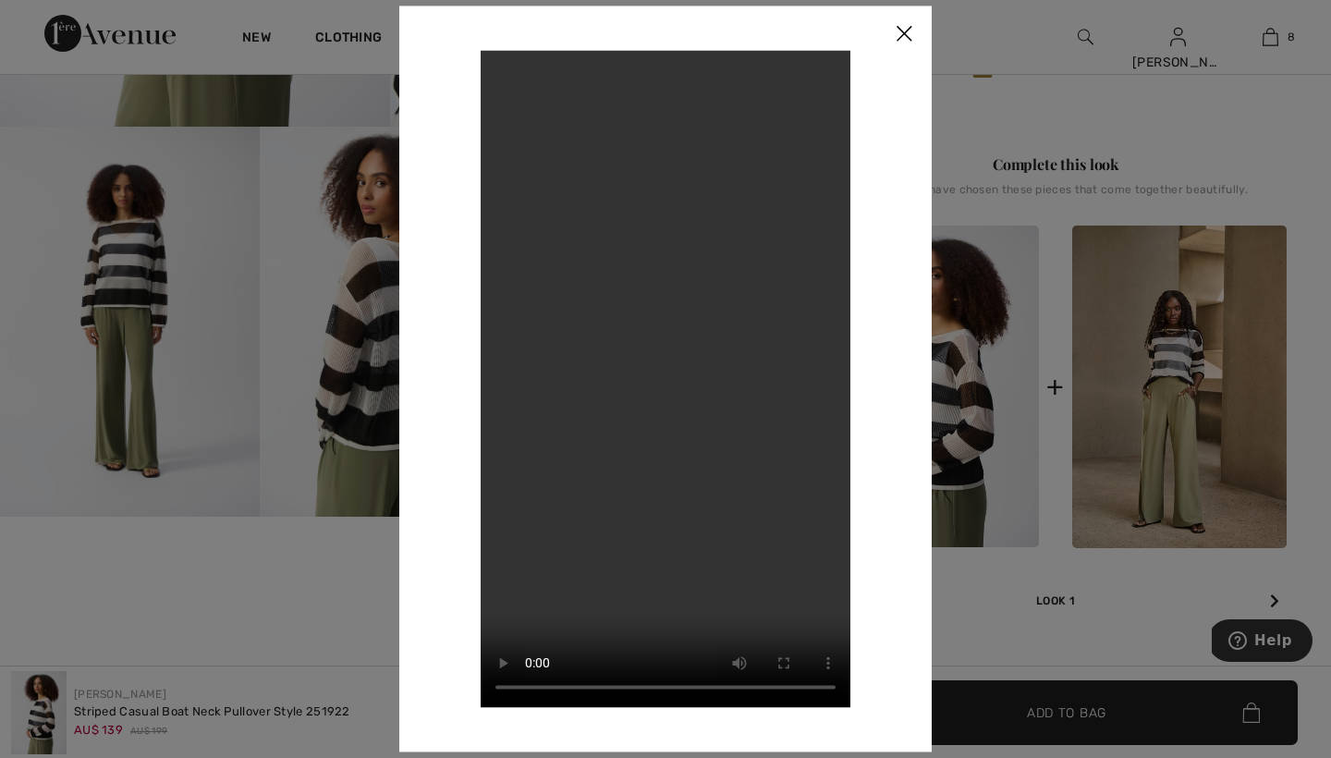
click at [901, 43] on img at bounding box center [903, 34] width 55 height 57
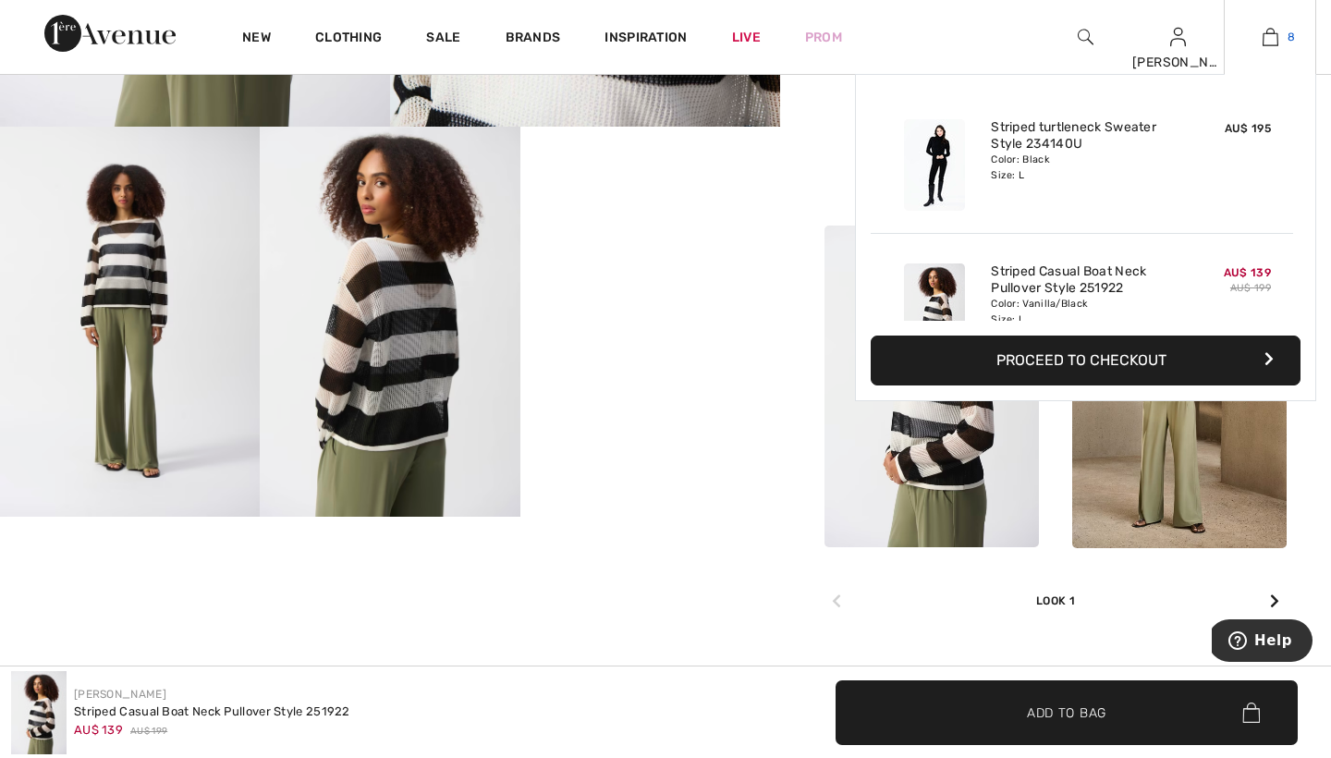
click at [1274, 43] on img at bounding box center [1270, 37] width 16 height 22
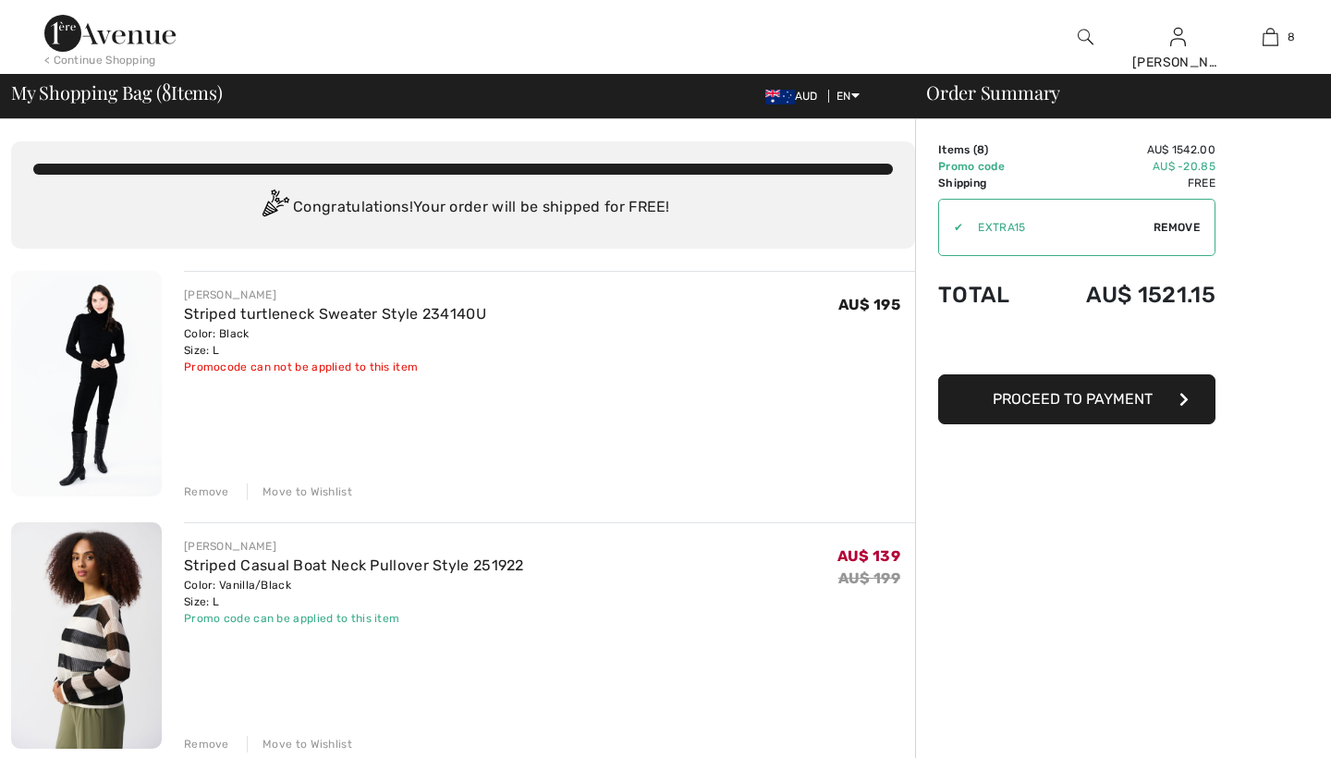
click at [215, 746] on div "Remove" at bounding box center [206, 744] width 45 height 17
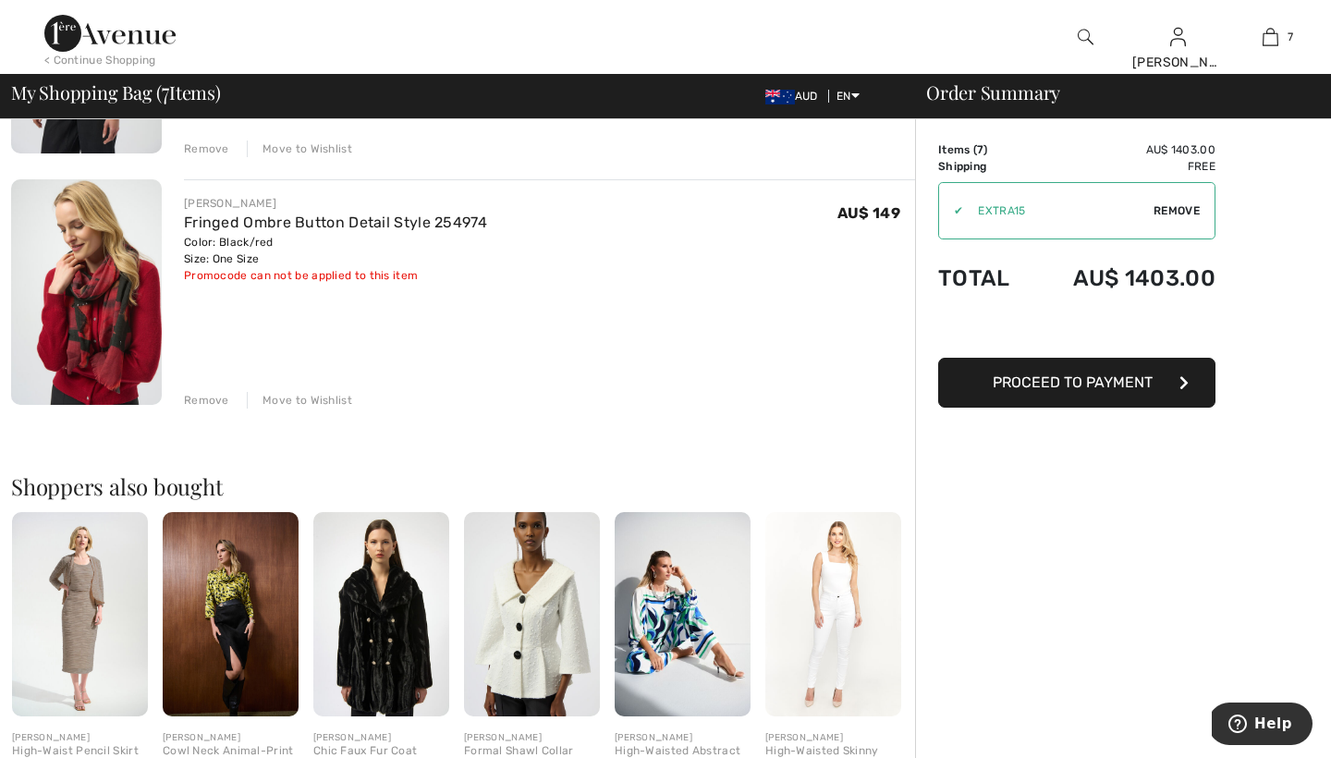
scroll to position [1615, 0]
